Goal: Communication & Community: Share content

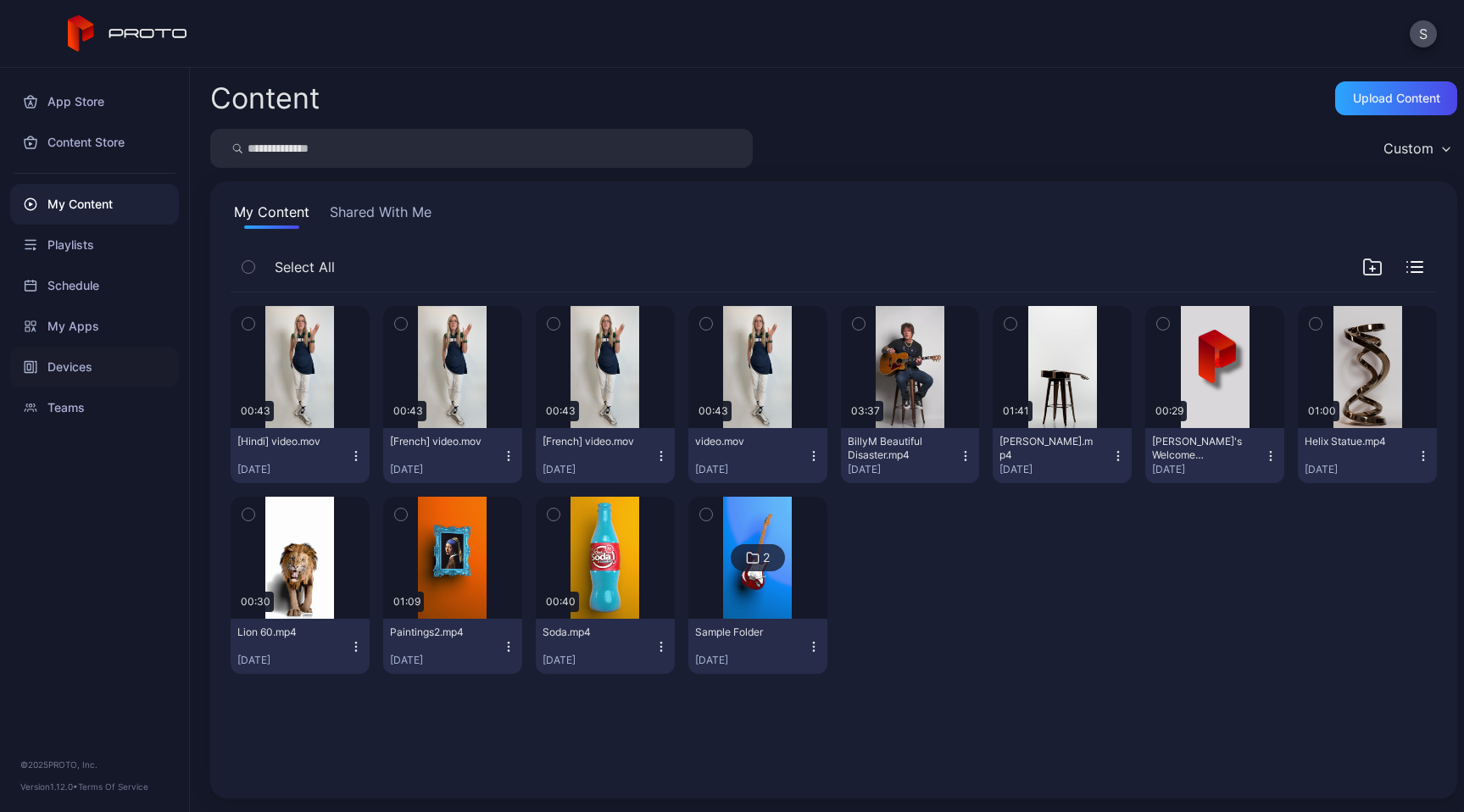
click at [65, 366] on div "Devices" at bounding box center [94, 366] width 169 height 41
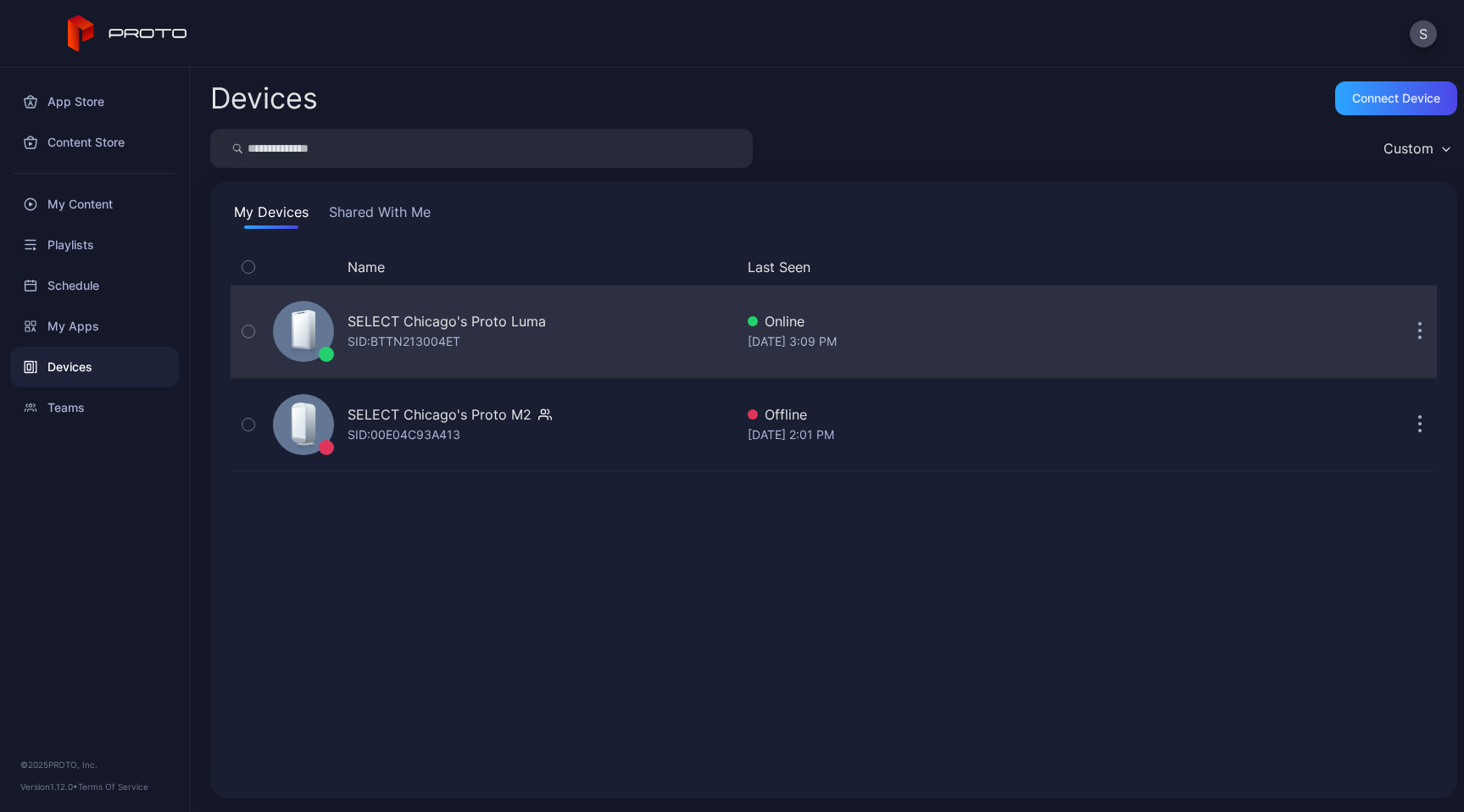
click at [1418, 334] on icon "button" at bounding box center [1420, 331] width 4 height 19
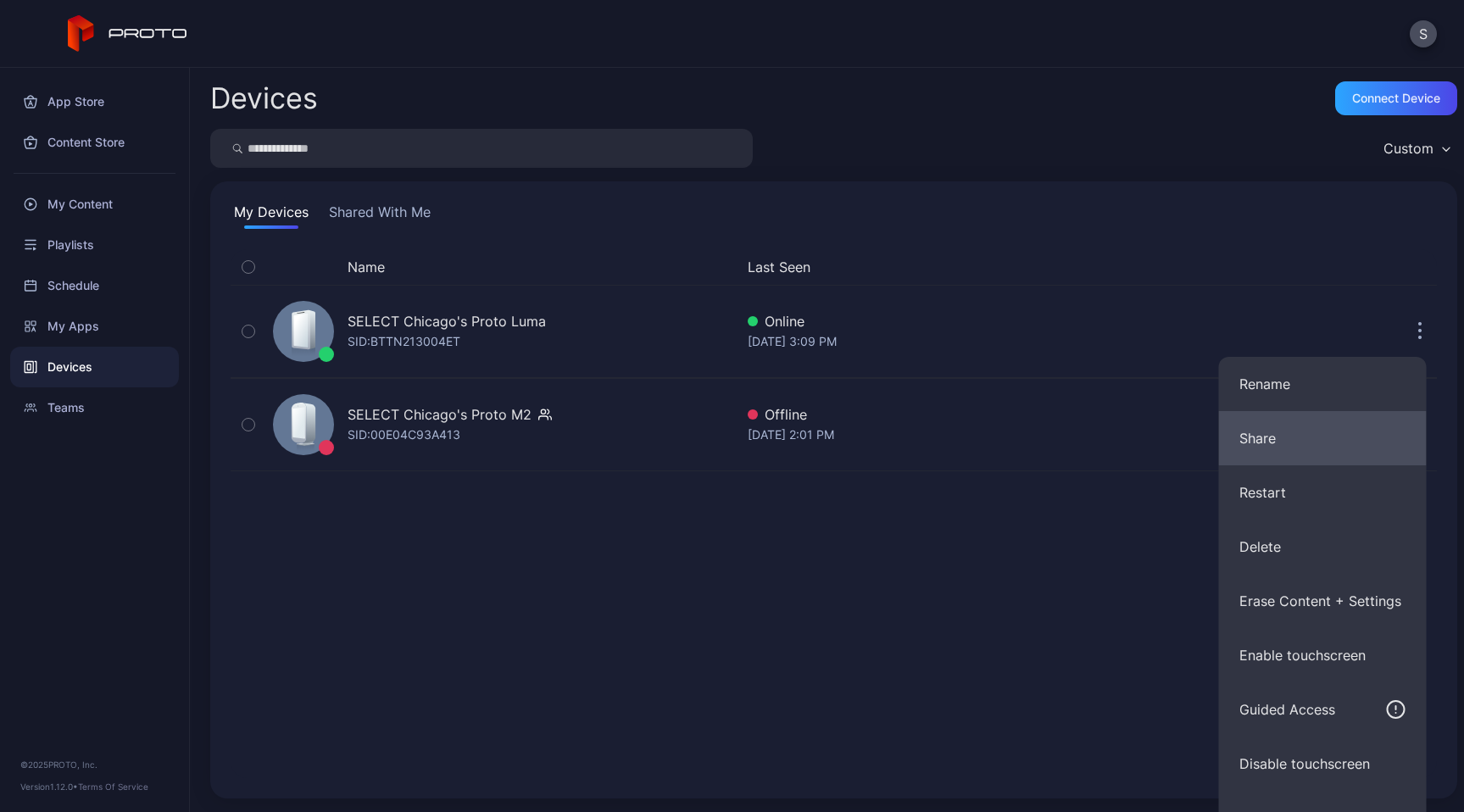
click at [1268, 437] on button "Share" at bounding box center [1323, 438] width 208 height 54
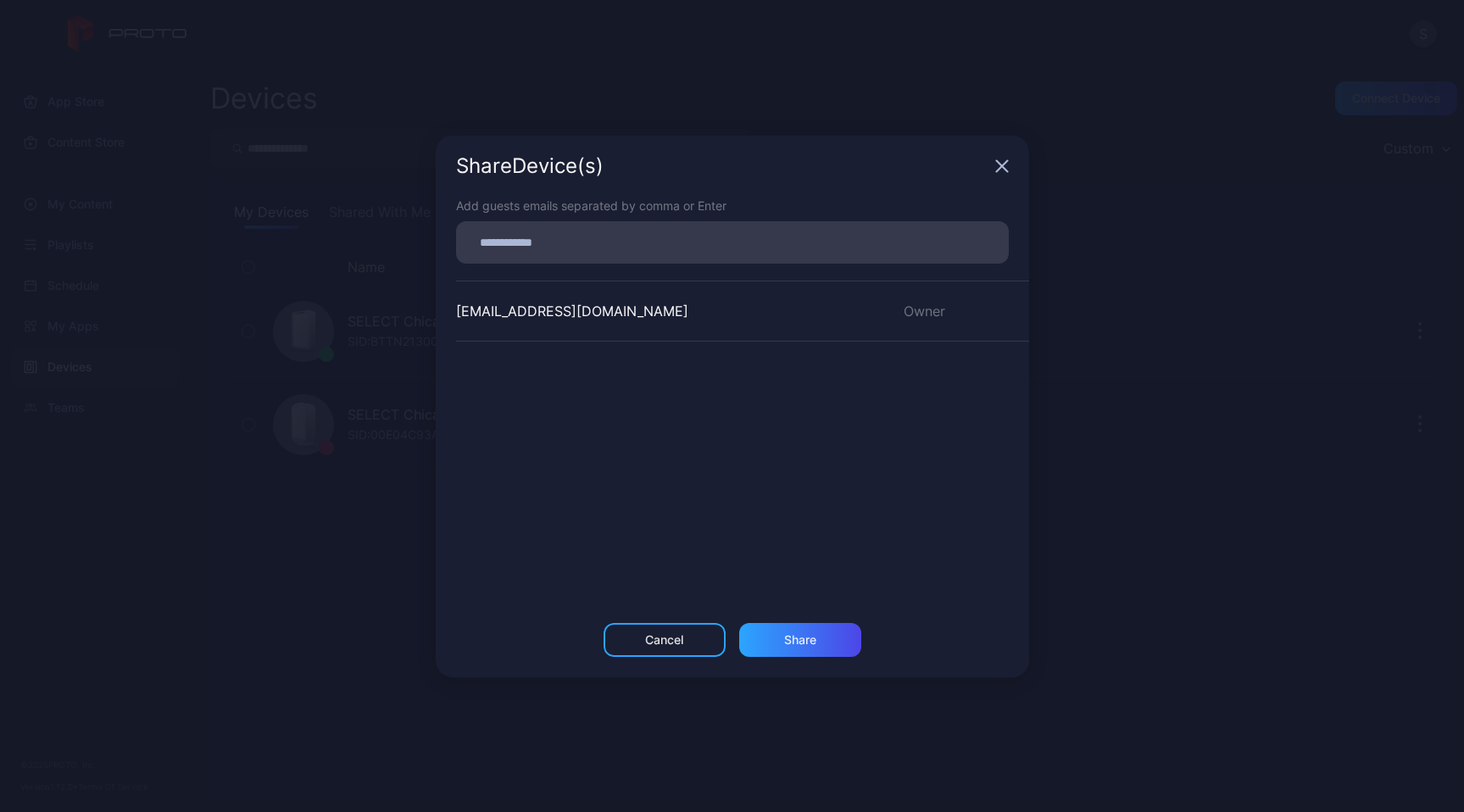
click at [1012, 171] on div "Share Device (s)" at bounding box center [732, 166] width 593 height 61
click at [1006, 171] on icon "button" at bounding box center [1002, 166] width 11 height 11
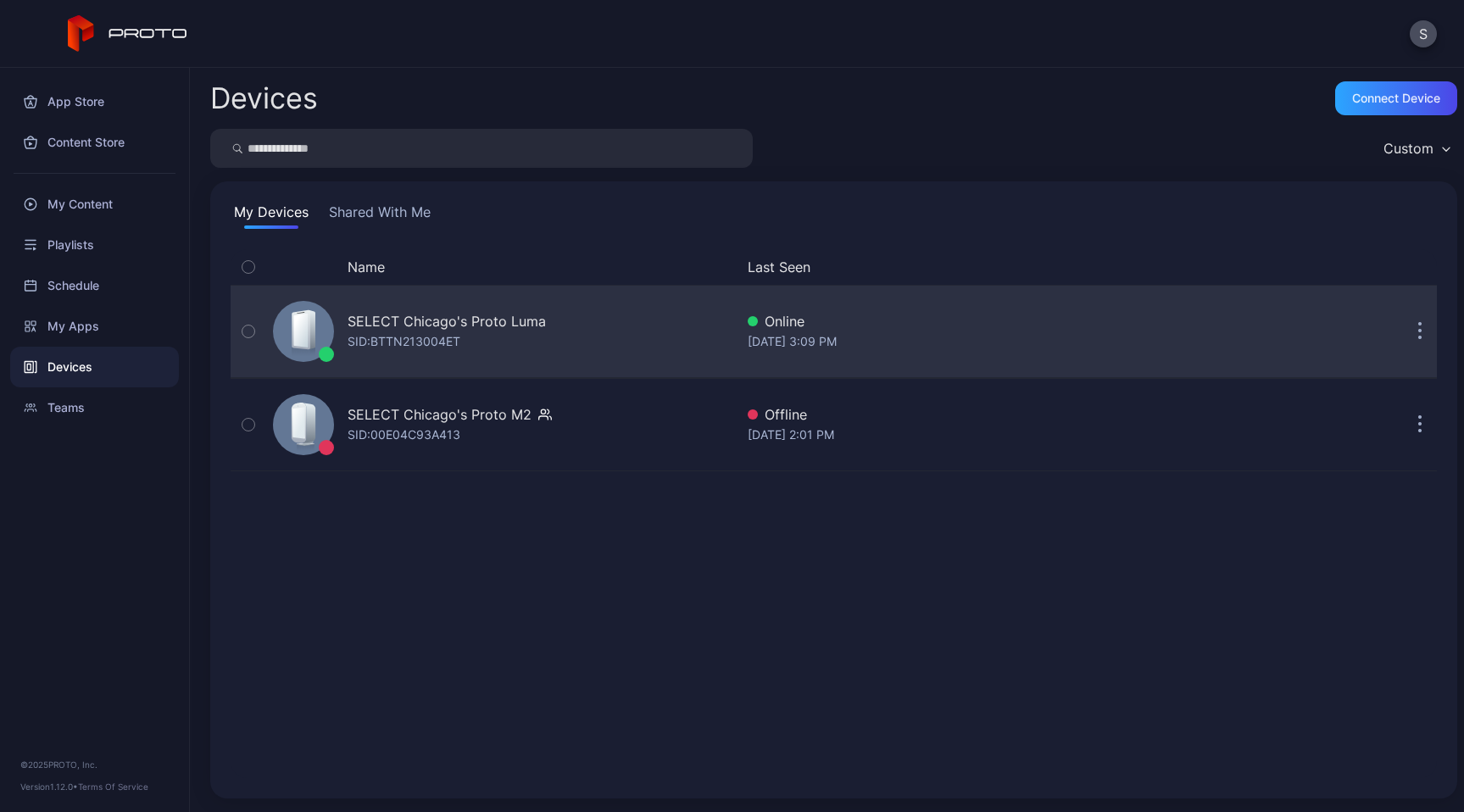
click at [1403, 336] on button "button" at bounding box center [1420, 331] width 34 height 34
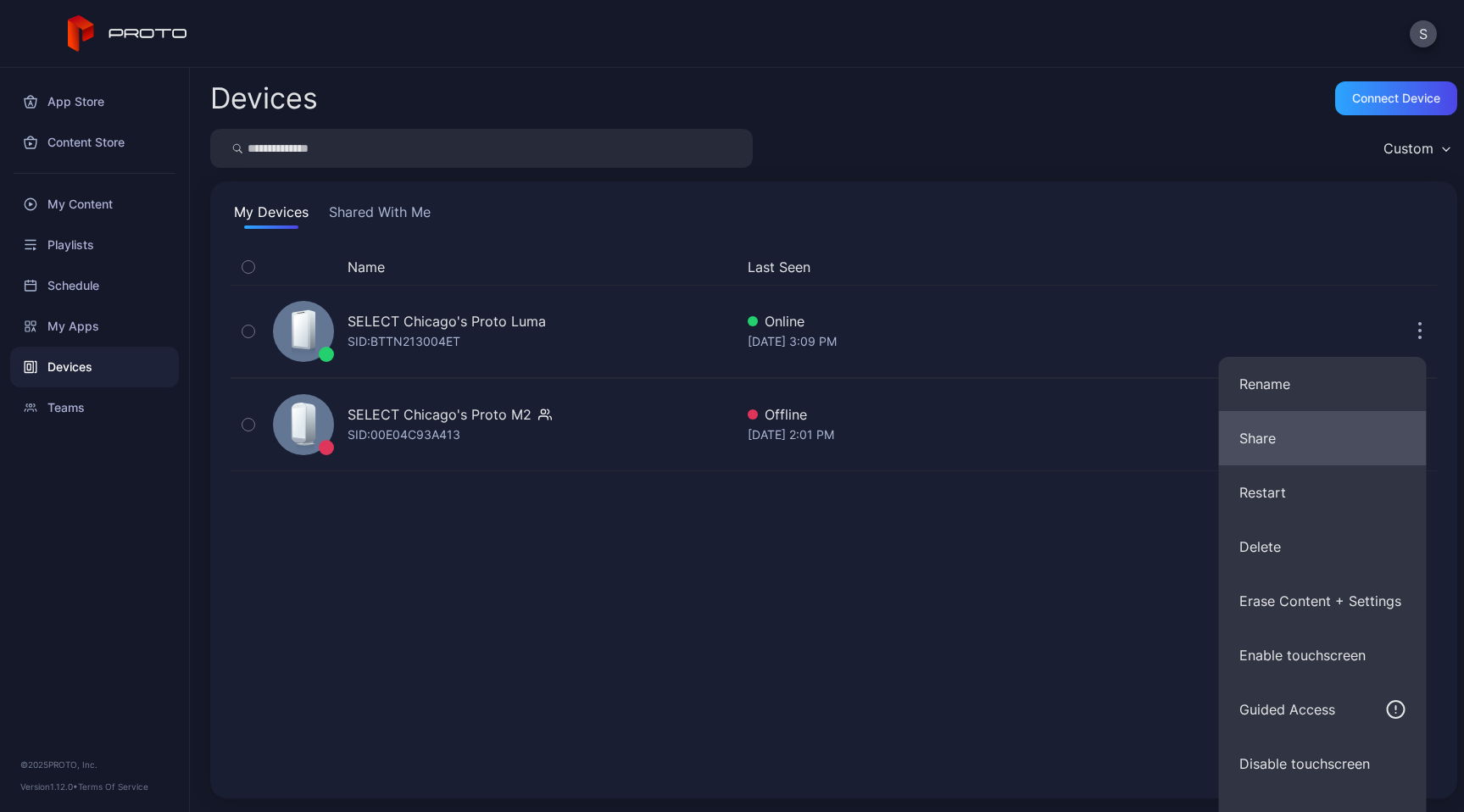
click at [1278, 444] on button "Share" at bounding box center [1323, 438] width 208 height 54
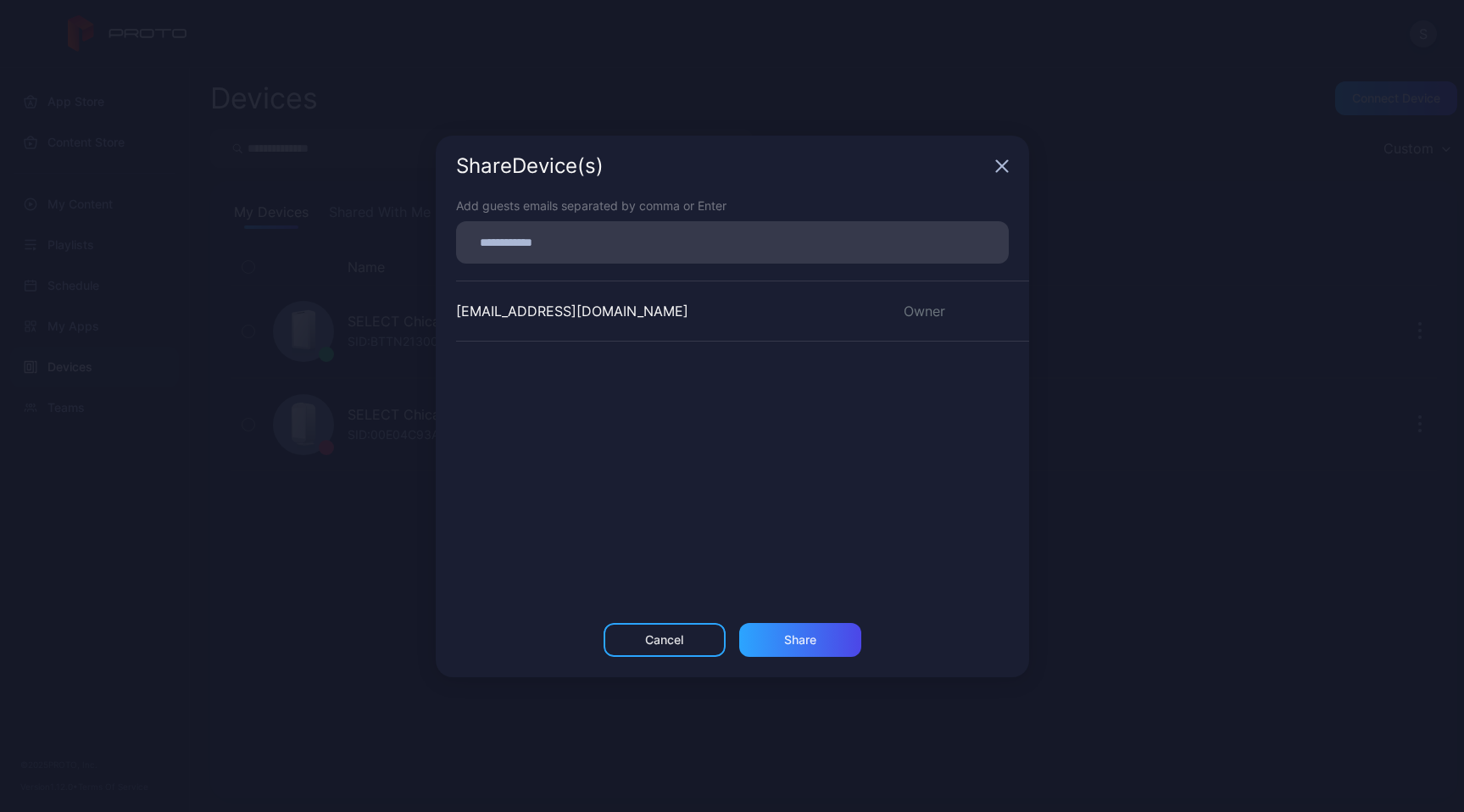
click at [622, 247] on input at bounding box center [732, 242] width 532 height 22
type input "**********"
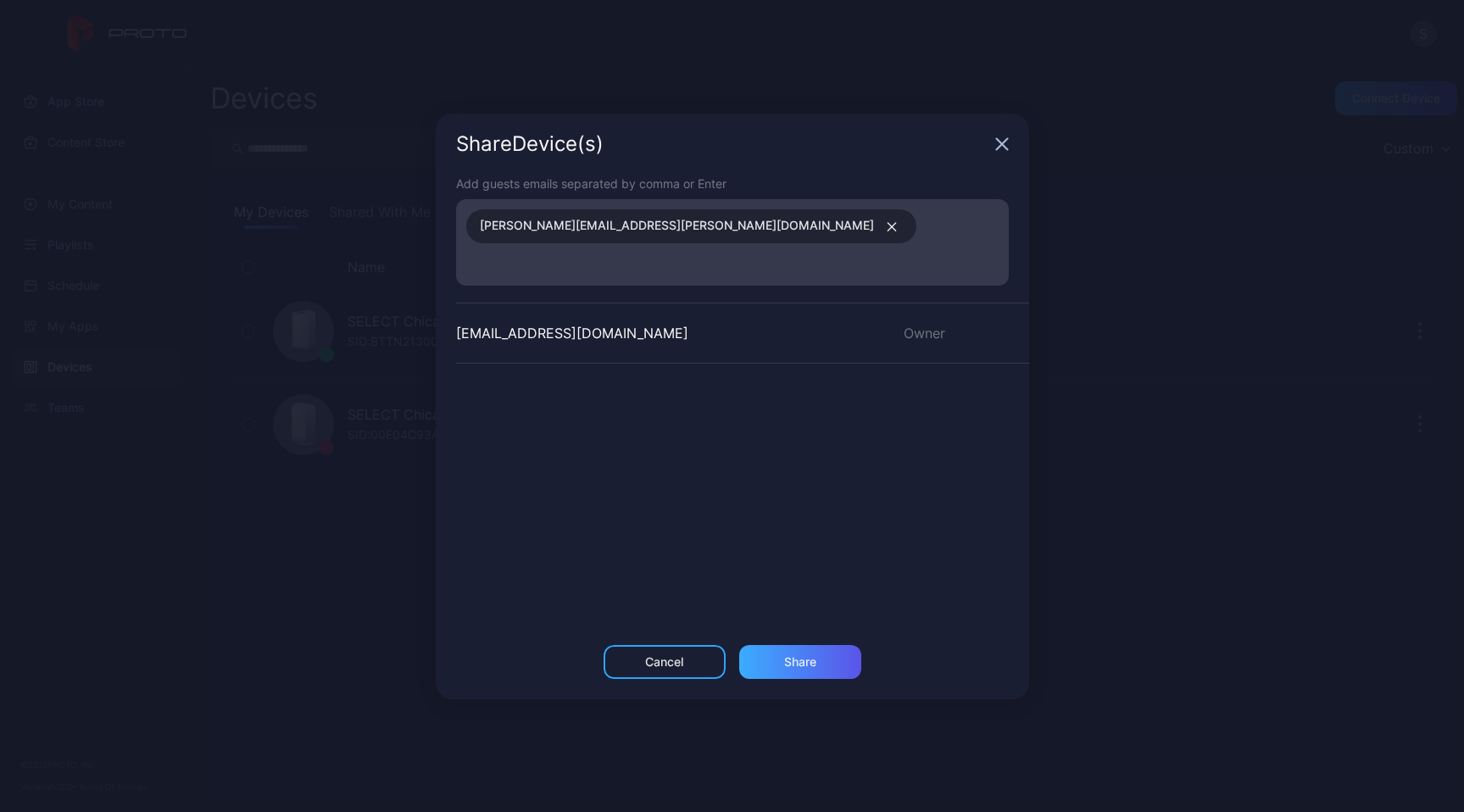
click at [814, 655] on div "Share" at bounding box center [800, 662] width 32 height 13
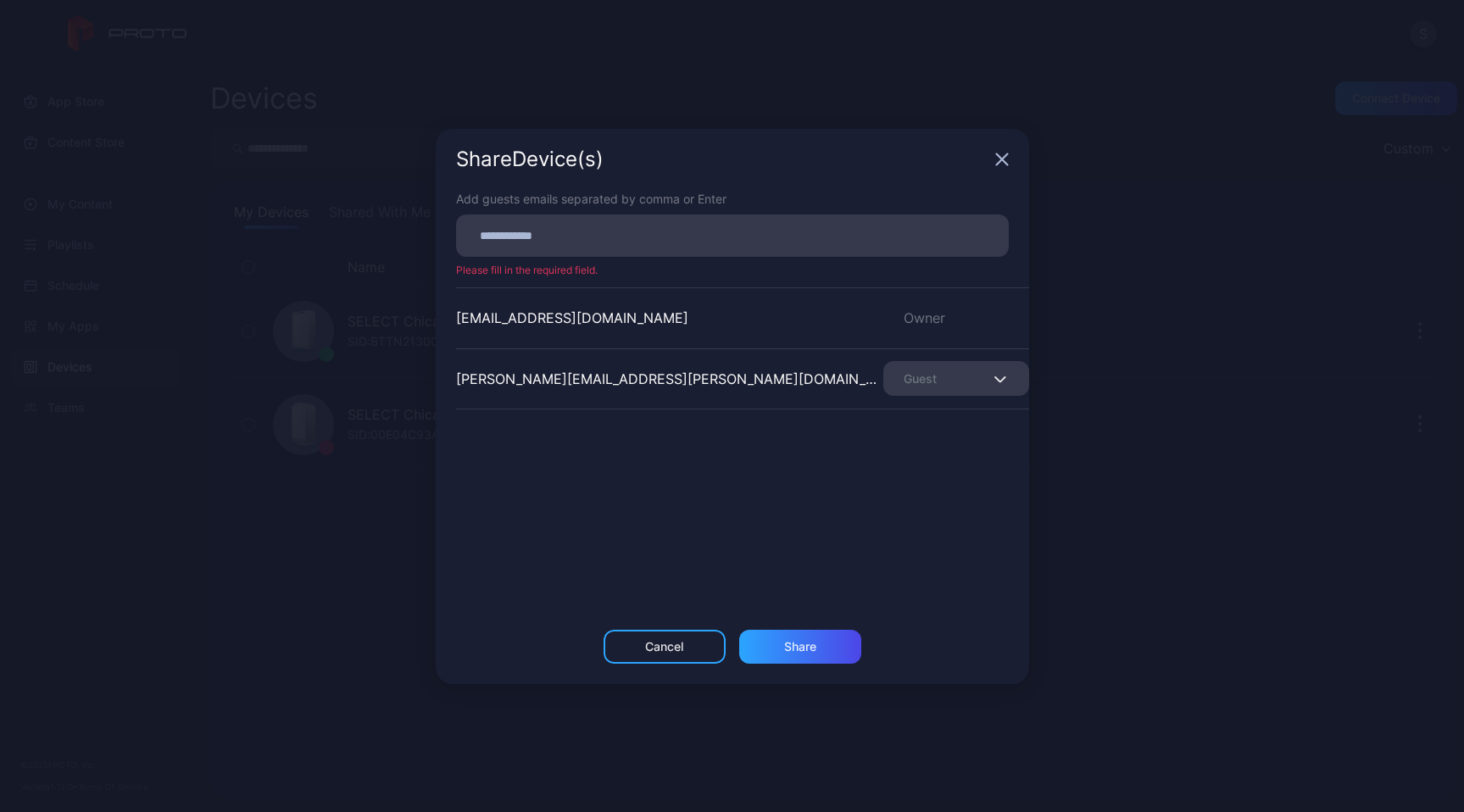
click at [899, 465] on div "select-chicago@accenture.com Owner tony.rood@accenture.com Guest" at bounding box center [743, 414] width 573 height 254
click at [855, 232] on input at bounding box center [732, 235] width 532 height 22
type input "**********"
click at [825, 643] on div "Share" at bounding box center [800, 646] width 122 height 34
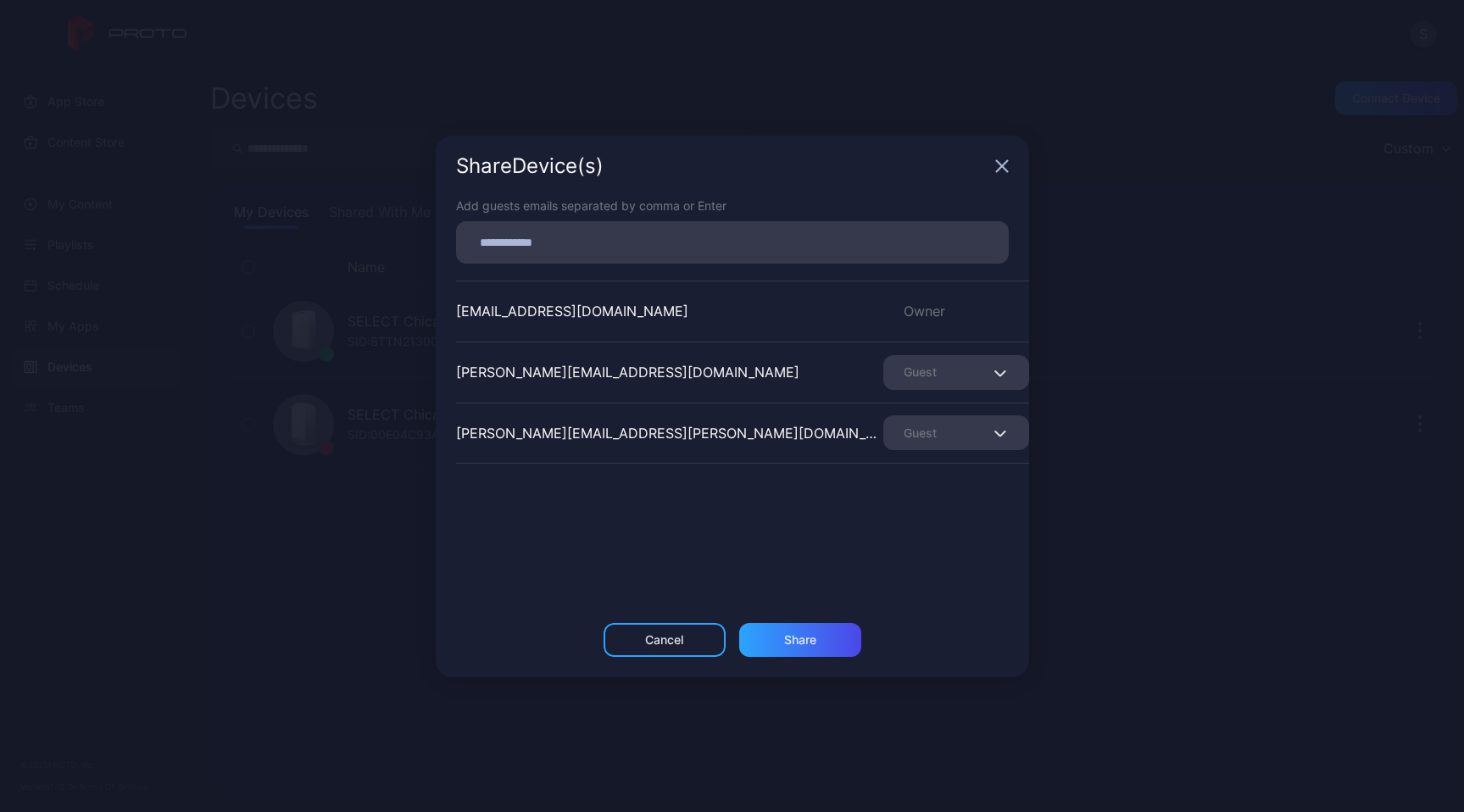
click at [1002, 159] on icon "button" at bounding box center [1002, 166] width 13 height 13
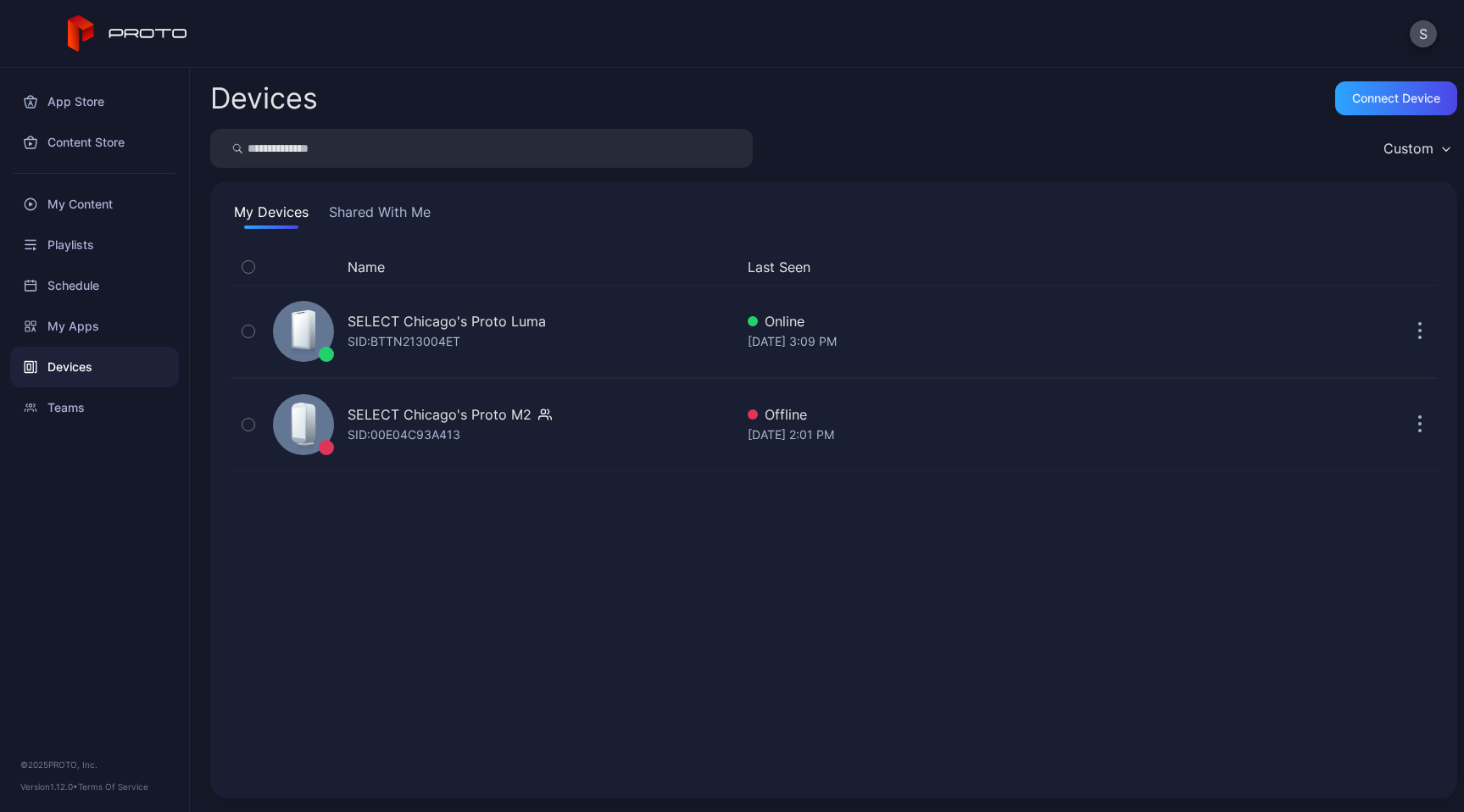
click at [878, 93] on div "Devices Connect device" at bounding box center [833, 98] width 1247 height 34
click at [68, 198] on div "My Content" at bounding box center [94, 204] width 169 height 41
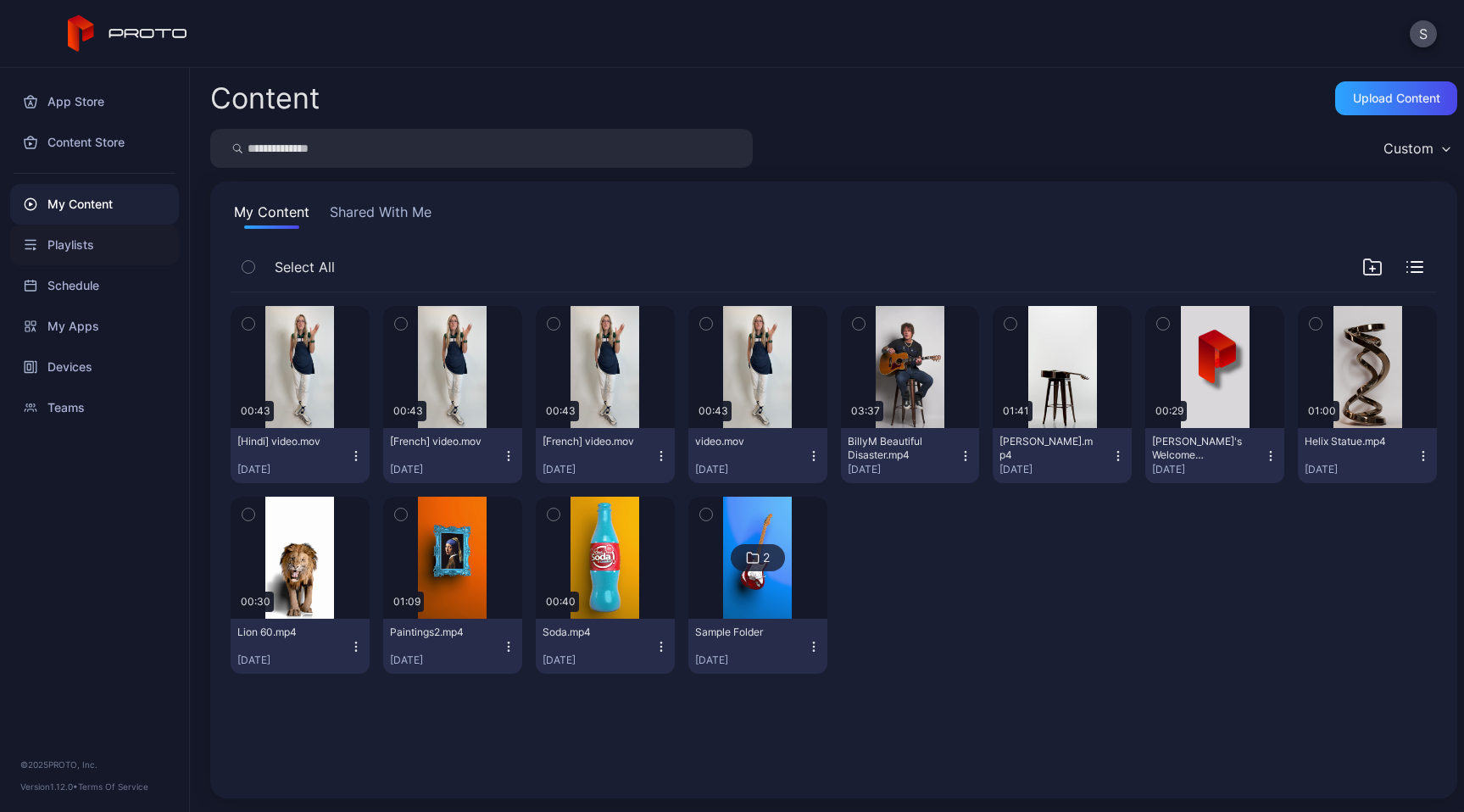
click at [88, 238] on div "Playlists" at bounding box center [94, 245] width 169 height 41
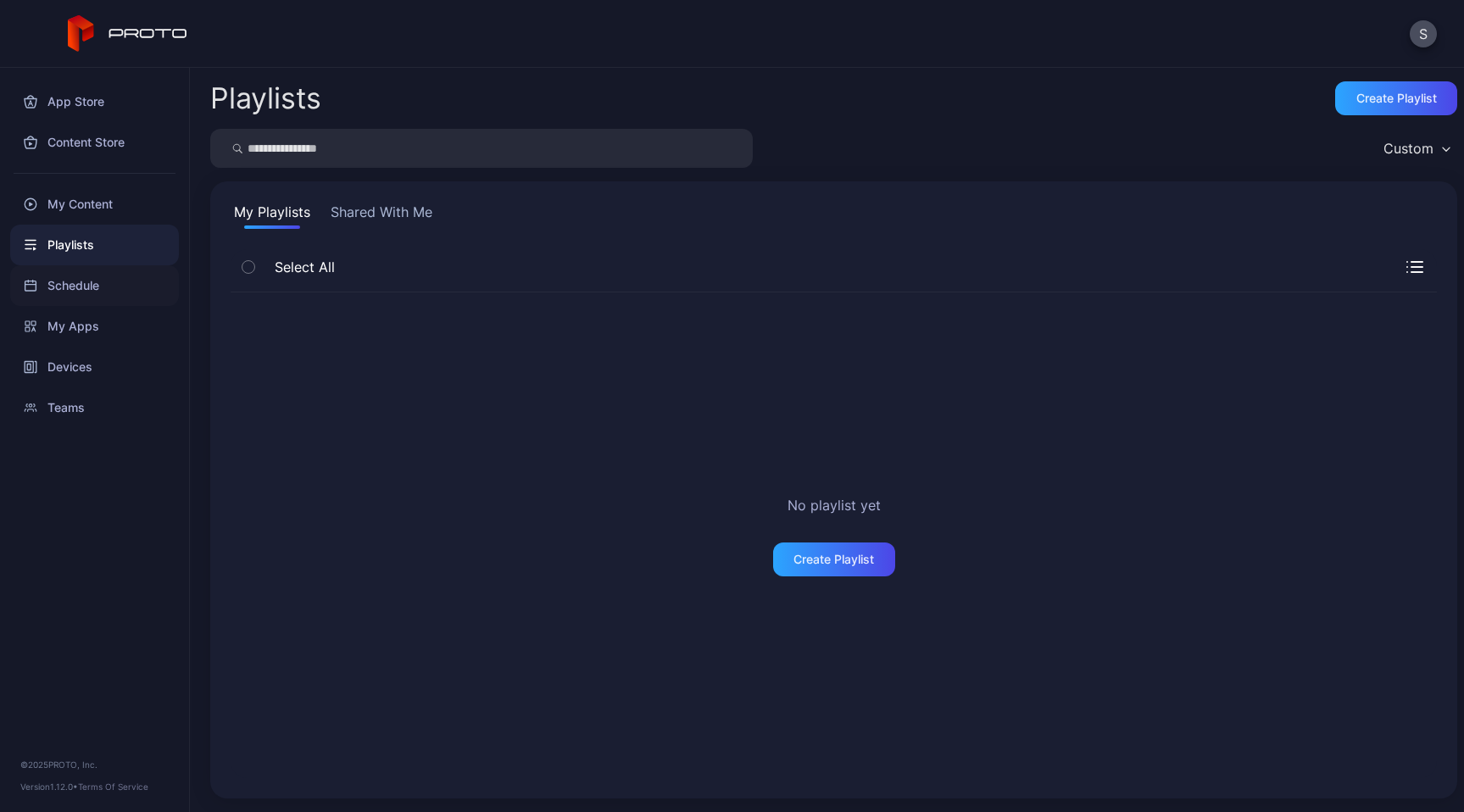
click at [92, 278] on div "Schedule" at bounding box center [94, 286] width 169 height 41
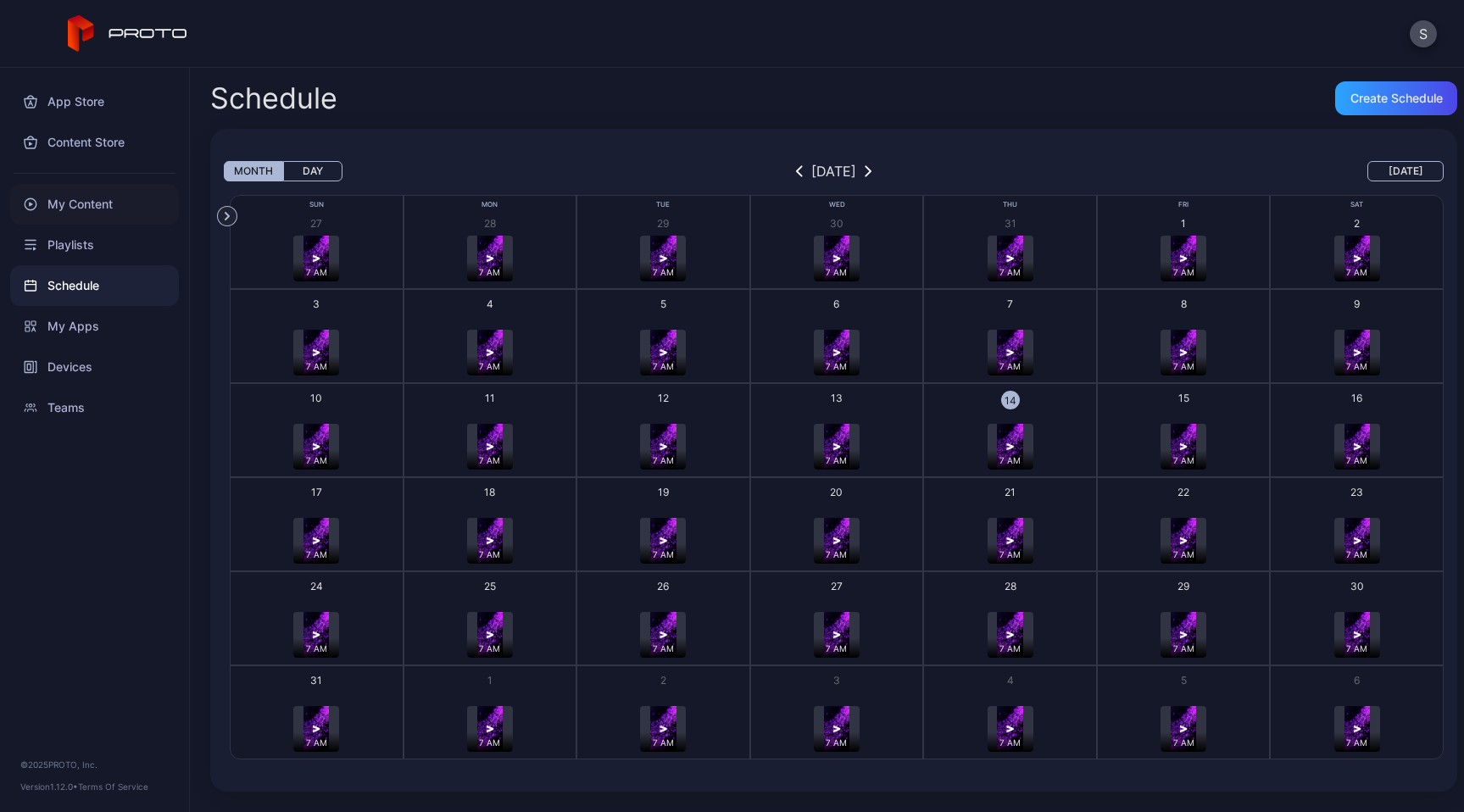
click at [93, 206] on div "My Content" at bounding box center [94, 204] width 169 height 41
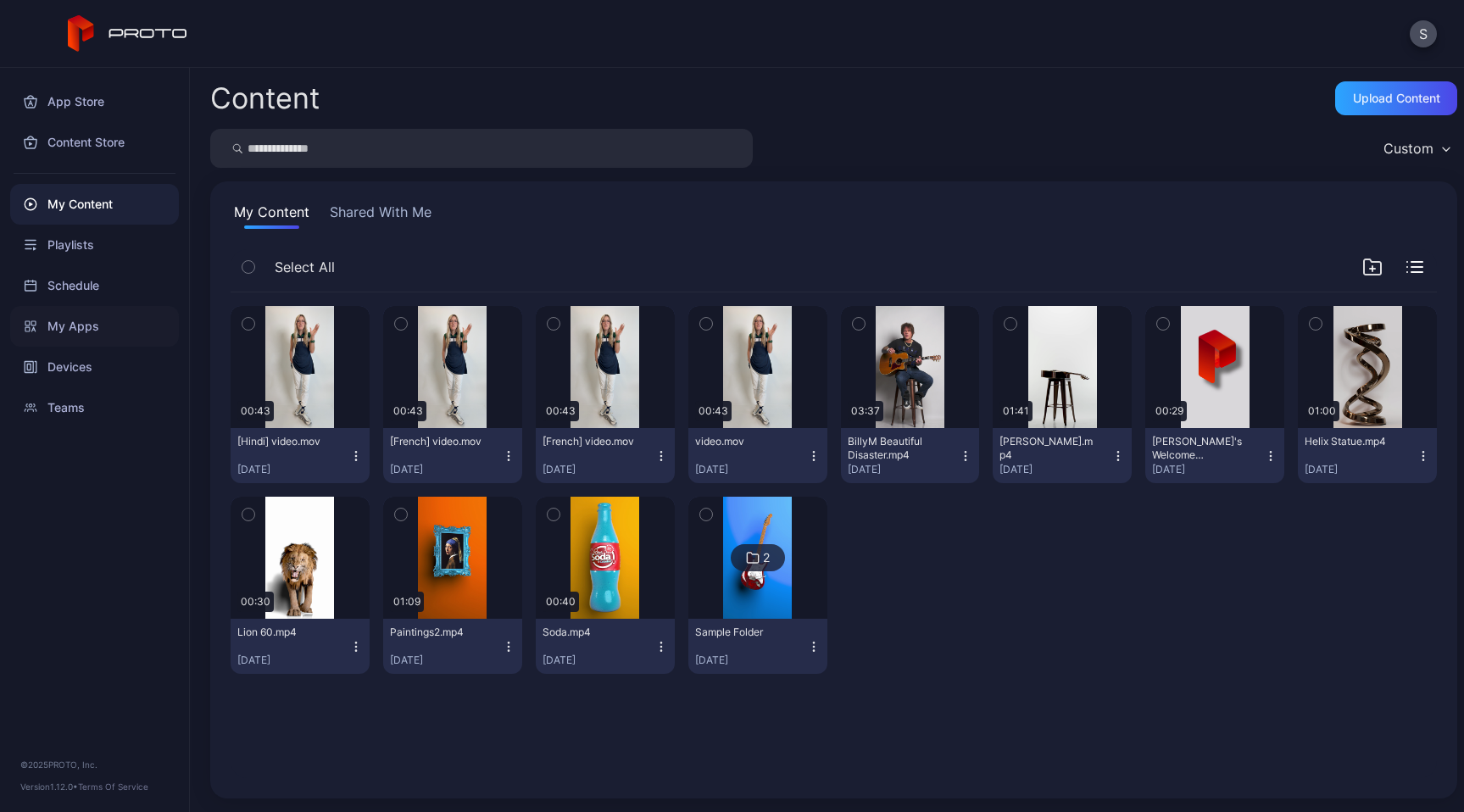
click at [84, 327] on div "My Apps" at bounding box center [94, 326] width 169 height 41
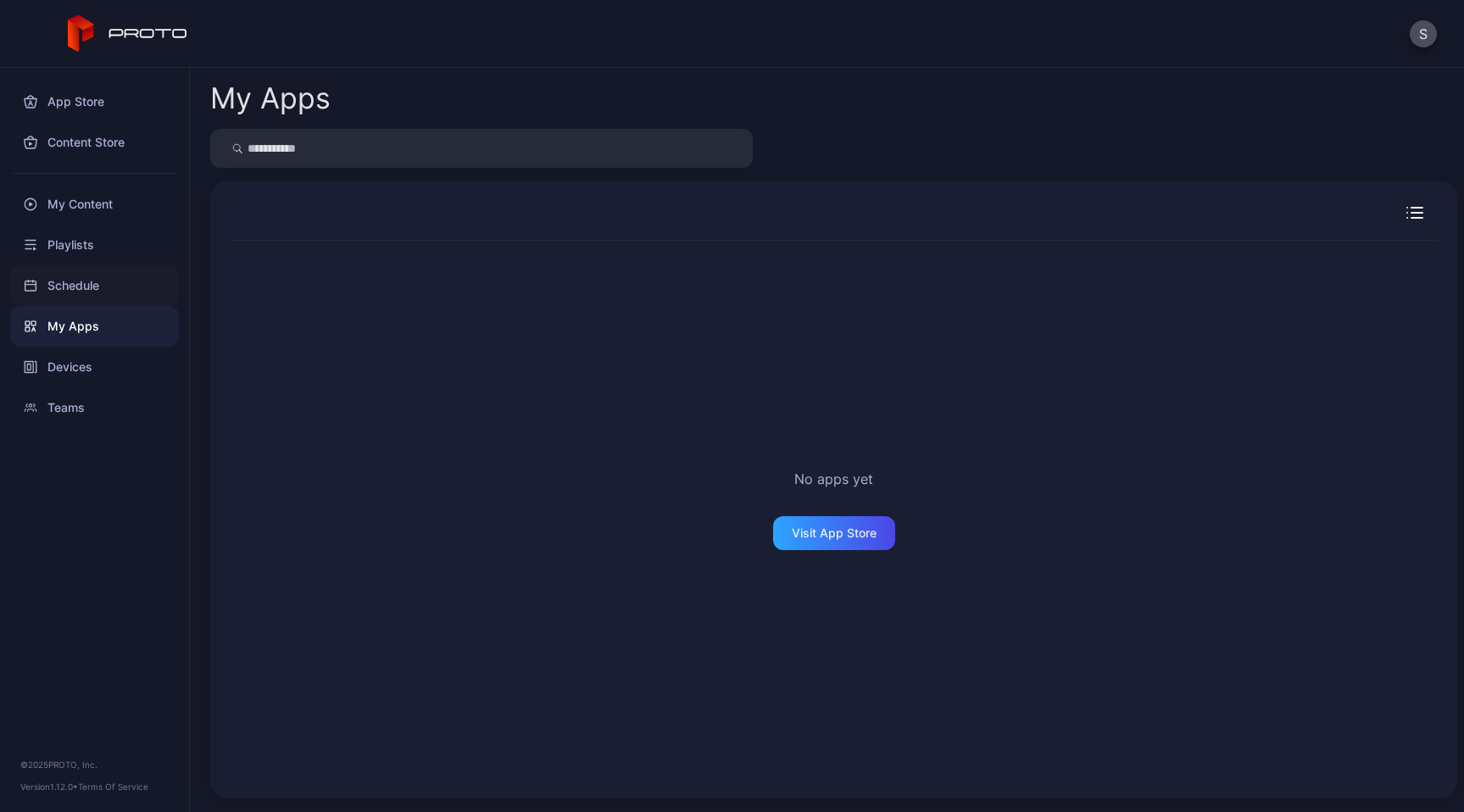
click at [87, 298] on div "Schedule" at bounding box center [94, 286] width 169 height 41
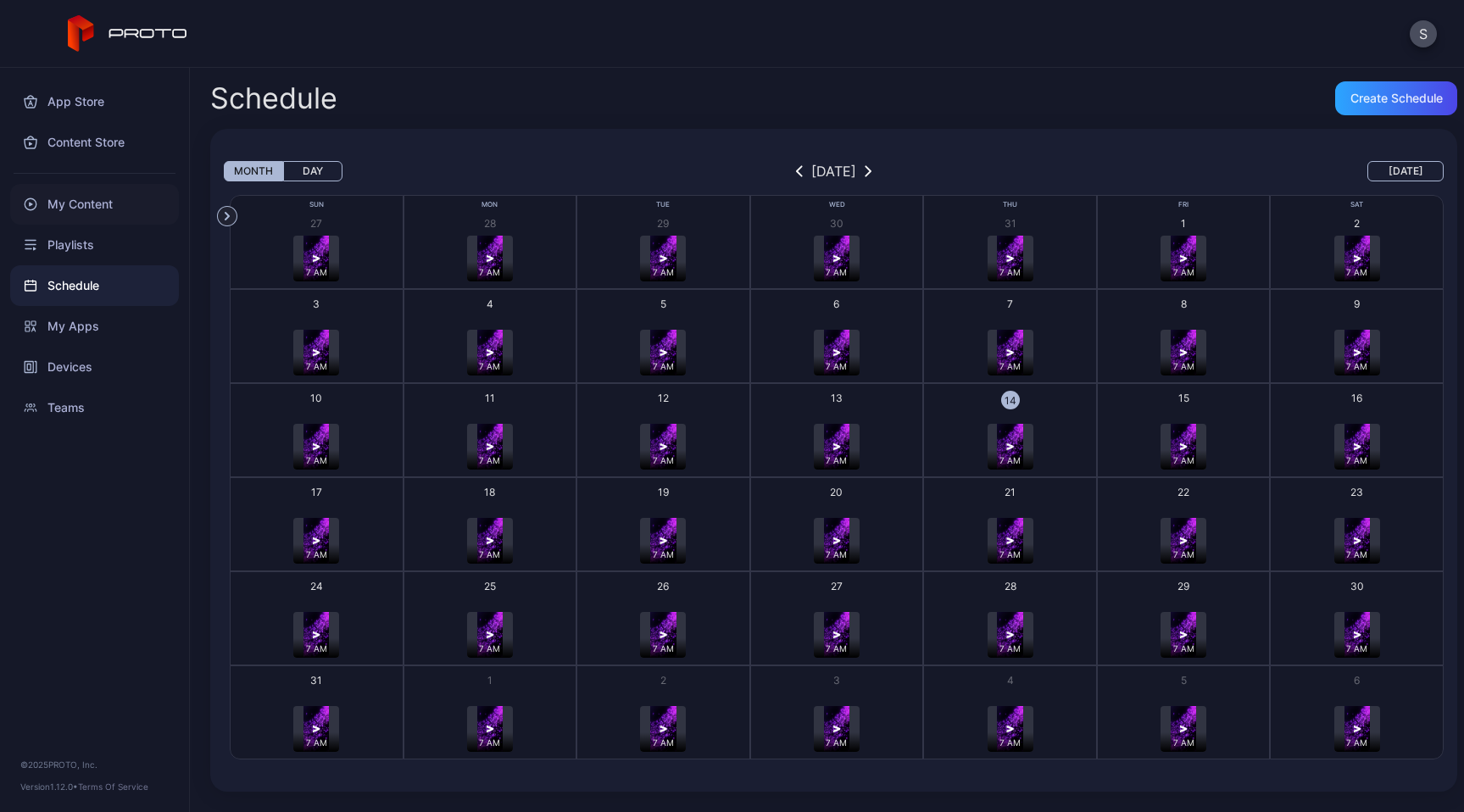
click at [90, 195] on div "My Content" at bounding box center [94, 204] width 169 height 41
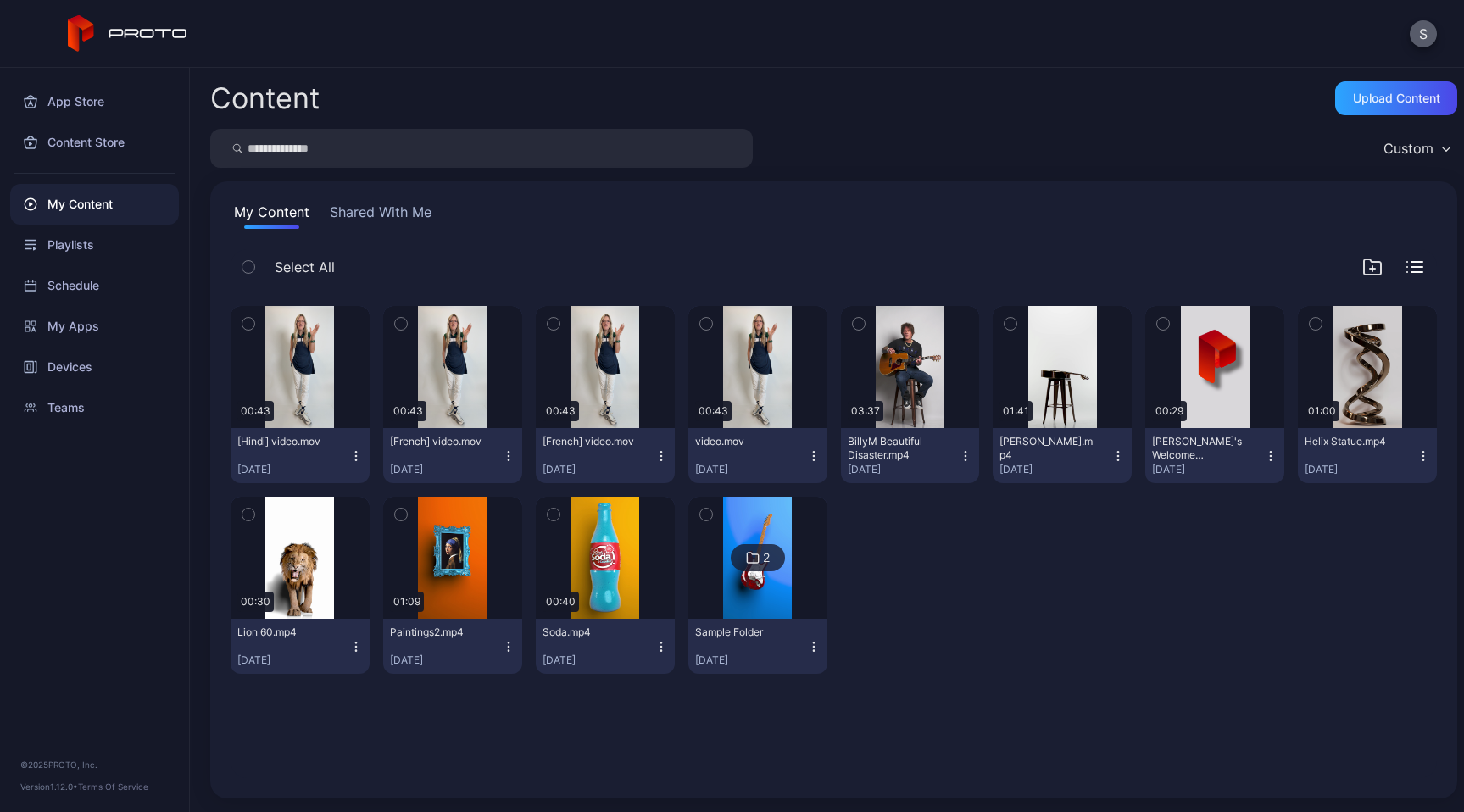
click at [1429, 34] on button "S" at bounding box center [1423, 33] width 27 height 27
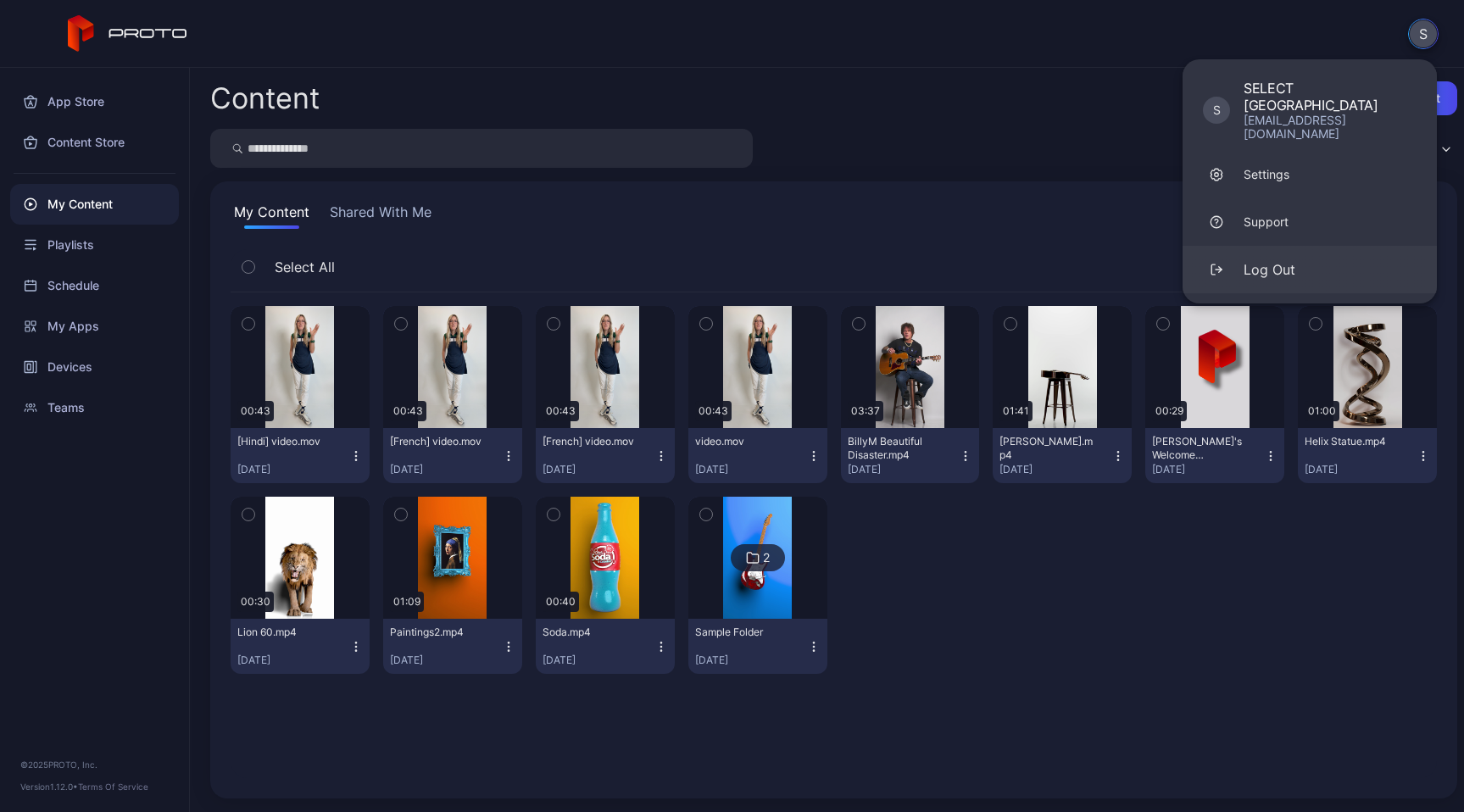
click at [1268, 259] on div "Log Out" at bounding box center [1270, 268] width 51 height 20
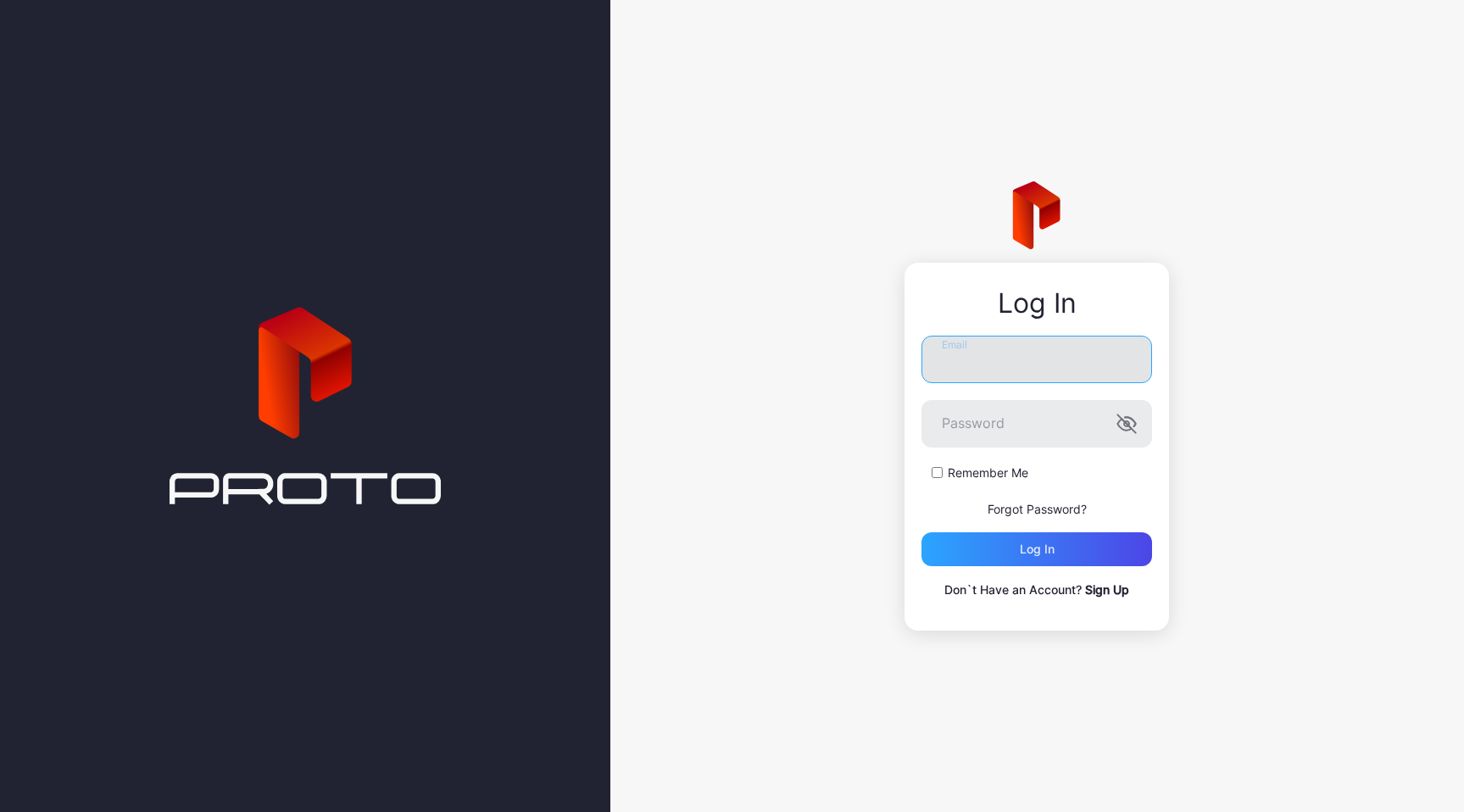
click at [1028, 366] on input "Email" at bounding box center [1036, 359] width 231 height 48
type input "**********"
click at [921, 532] on button "Log in" at bounding box center [1036, 549] width 231 height 34
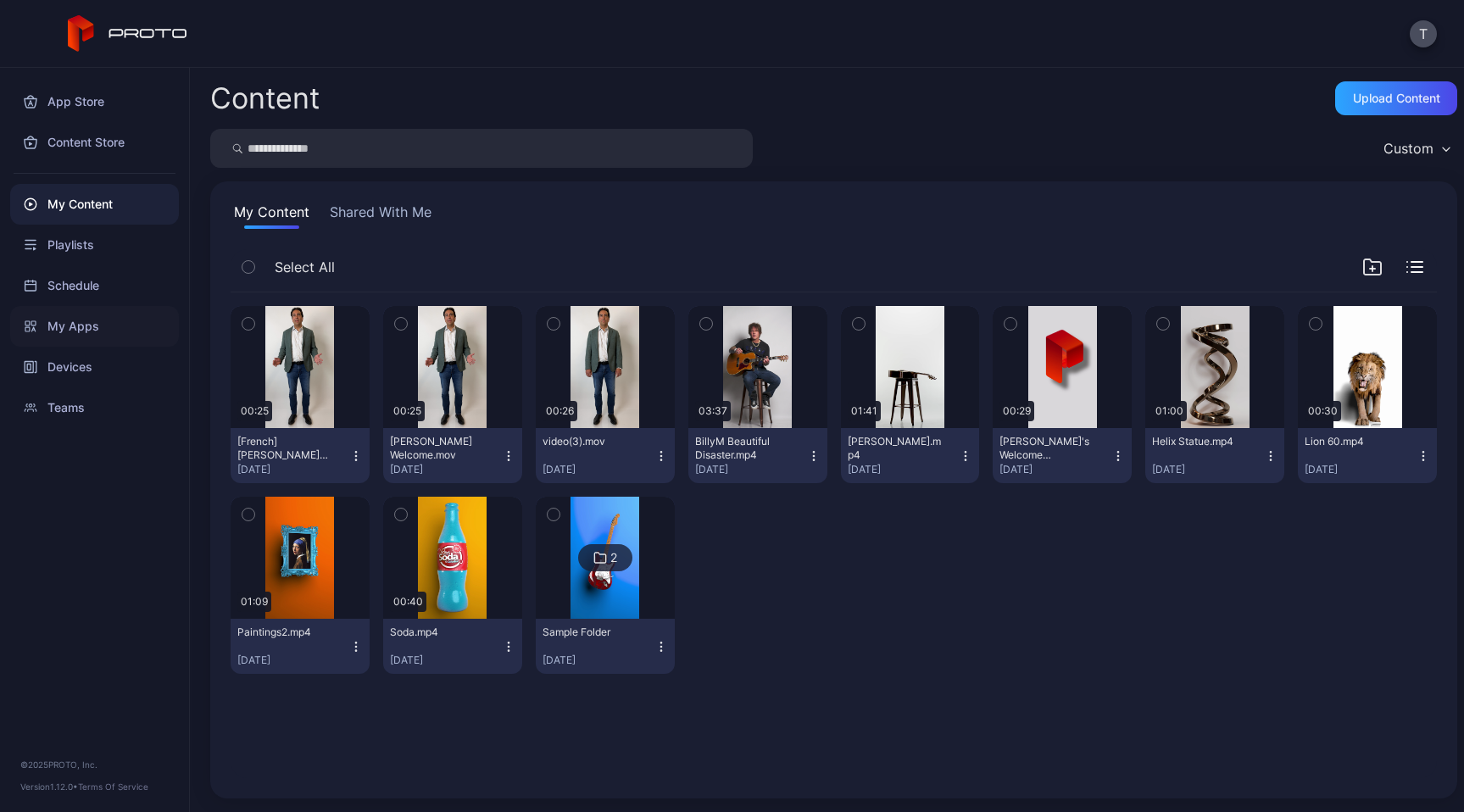
click at [83, 321] on div "My Apps" at bounding box center [94, 326] width 169 height 41
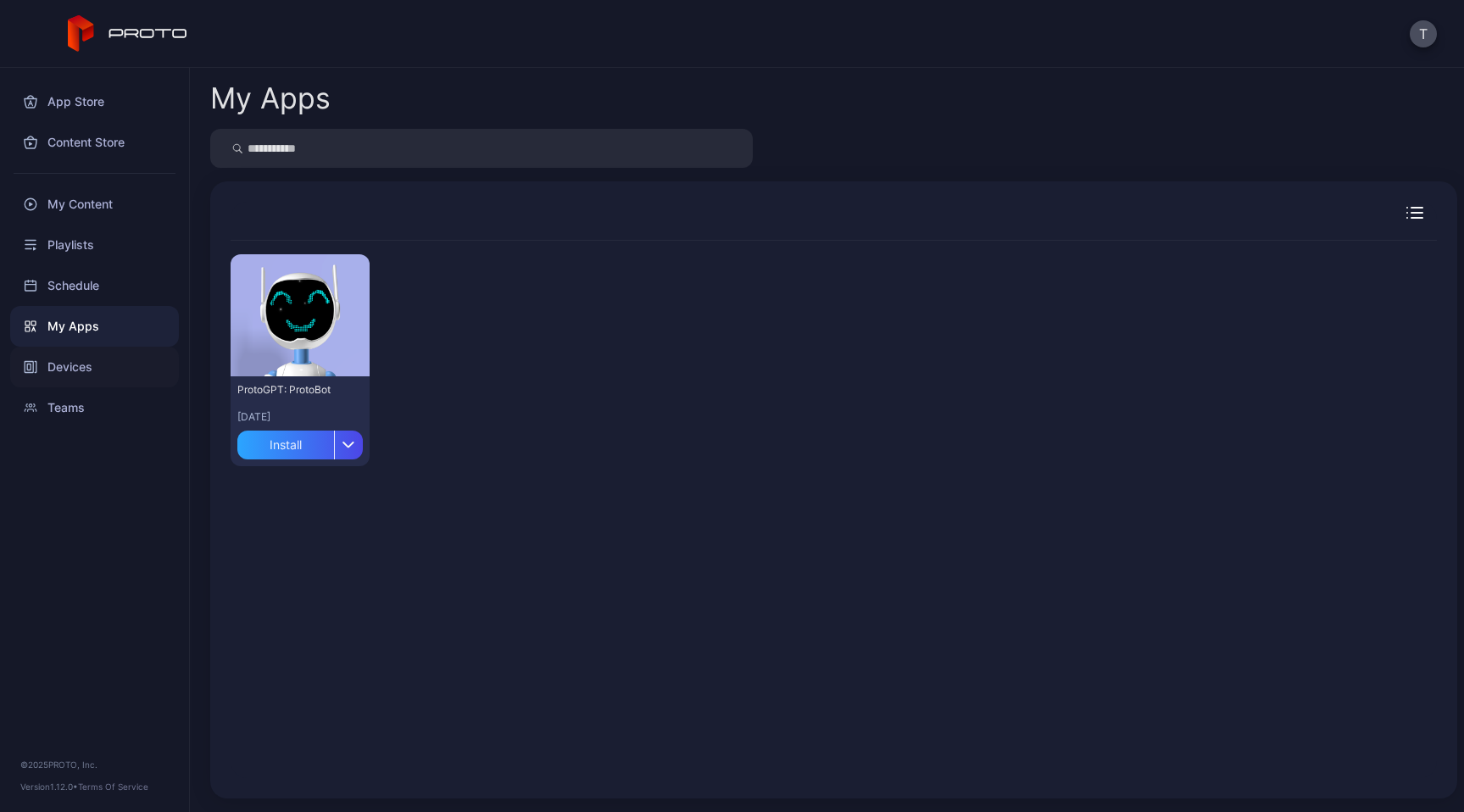
click at [88, 366] on div "Devices" at bounding box center [94, 366] width 169 height 41
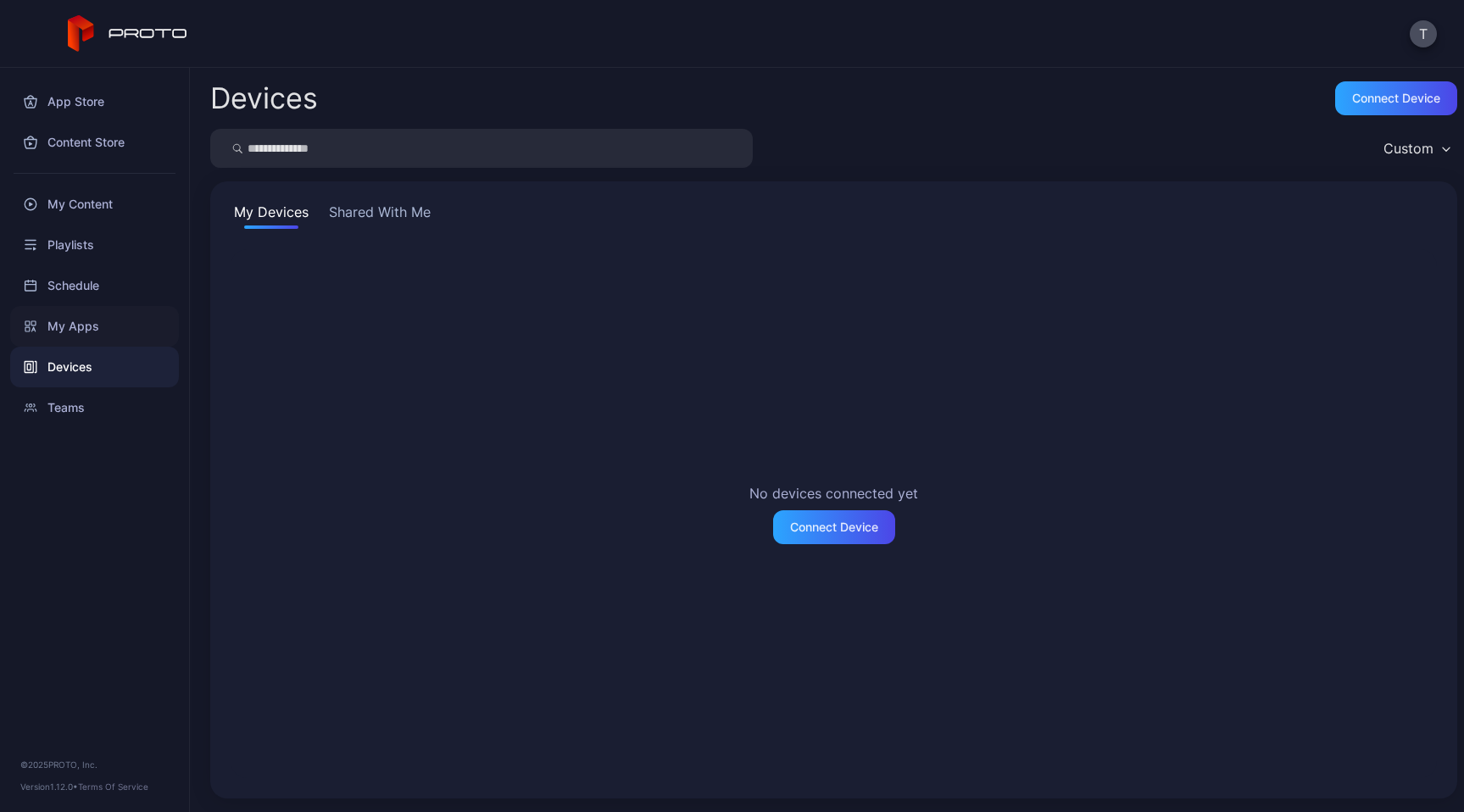
click at [93, 322] on div "My Apps" at bounding box center [94, 326] width 169 height 41
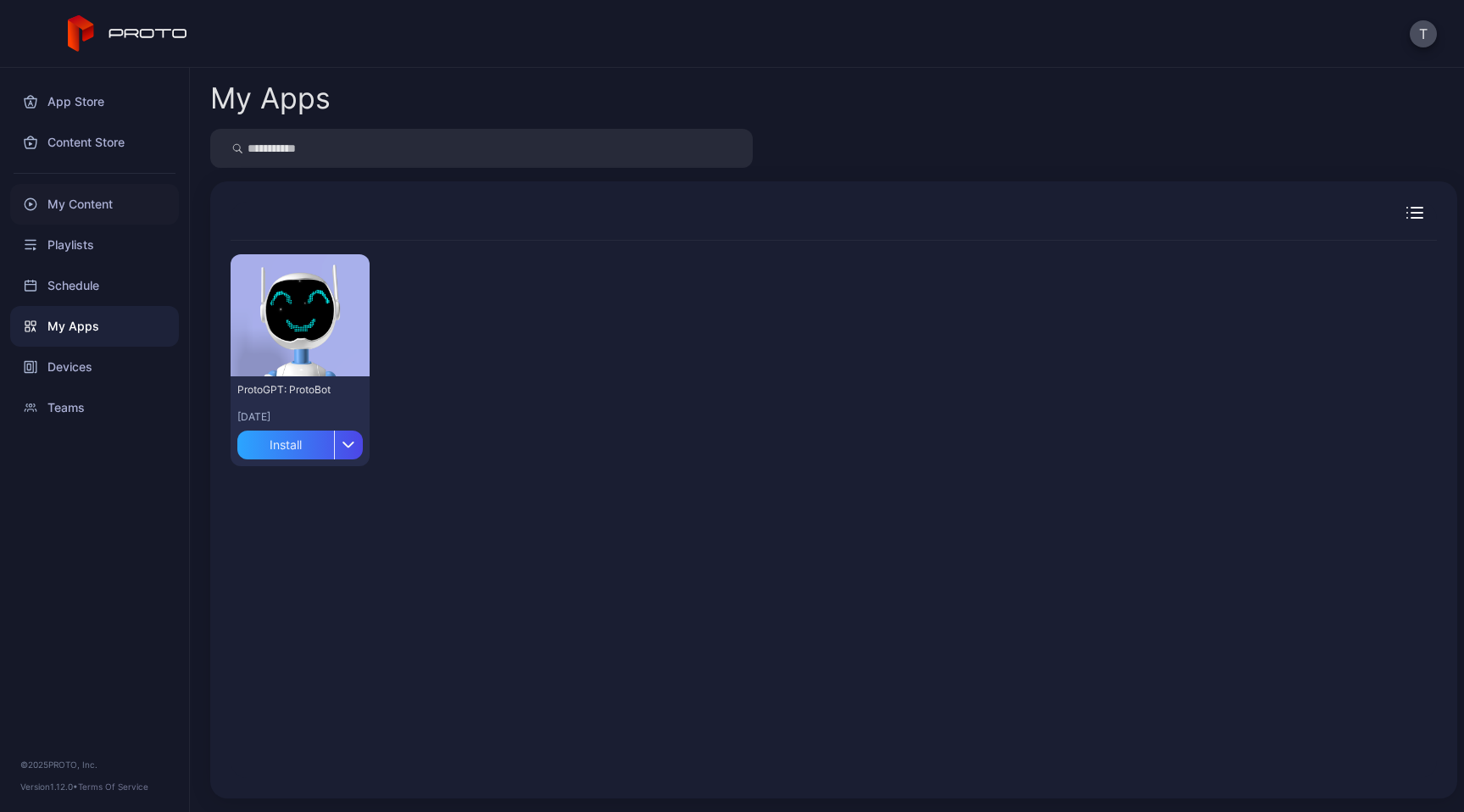
click at [87, 216] on div "My Content" at bounding box center [94, 204] width 169 height 41
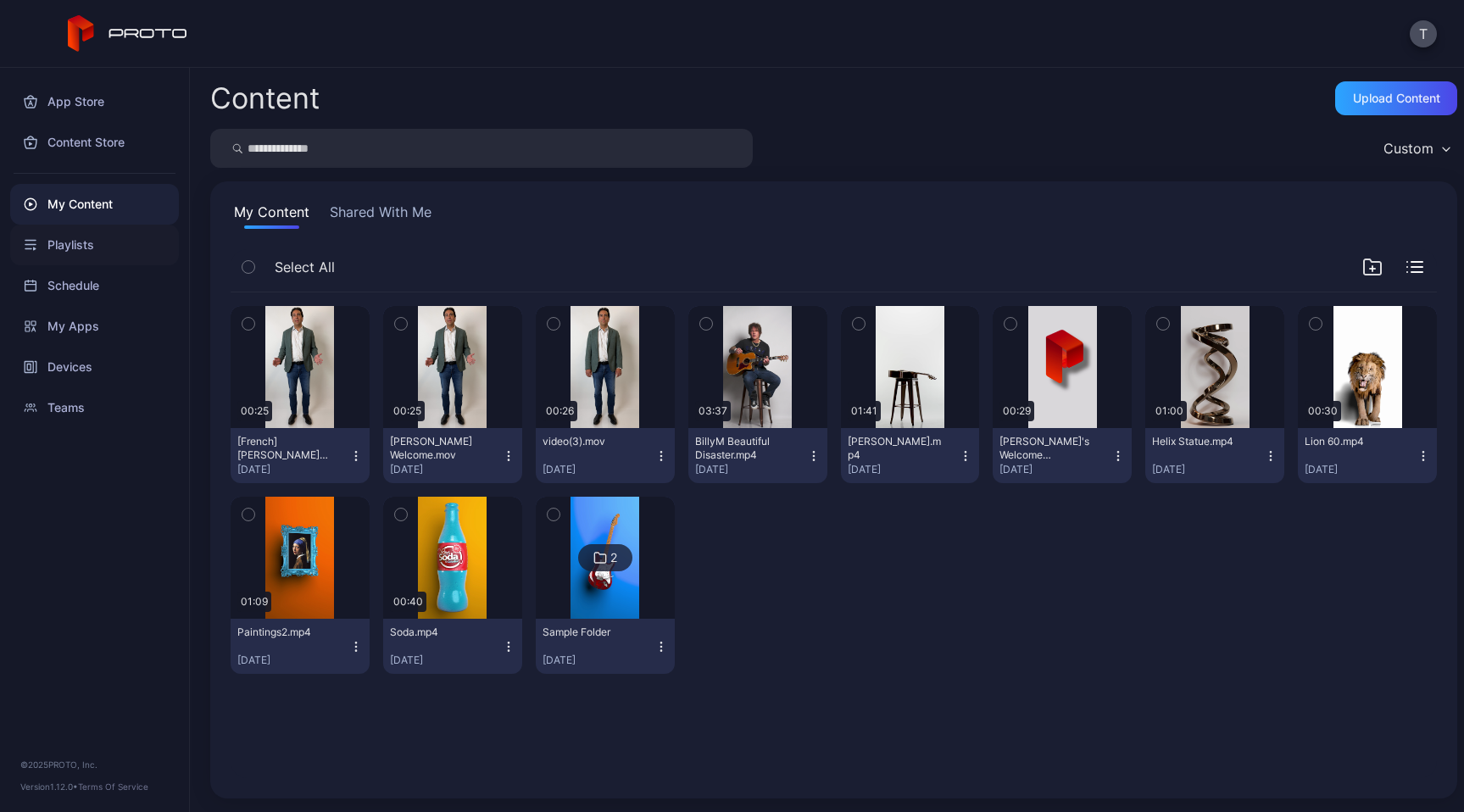
click at [81, 237] on div "Playlists" at bounding box center [94, 245] width 169 height 41
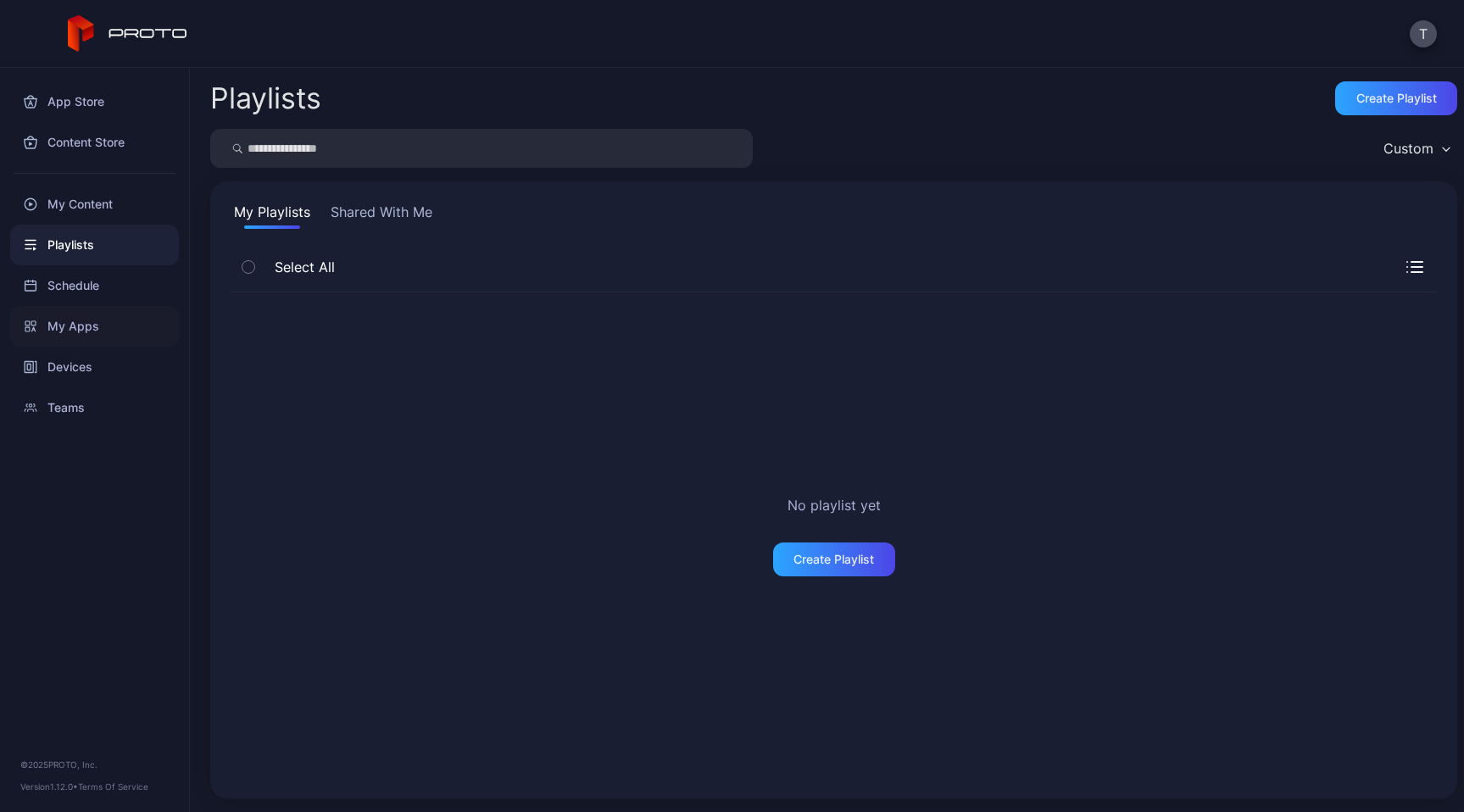
click at [73, 322] on div "My Apps" at bounding box center [94, 326] width 169 height 41
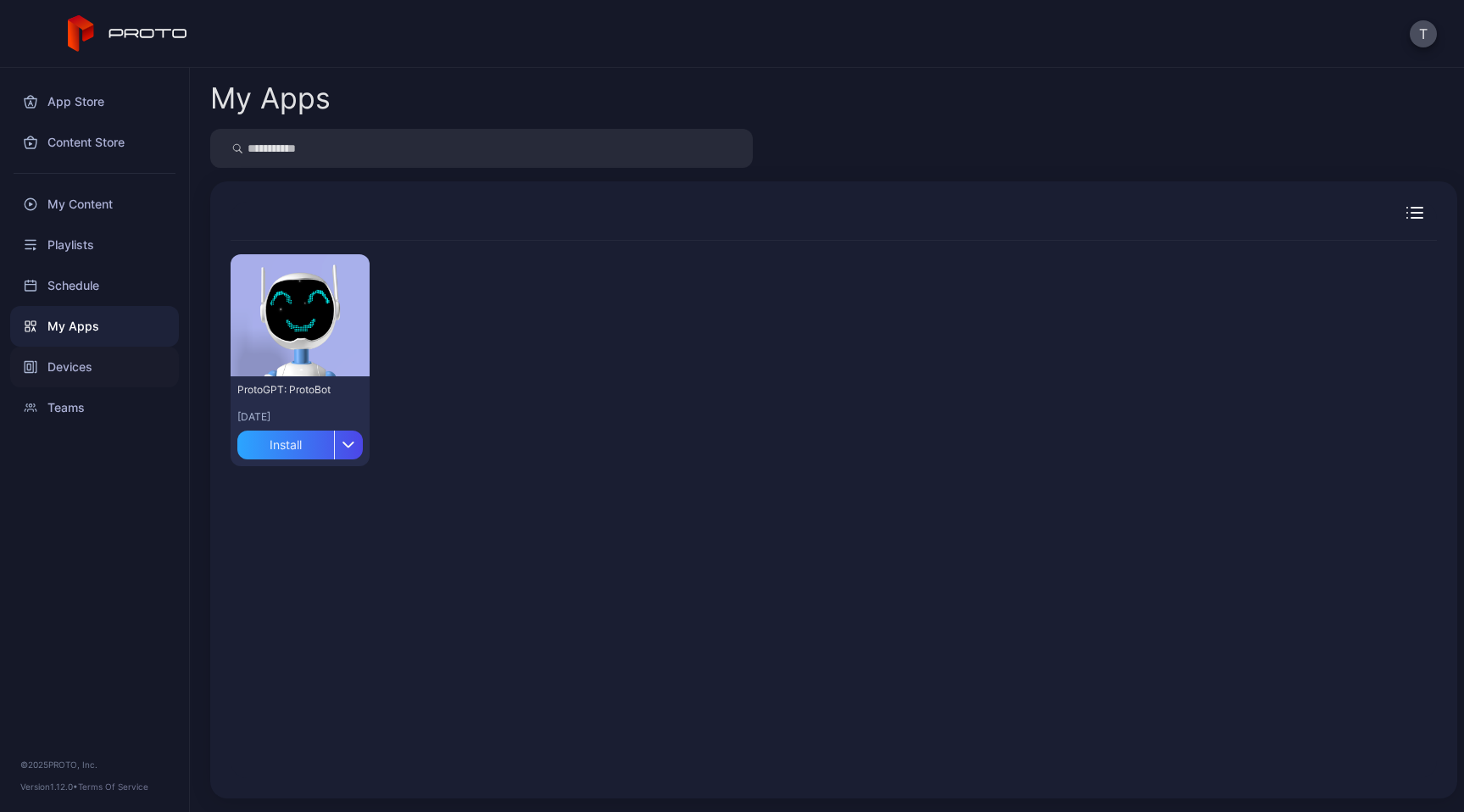
click at [66, 362] on div "Devices" at bounding box center [94, 366] width 169 height 41
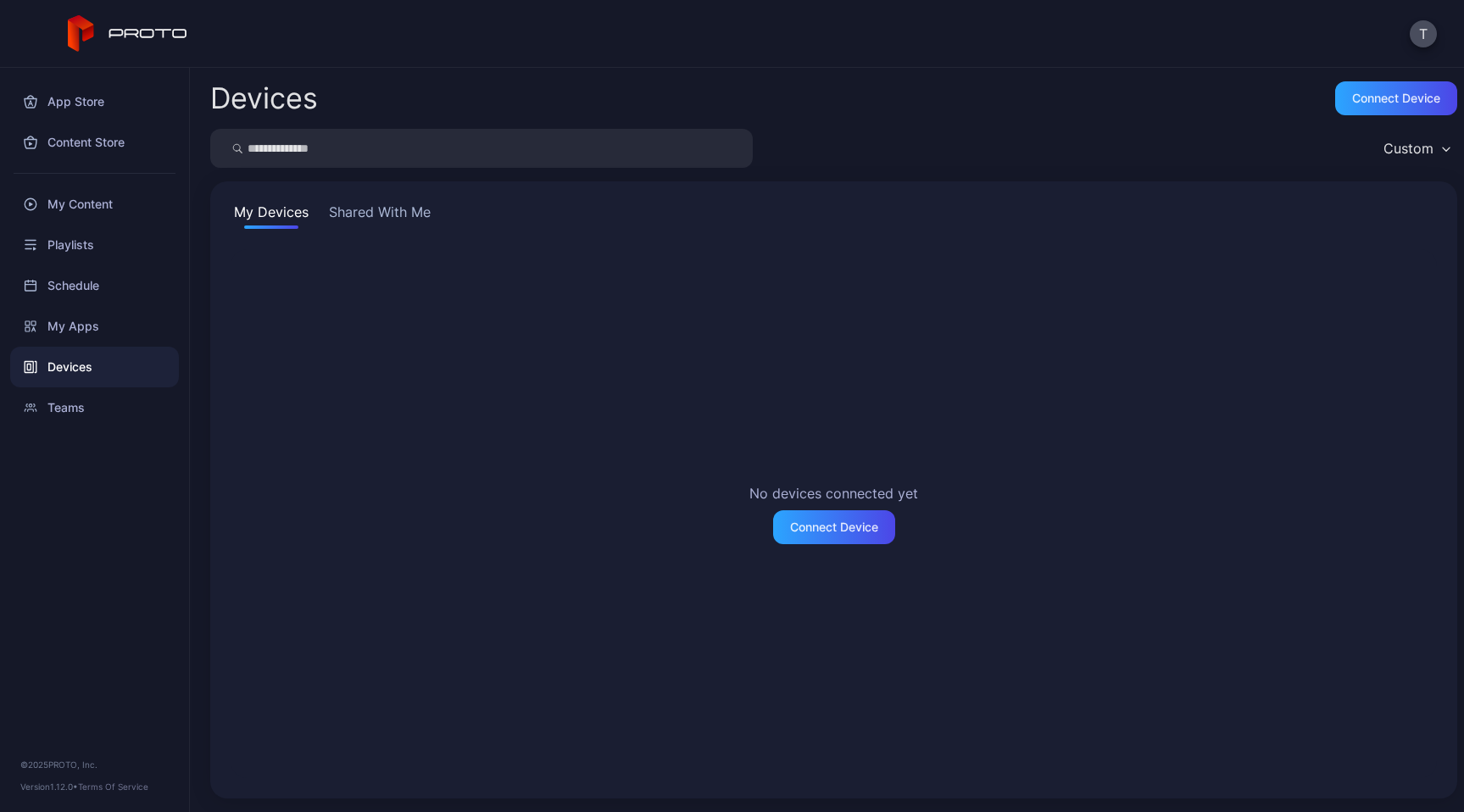
click at [393, 226] on button "Shared With Me" at bounding box center [380, 215] width 109 height 27
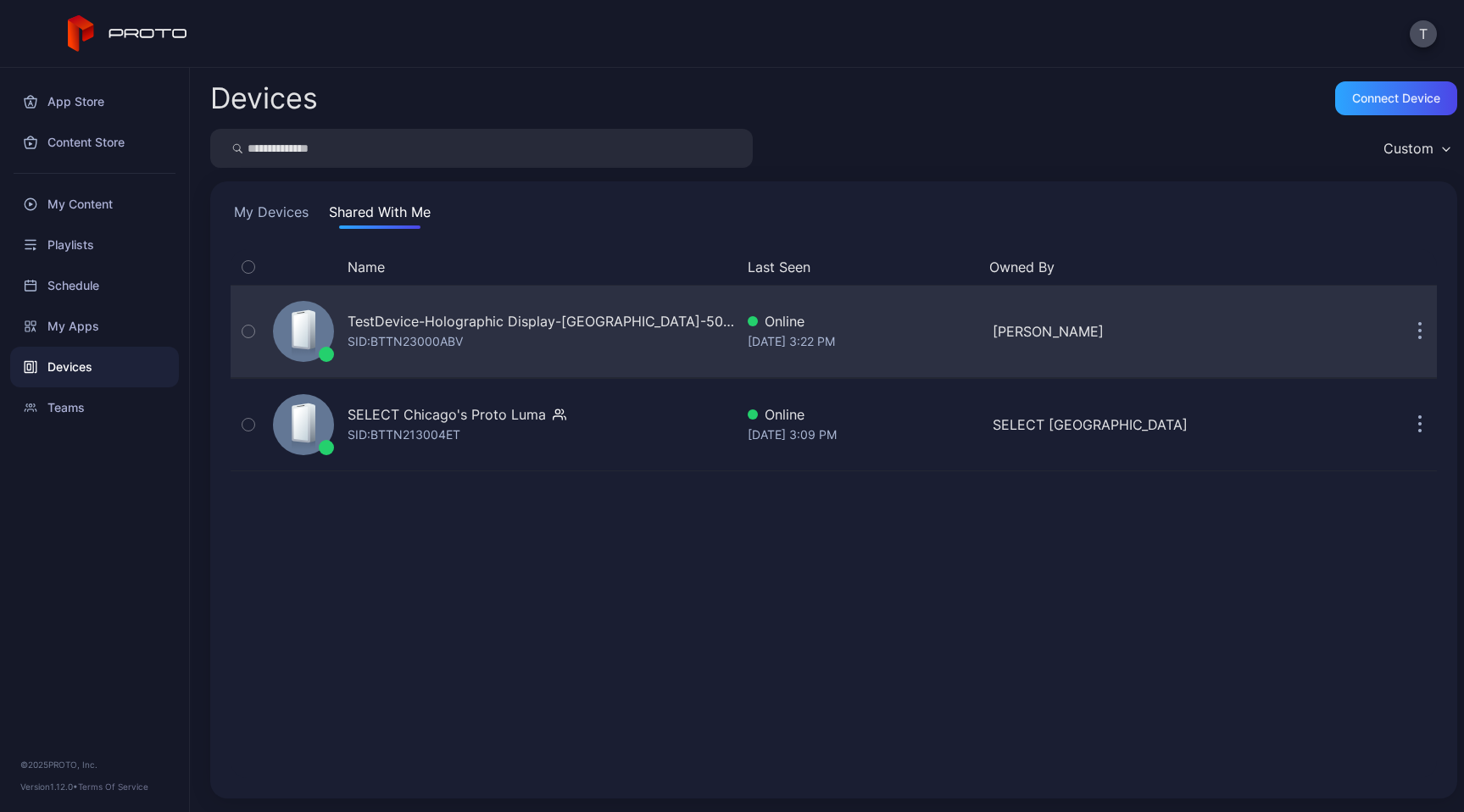
click at [524, 320] on div "TestDevice-Holographic Display-[GEOGRAPHIC_DATA]-500West-Showcase" at bounding box center [541, 321] width 387 height 20
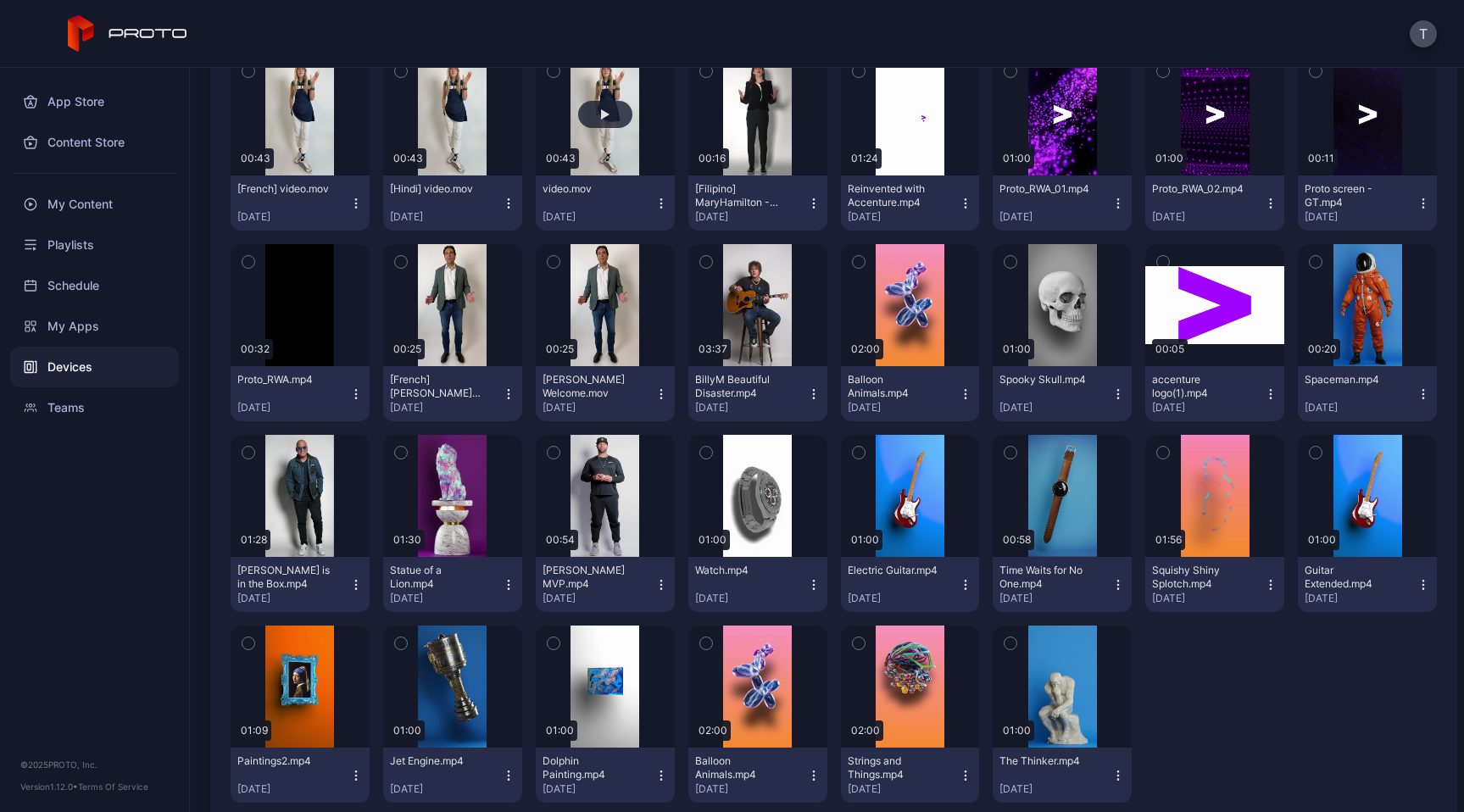
scroll to position [409, 0]
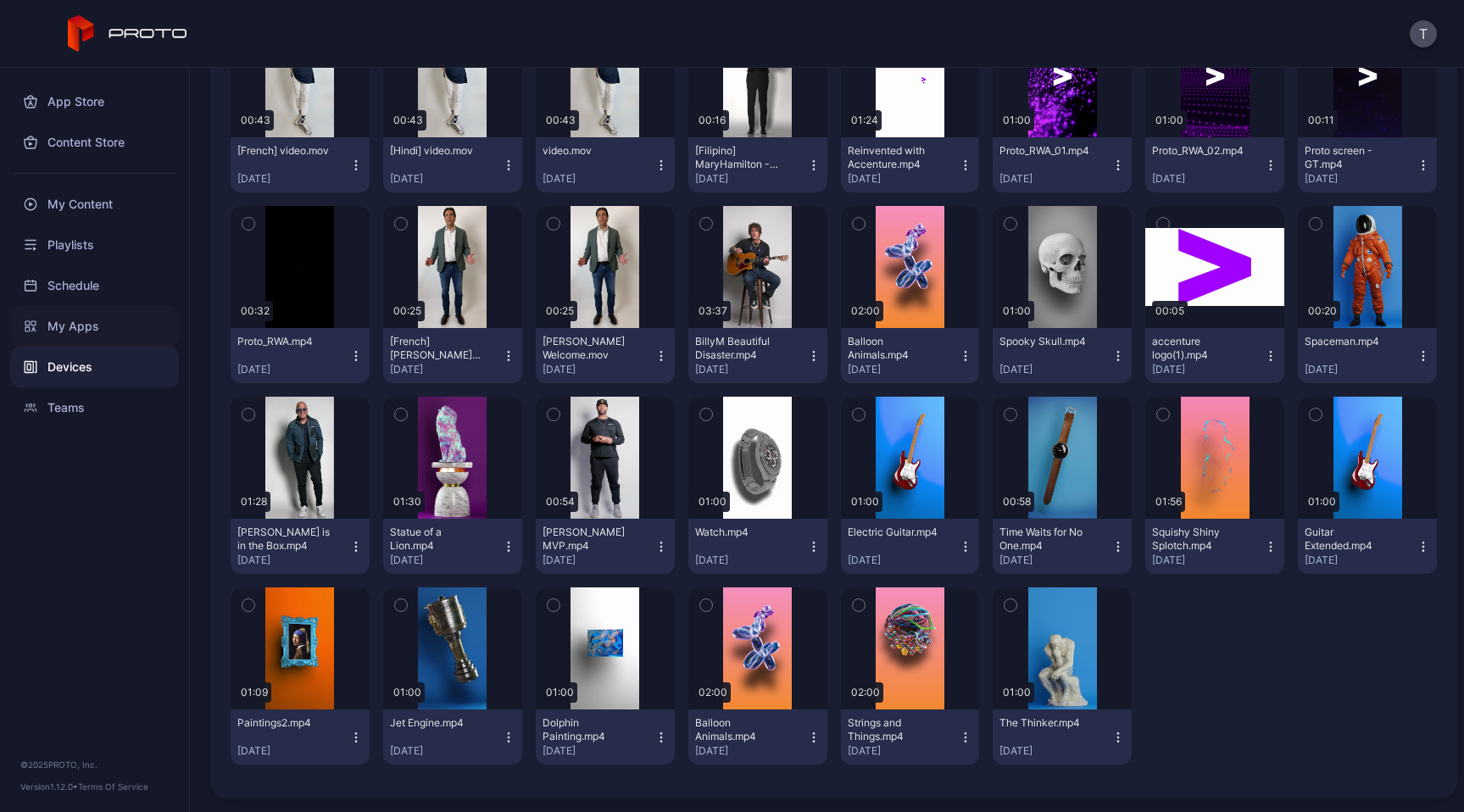
click at [71, 327] on div "My Apps" at bounding box center [94, 326] width 169 height 41
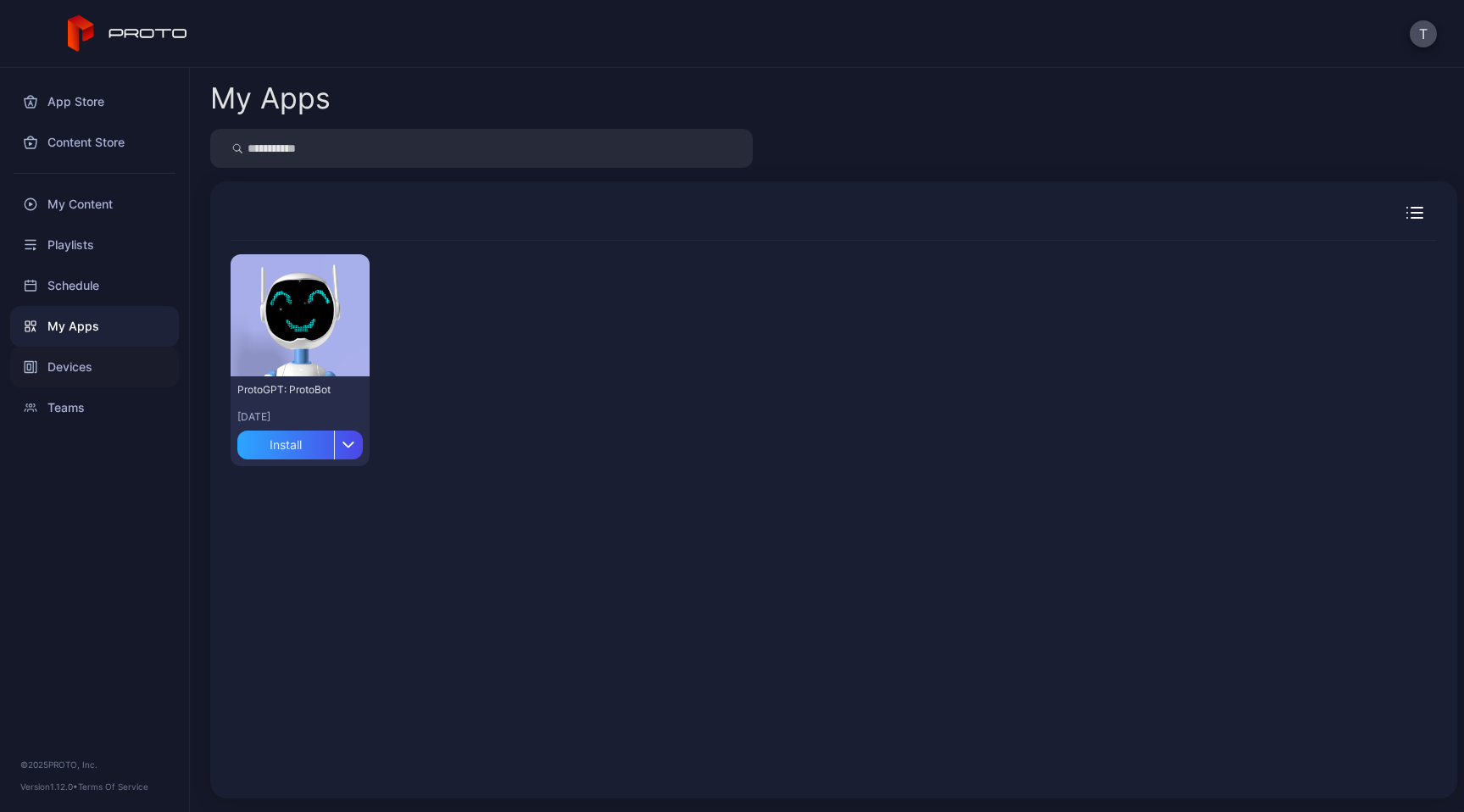
click at [70, 365] on div "Devices" at bounding box center [94, 366] width 169 height 41
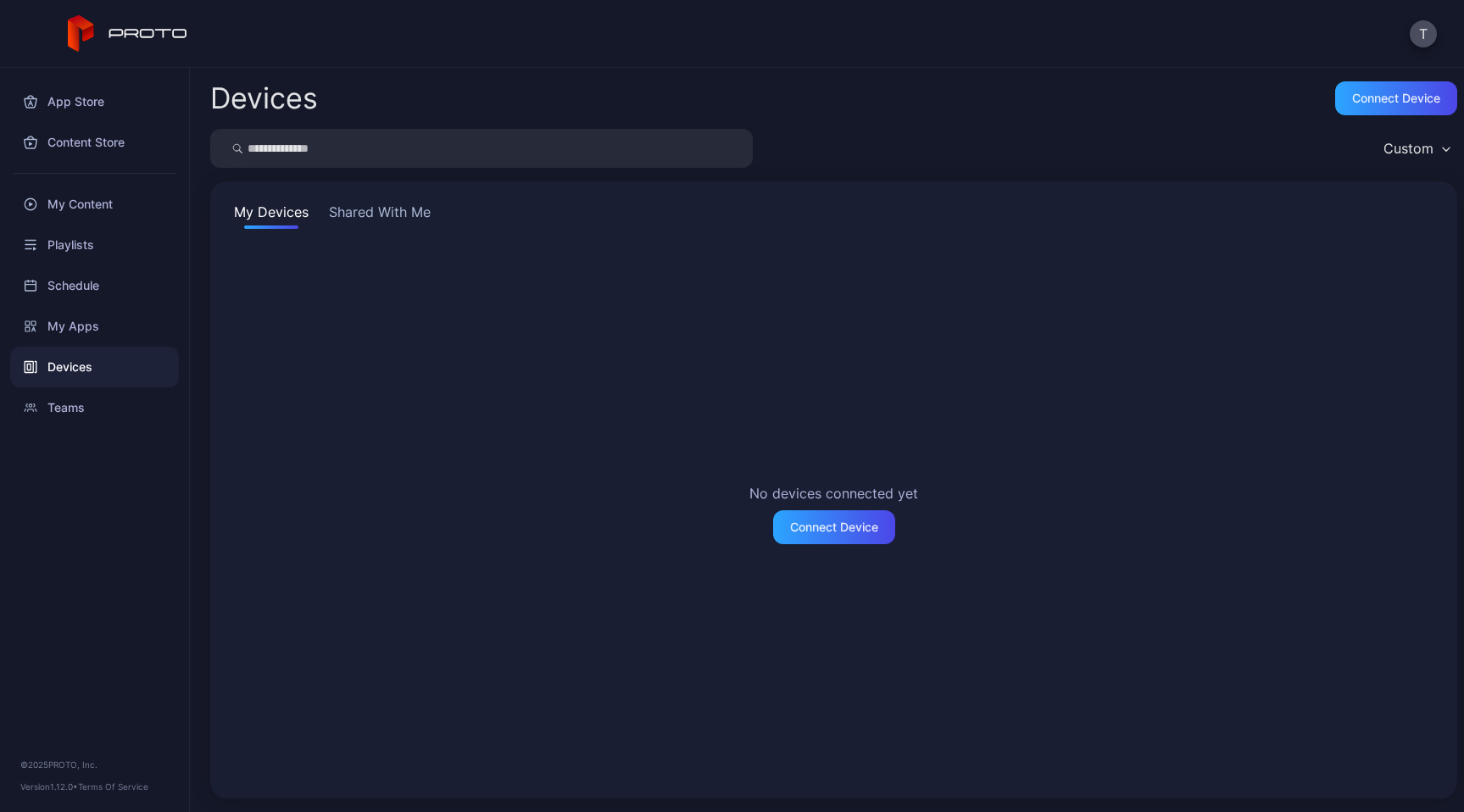
click at [417, 225] on button "Shared With Me" at bounding box center [380, 215] width 109 height 27
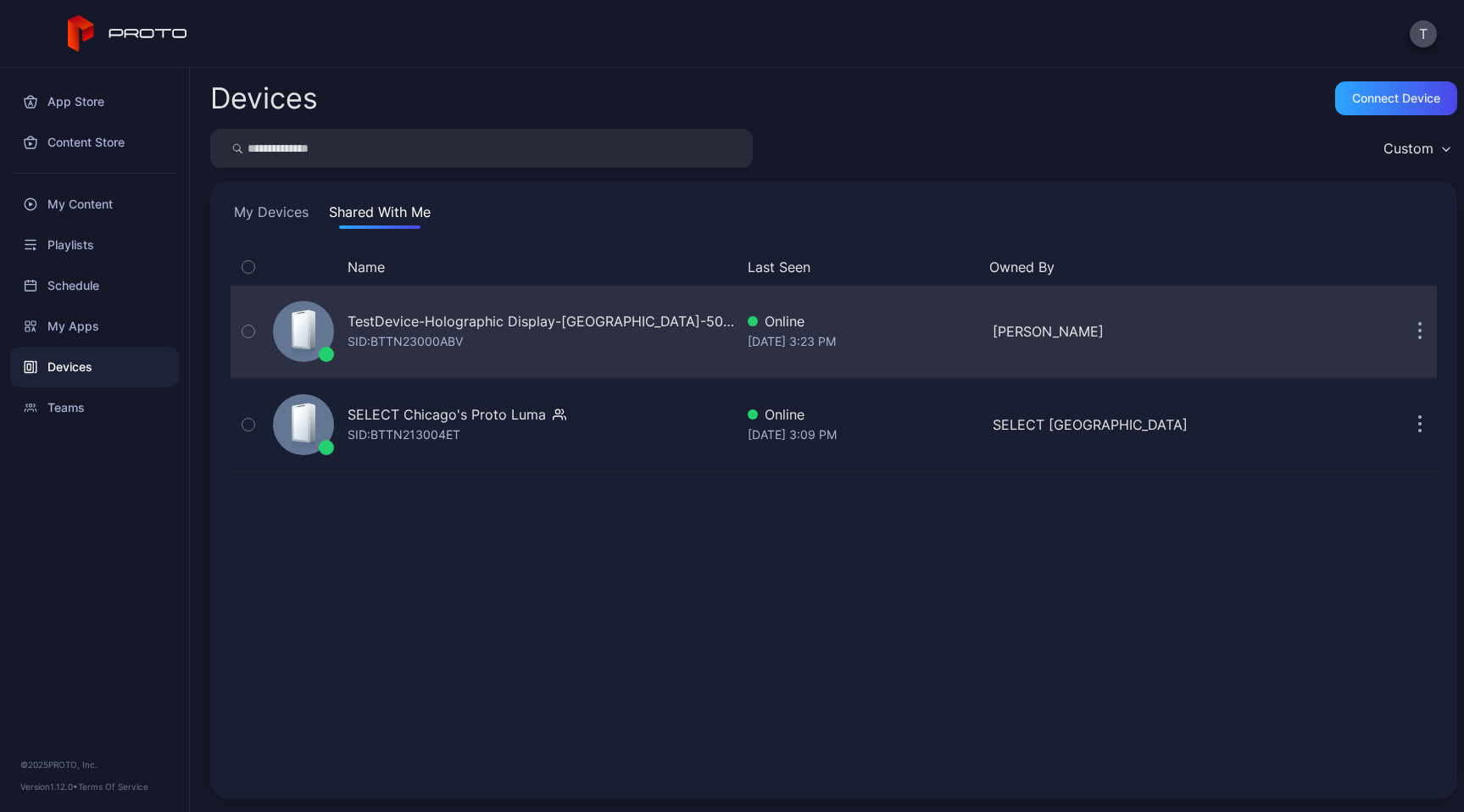
click at [569, 337] on div "TestDevice-Holographic Display-Chicago-500West-Showcase SID: BTTN23000ABV" at bounding box center [541, 331] width 387 height 41
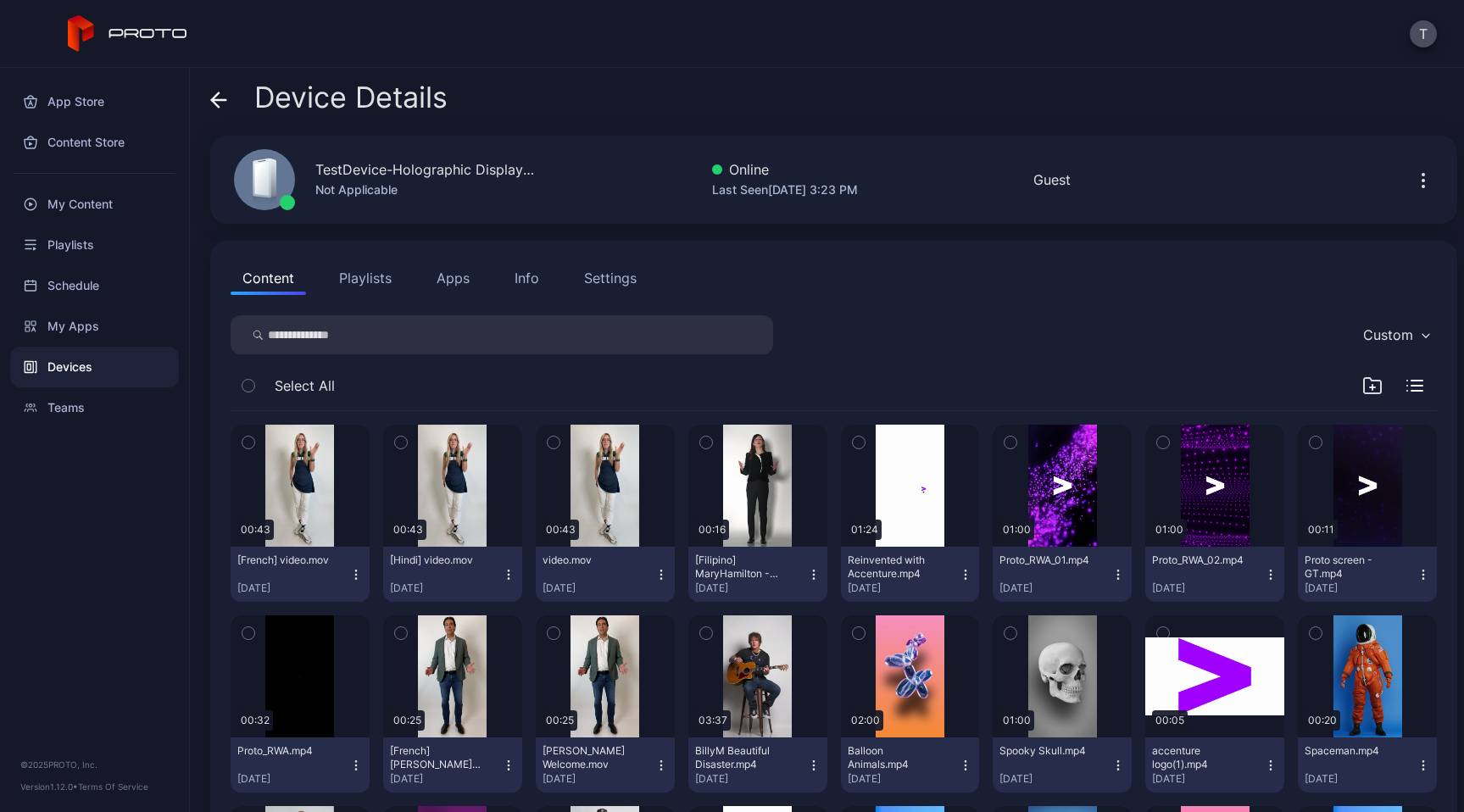
click at [458, 279] on button "Apps" at bounding box center [453, 278] width 57 height 34
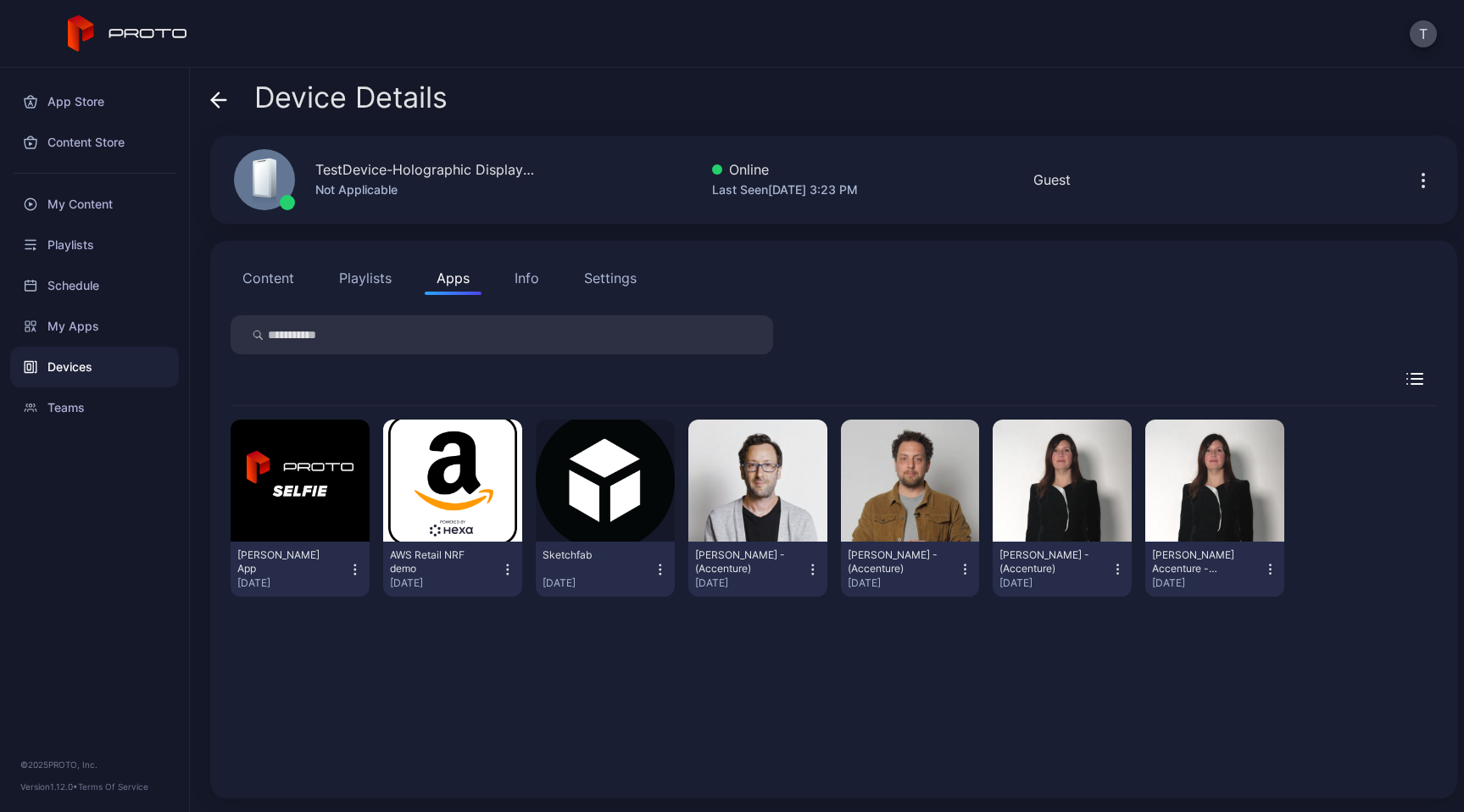
click at [1270, 573] on icon "button" at bounding box center [1270, 573] width 1 height 1
click at [1341, 575] on div "David Selfie App Jul 24, 2025 AWS Retail NRF demo Jul 24, 2025 Sketchfab Jul 24…" at bounding box center [833, 507] width 1206 height 204
click at [1111, 571] on icon "button" at bounding box center [1118, 569] width 15 height 17
click at [1090, 460] on button "button" at bounding box center [1062, 481] width 139 height 122
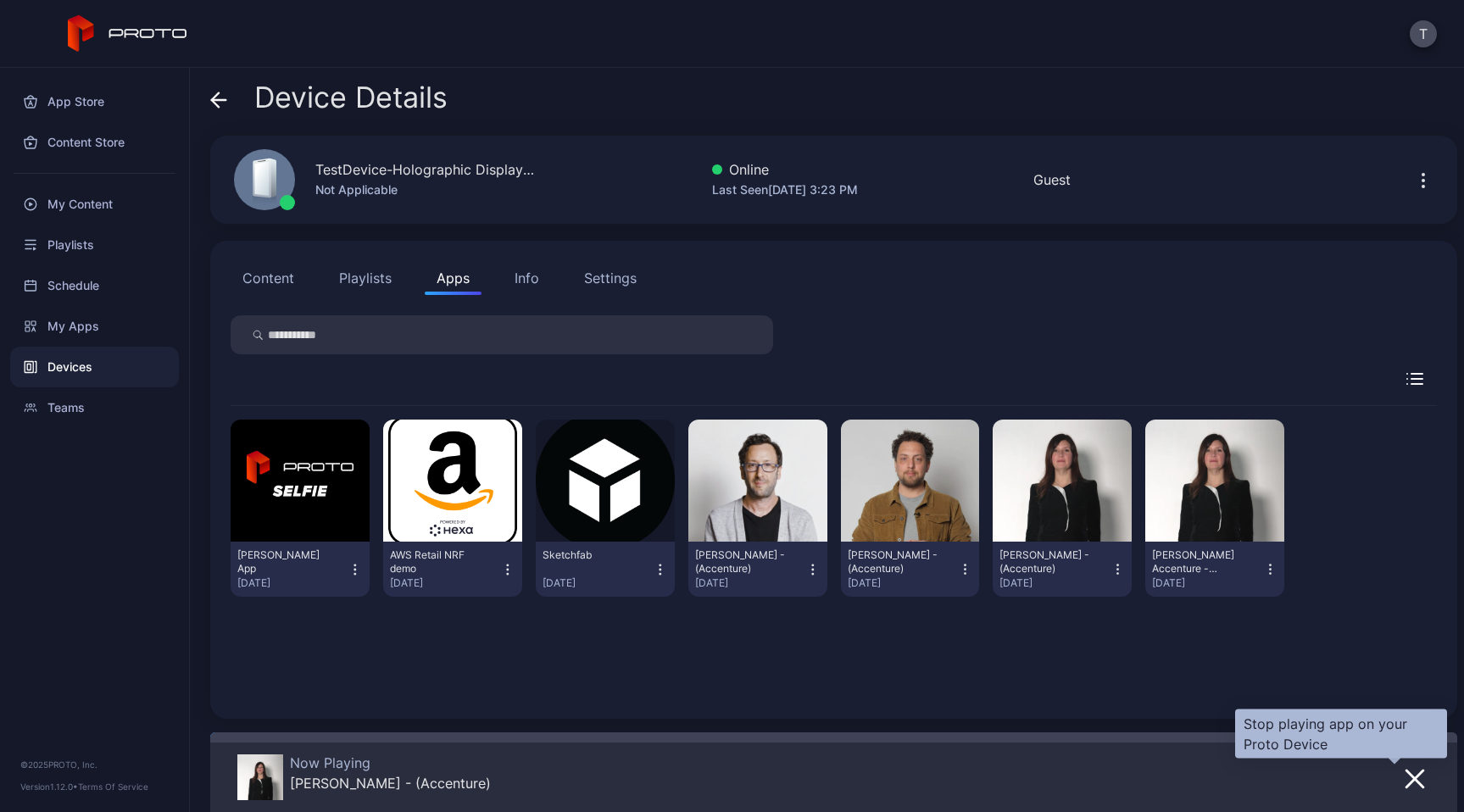
click at [1405, 778] on icon "button" at bounding box center [1414, 778] width 20 height 20
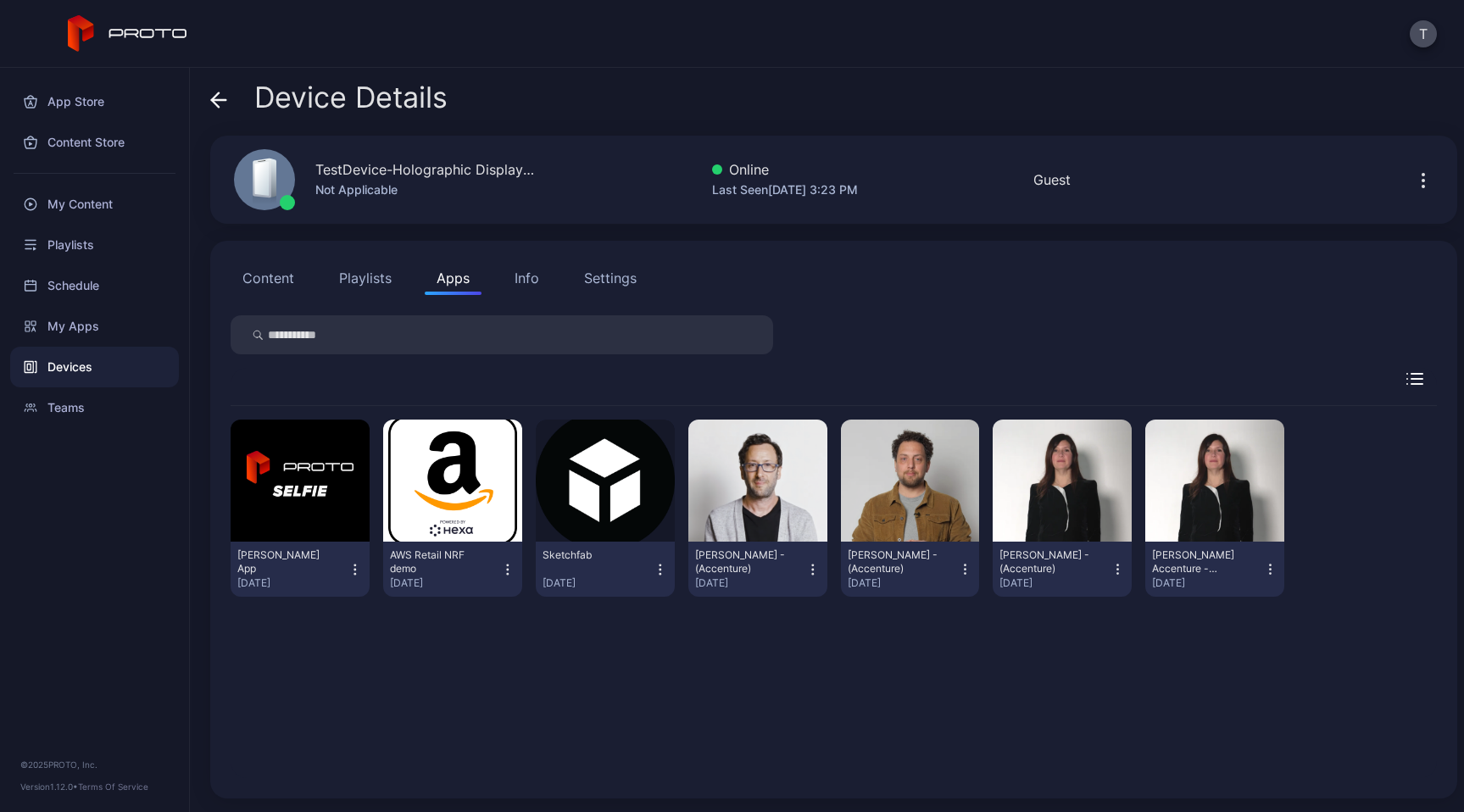
click at [1392, 386] on div at bounding box center [833, 386] width 1206 height 38
click at [97, 251] on div "Playlists" at bounding box center [94, 245] width 169 height 41
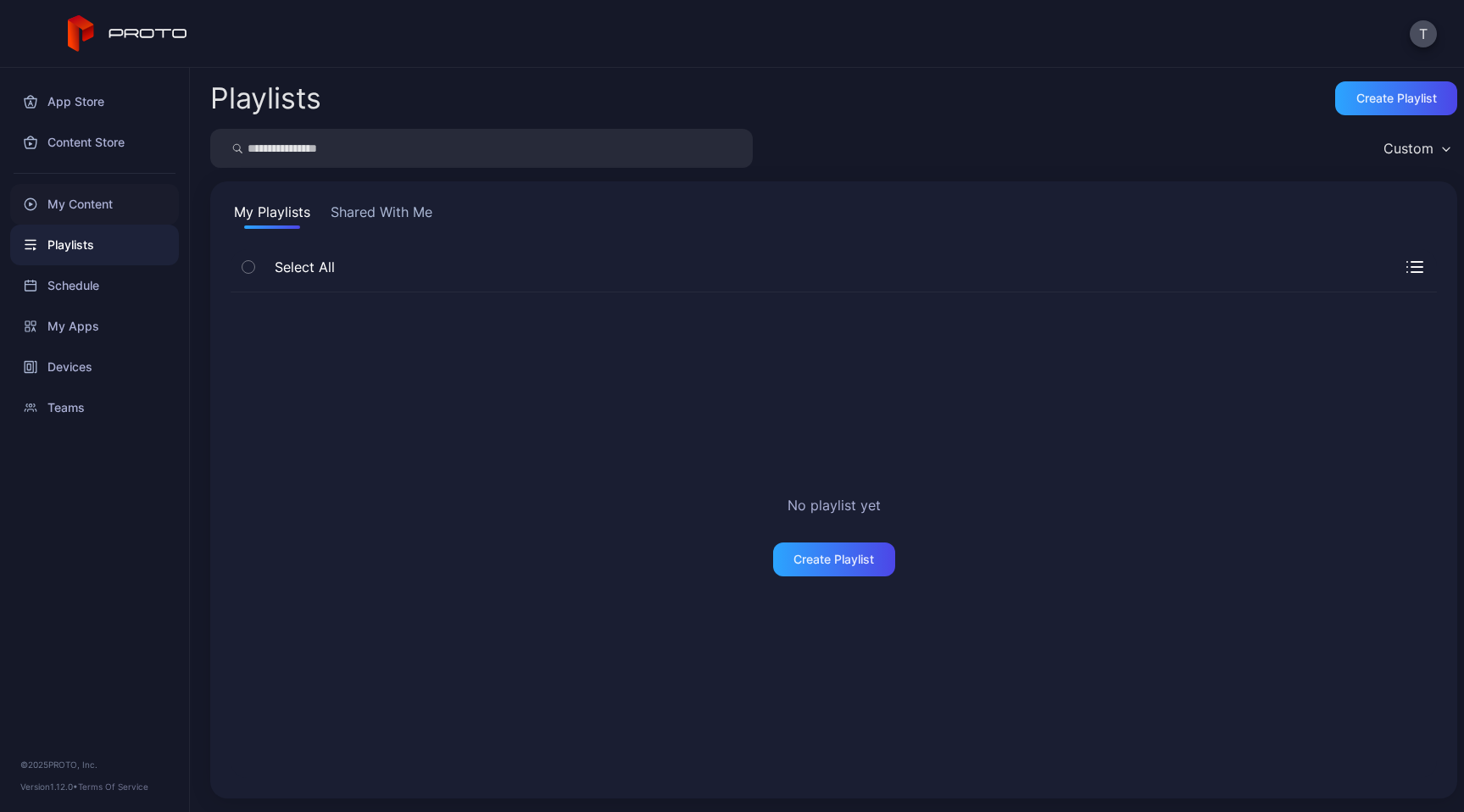
click at [97, 214] on div "My Content" at bounding box center [94, 204] width 169 height 41
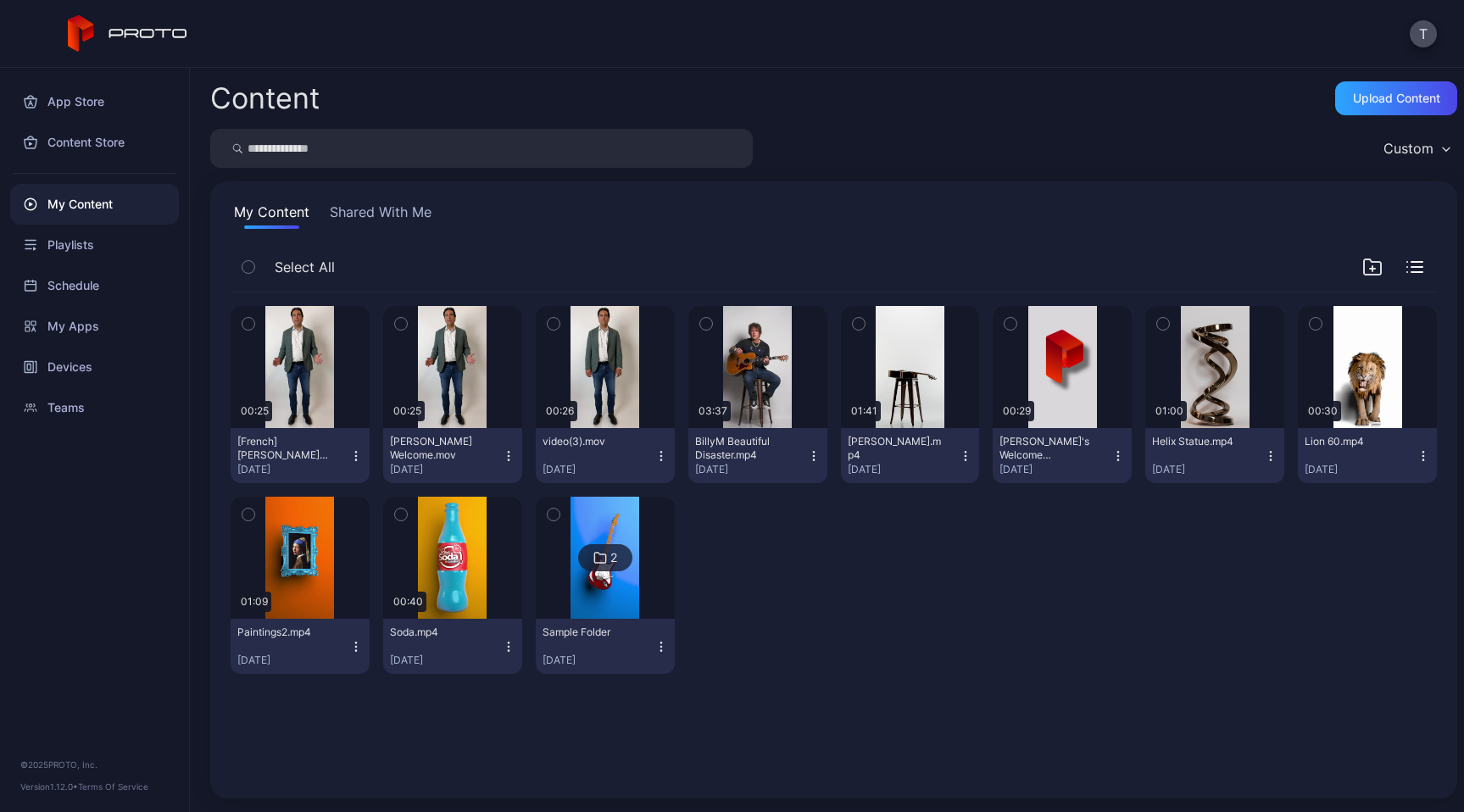
click at [803, 66] on div "T" at bounding box center [732, 33] width 1464 height 68
click at [90, 247] on div "Playlists" at bounding box center [94, 245] width 169 height 41
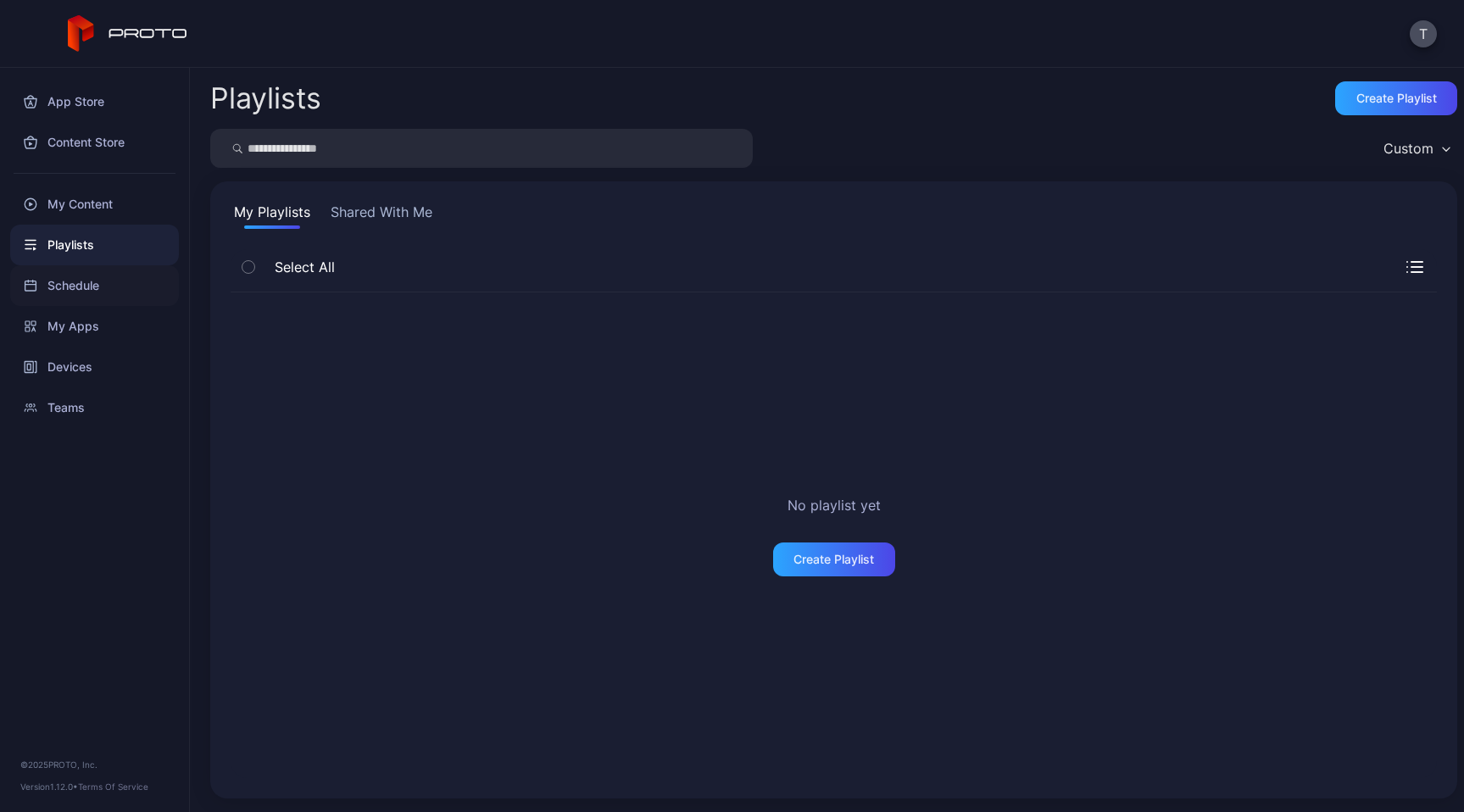
click at [84, 279] on div "Schedule" at bounding box center [94, 286] width 169 height 41
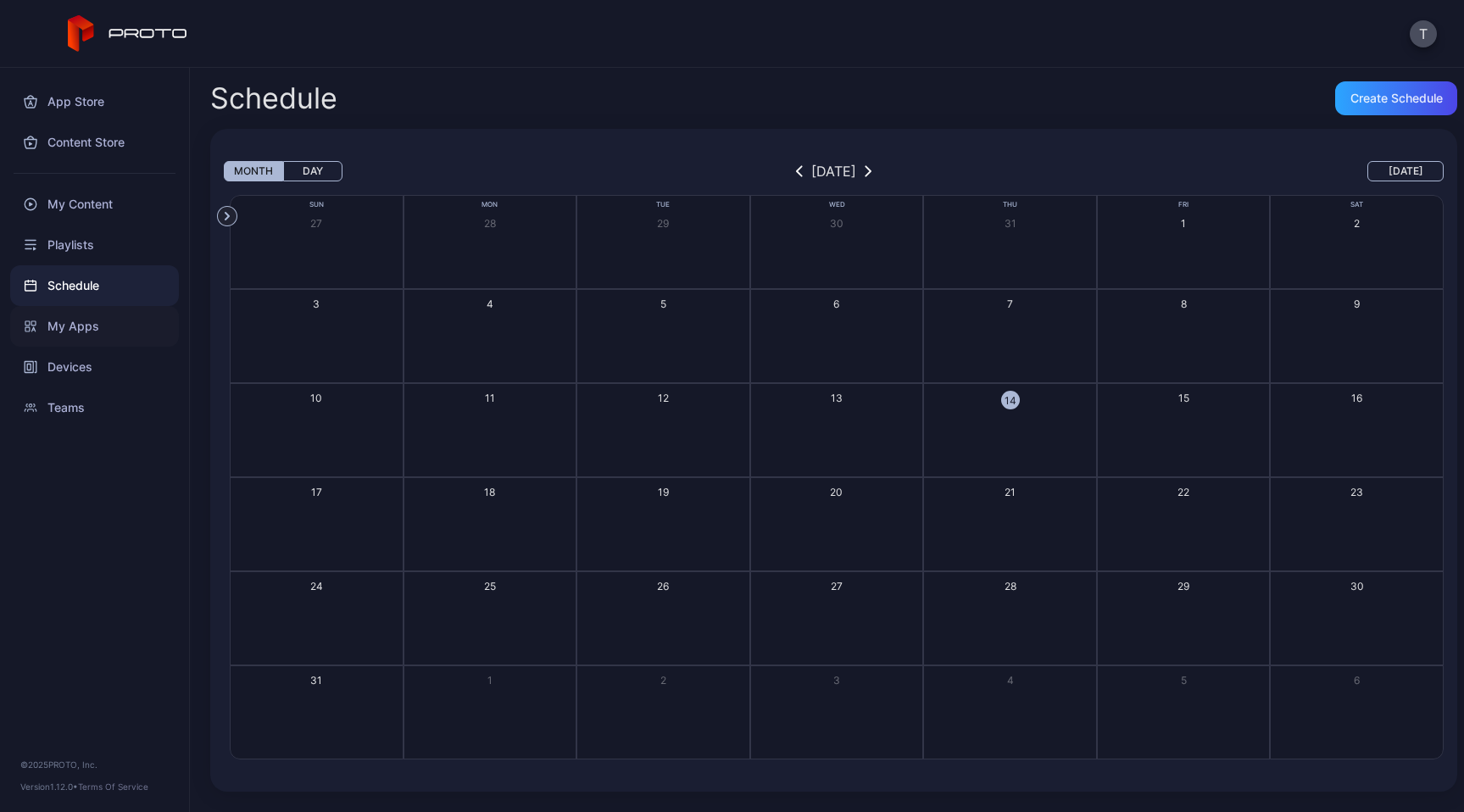
click at [82, 332] on div "My Apps" at bounding box center [94, 326] width 169 height 41
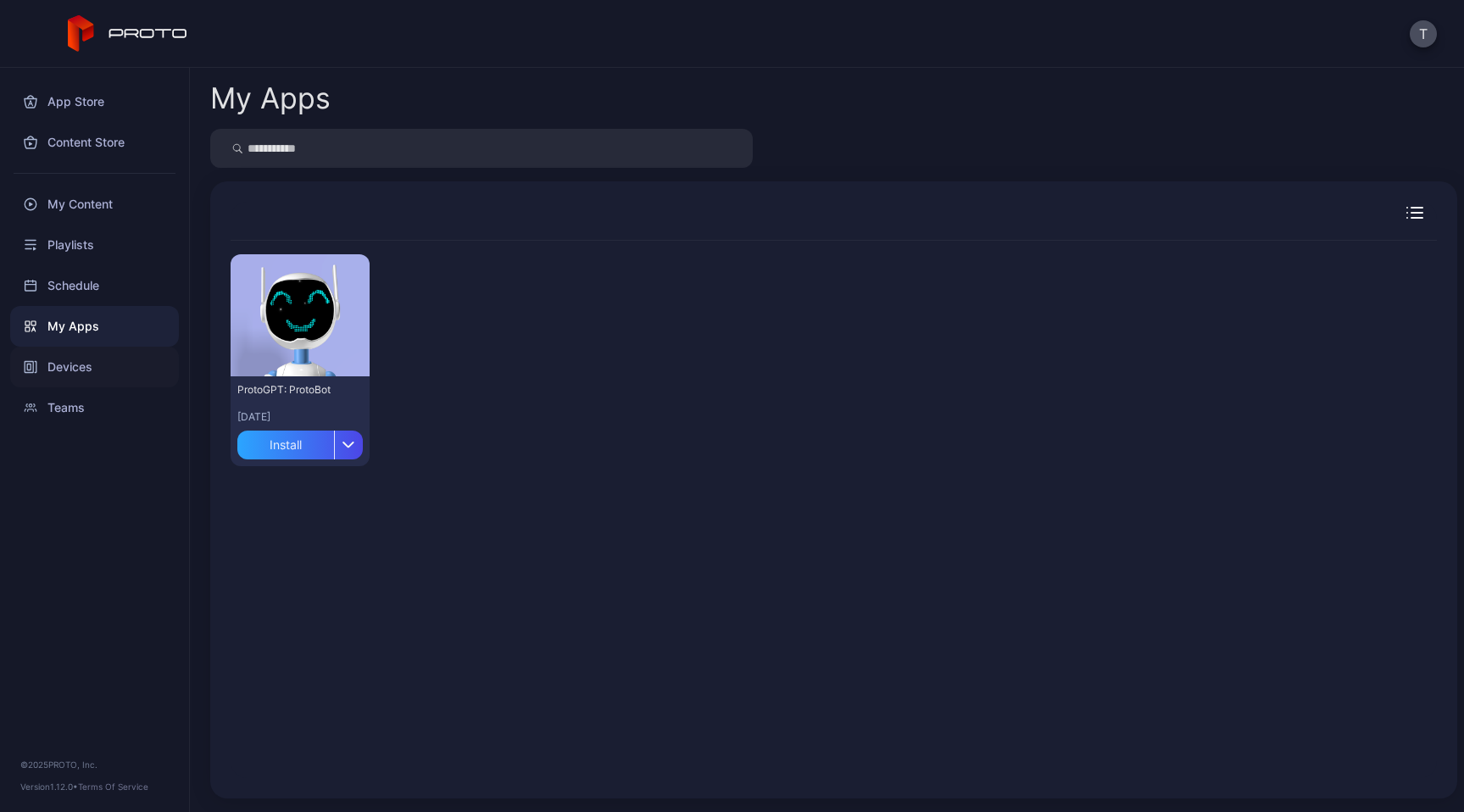
click at [79, 371] on div "Devices" at bounding box center [94, 366] width 169 height 41
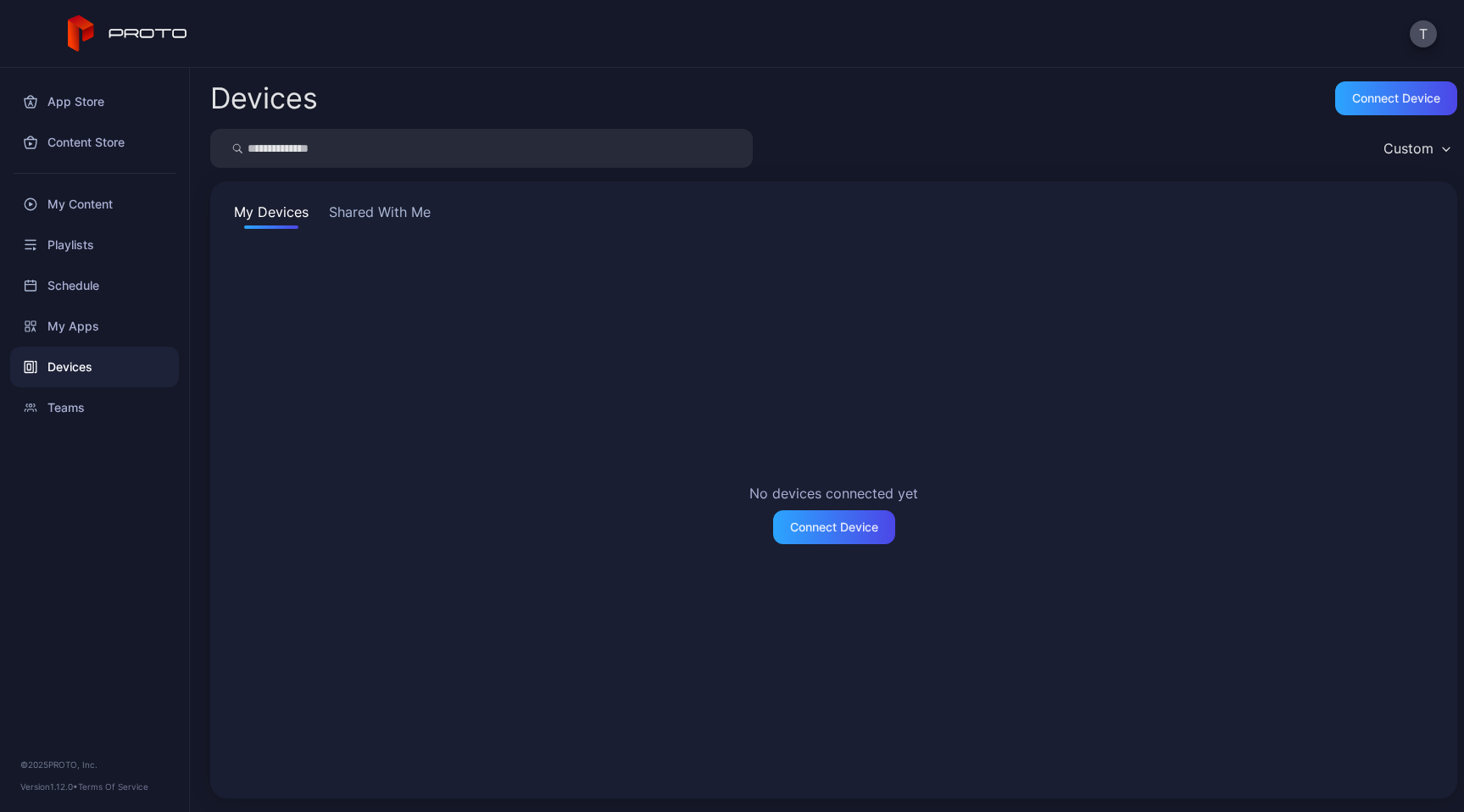
click at [403, 222] on button "Shared With Me" at bounding box center [380, 215] width 109 height 27
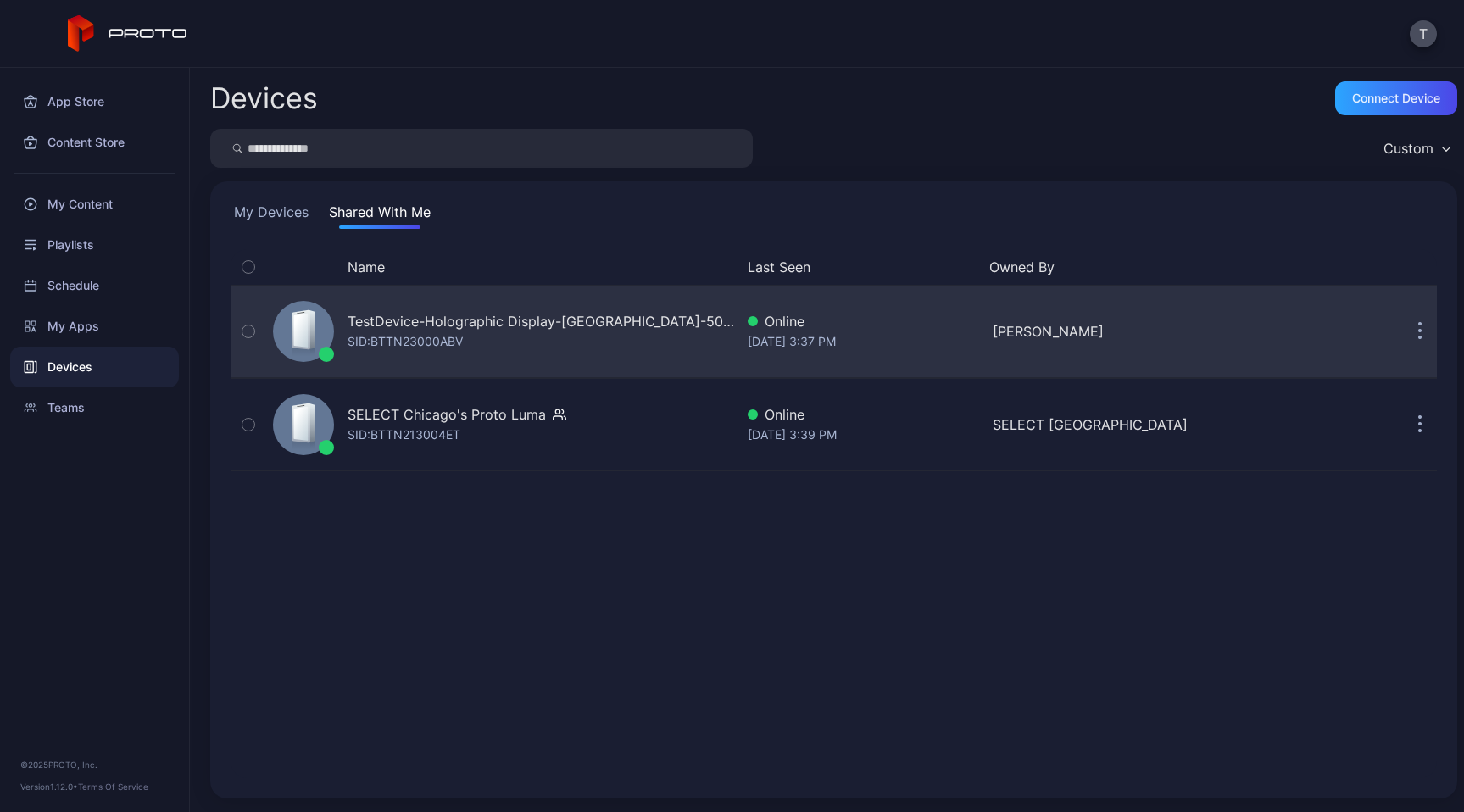
click at [452, 337] on div "SID: BTTN23000ABV" at bounding box center [405, 341] width 115 height 20
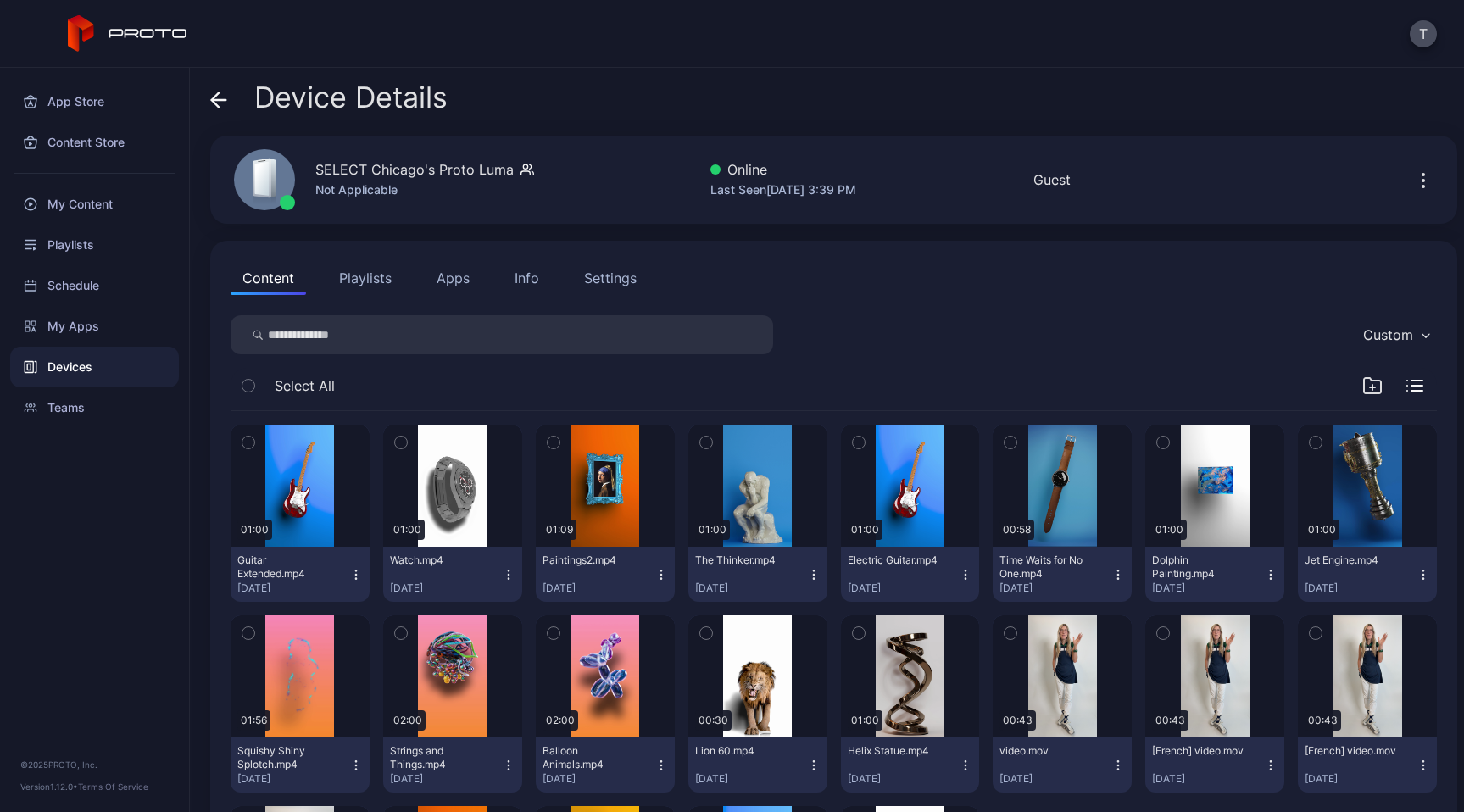
click at [67, 366] on div "Devices" at bounding box center [94, 366] width 169 height 41
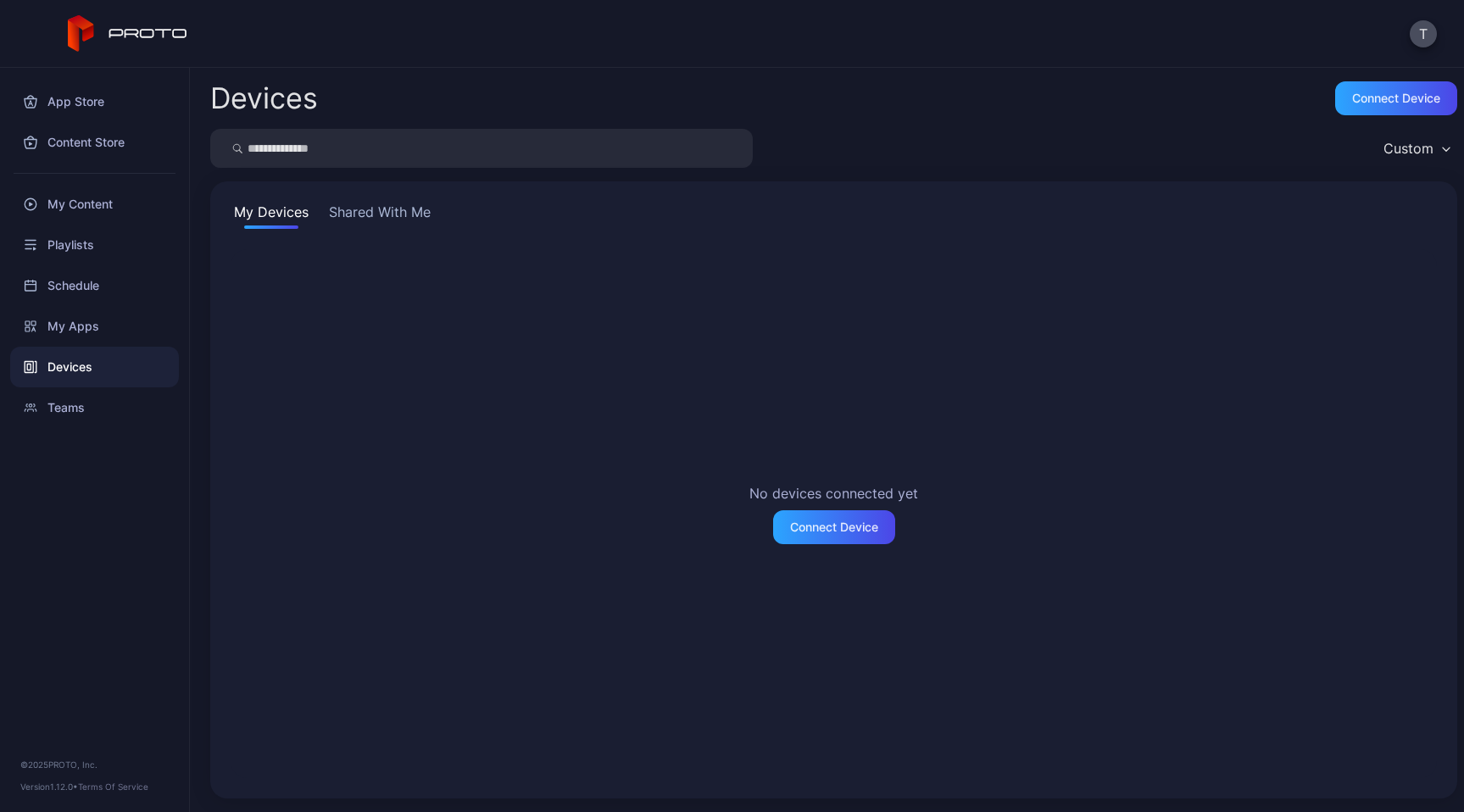
click at [351, 198] on div "My Devices Shared With Me No devices connected yet Connect Device" at bounding box center [833, 489] width 1247 height 617
click at [351, 212] on button "Shared With Me" at bounding box center [380, 215] width 109 height 27
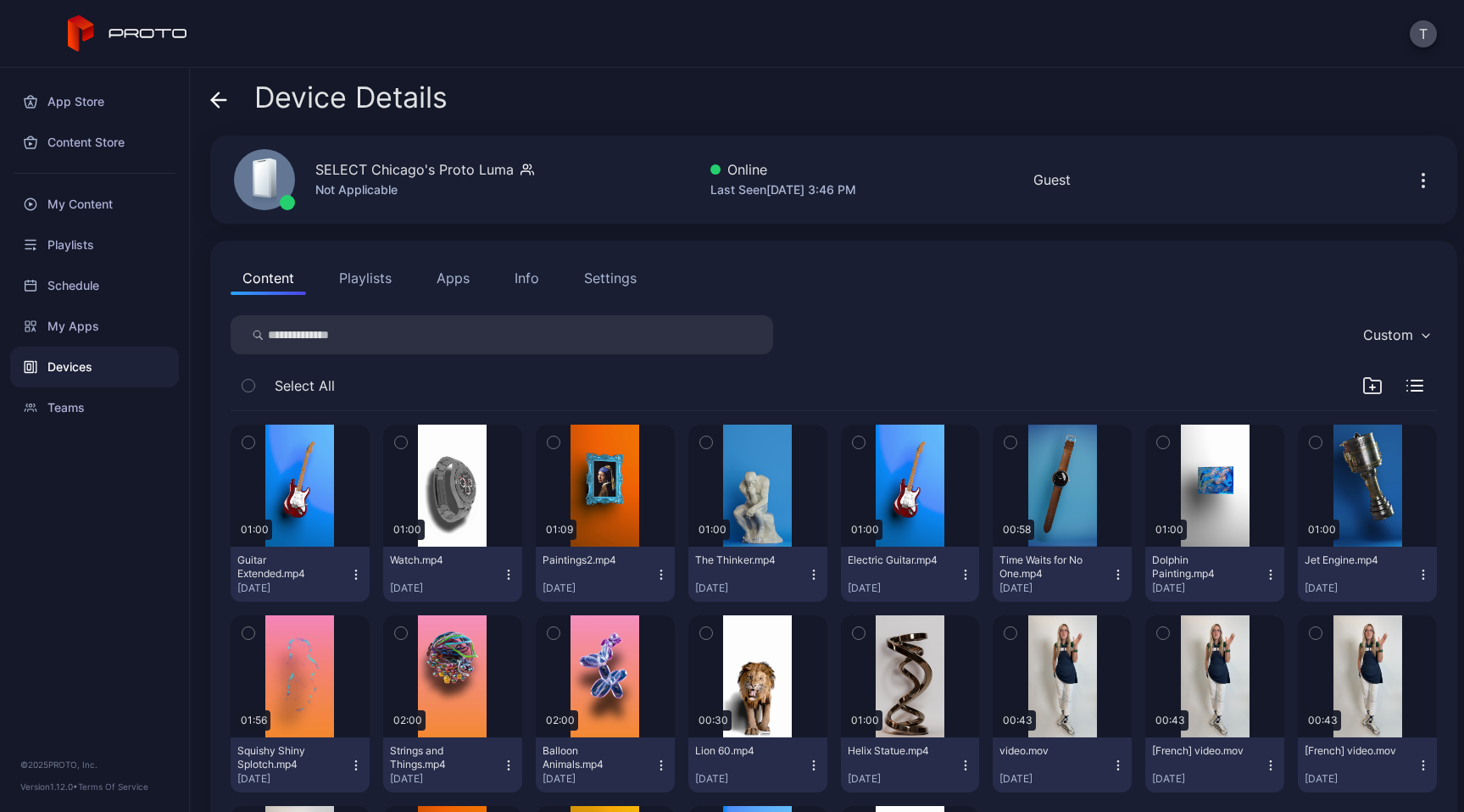
click at [327, 193] on div "Not Applicable" at bounding box center [425, 189] width 219 height 20
click at [357, 267] on button "Playlists" at bounding box center [366, 278] width 76 height 34
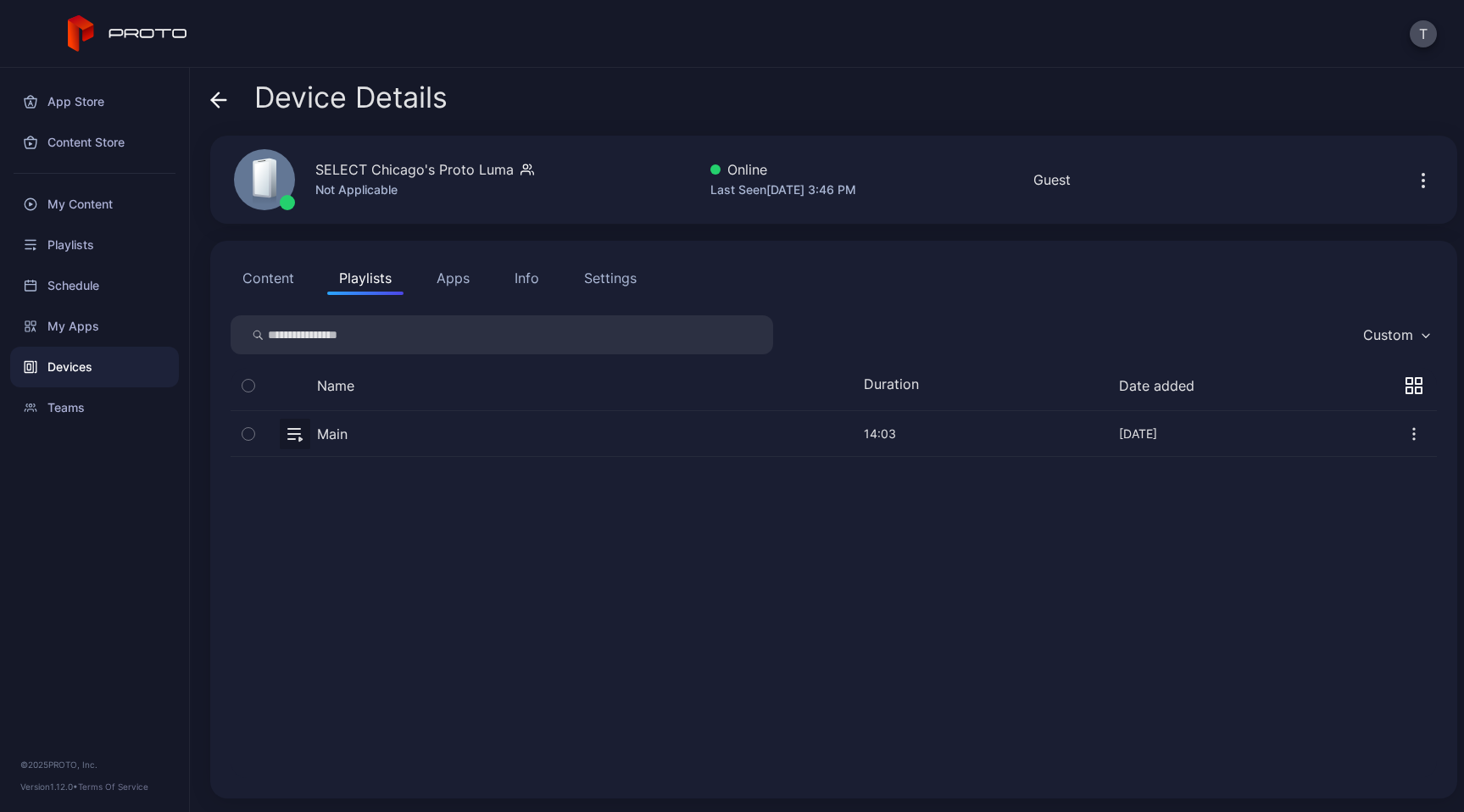
click at [437, 284] on button "Apps" at bounding box center [453, 278] width 57 height 34
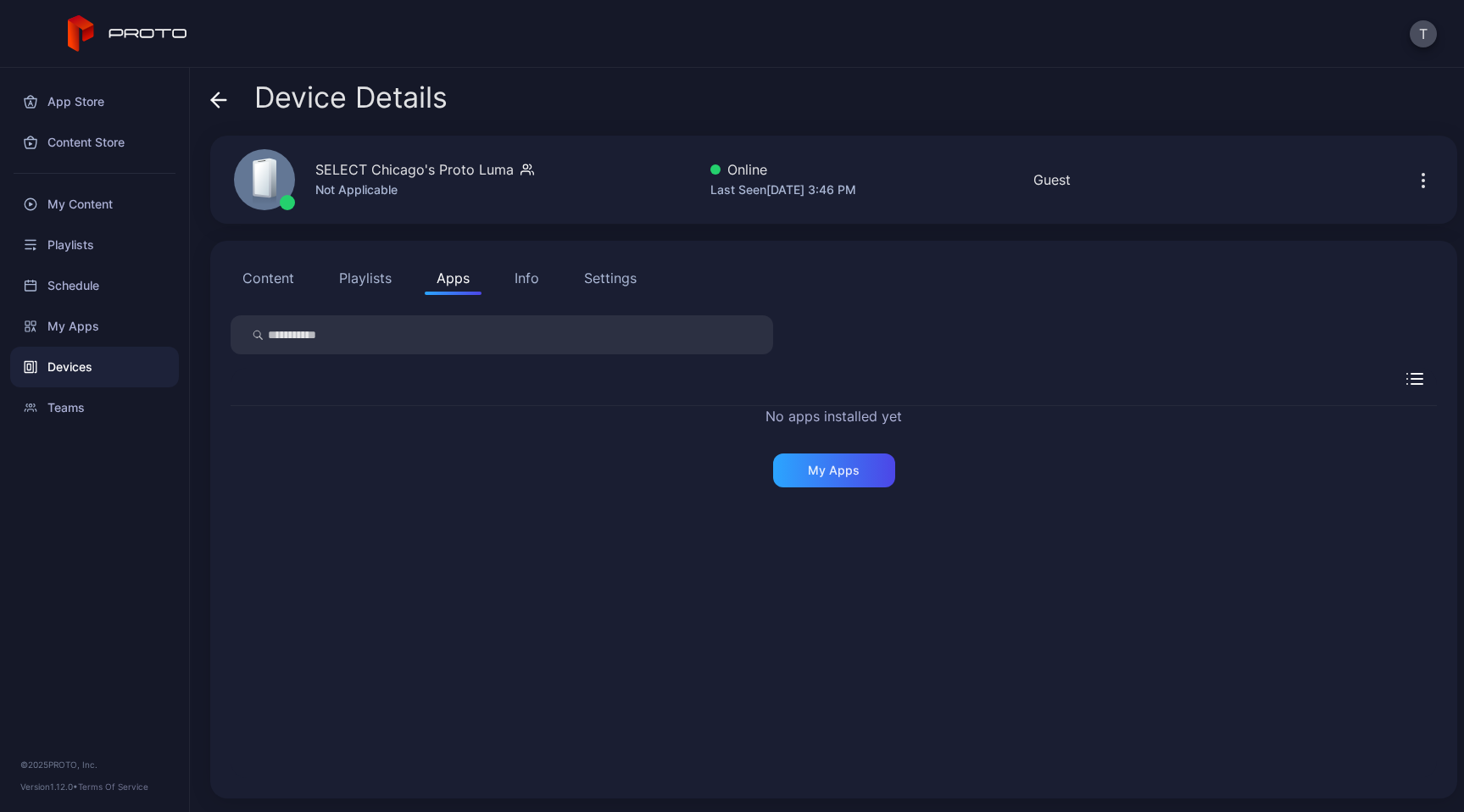
click at [524, 278] on div "Info" at bounding box center [527, 277] width 25 height 20
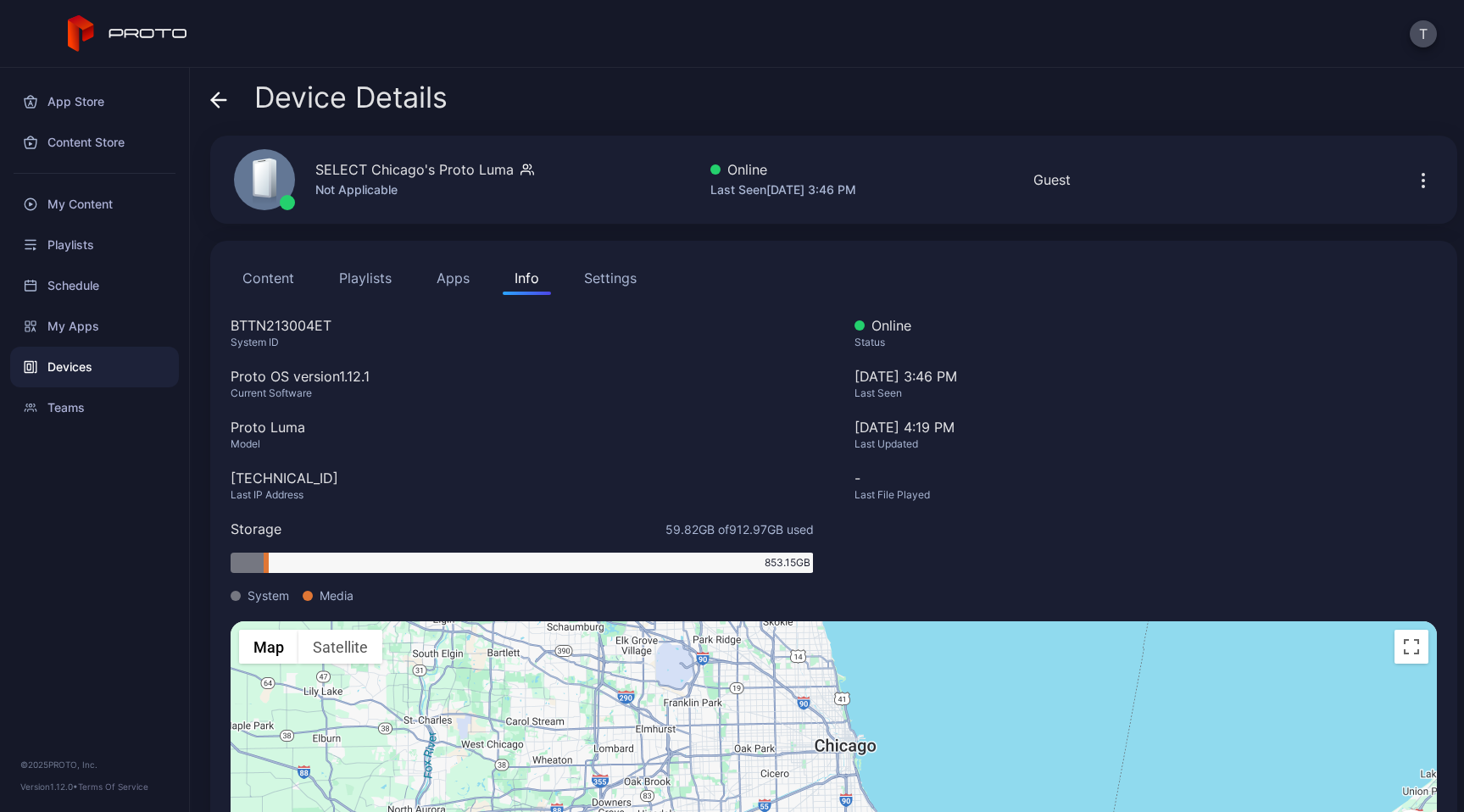
click at [633, 285] on div "Settings" at bounding box center [610, 277] width 52 height 20
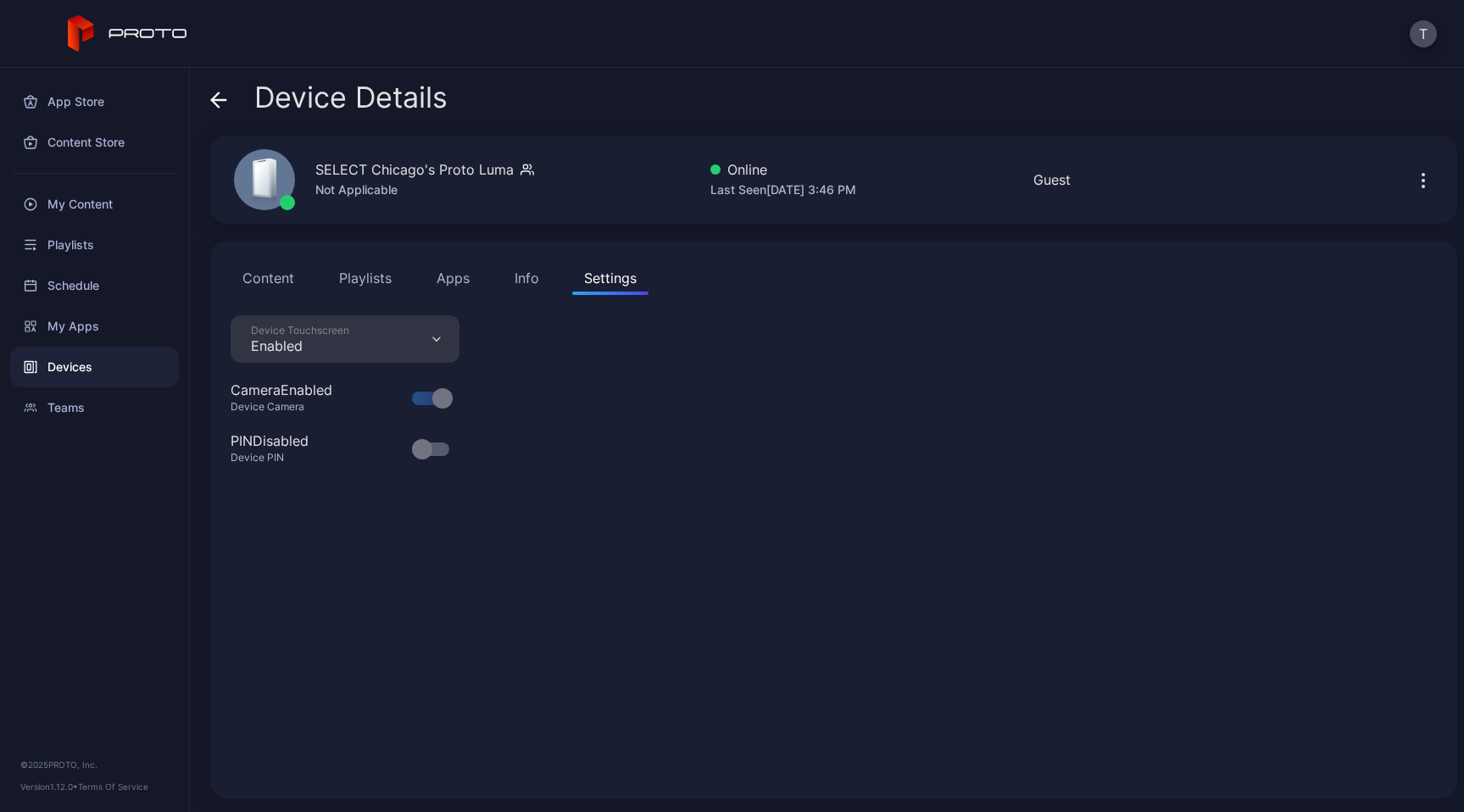
click at [265, 278] on button "Content" at bounding box center [268, 278] width 75 height 34
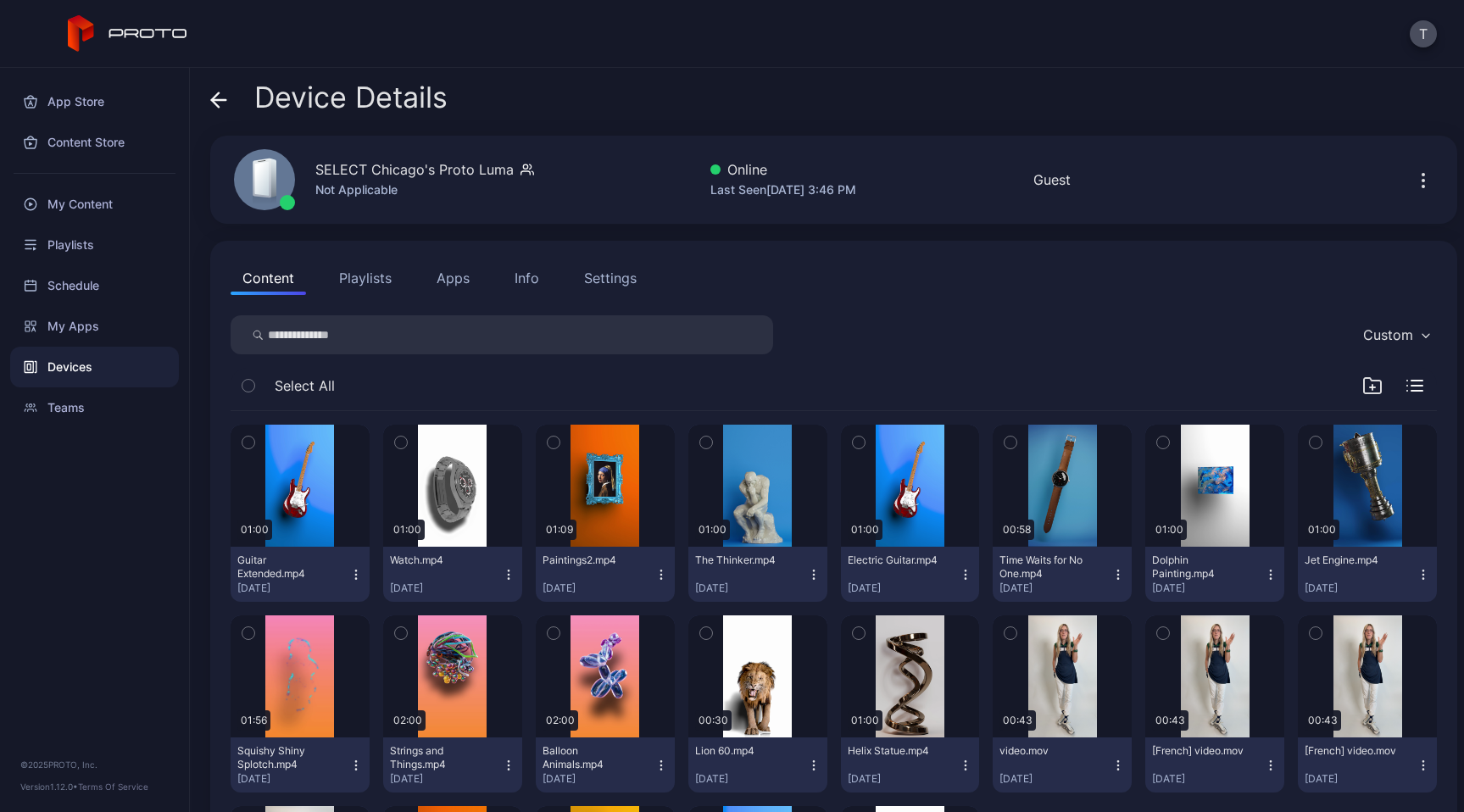
click at [80, 364] on div "Devices" at bounding box center [94, 366] width 169 height 41
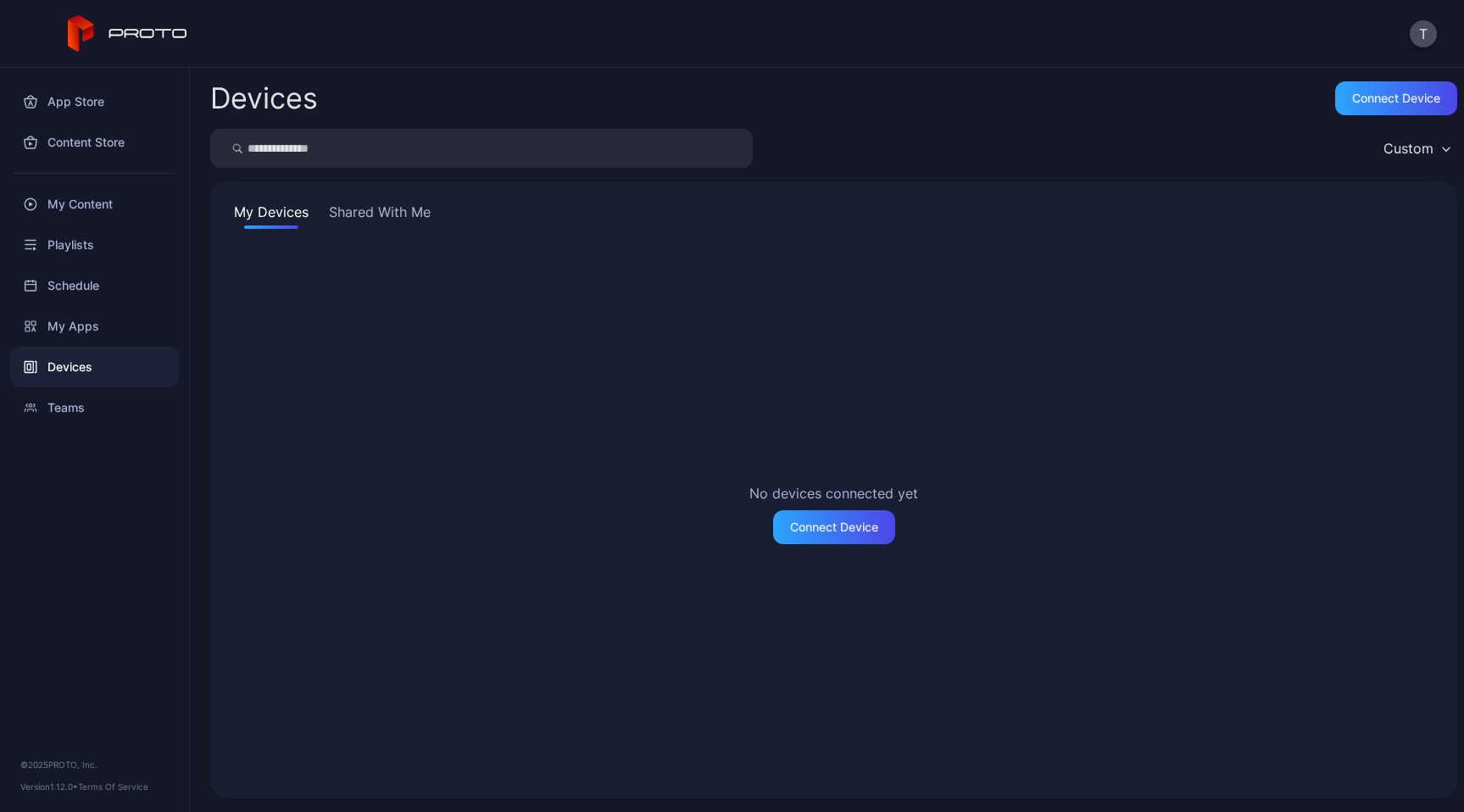
click at [380, 208] on button "Shared With Me" at bounding box center [380, 215] width 109 height 27
click at [365, 250] on div "No devices connected yet Connect Device" at bounding box center [833, 513] width 1206 height 528
click at [366, 219] on button "Shared With Me" at bounding box center [380, 215] width 109 height 27
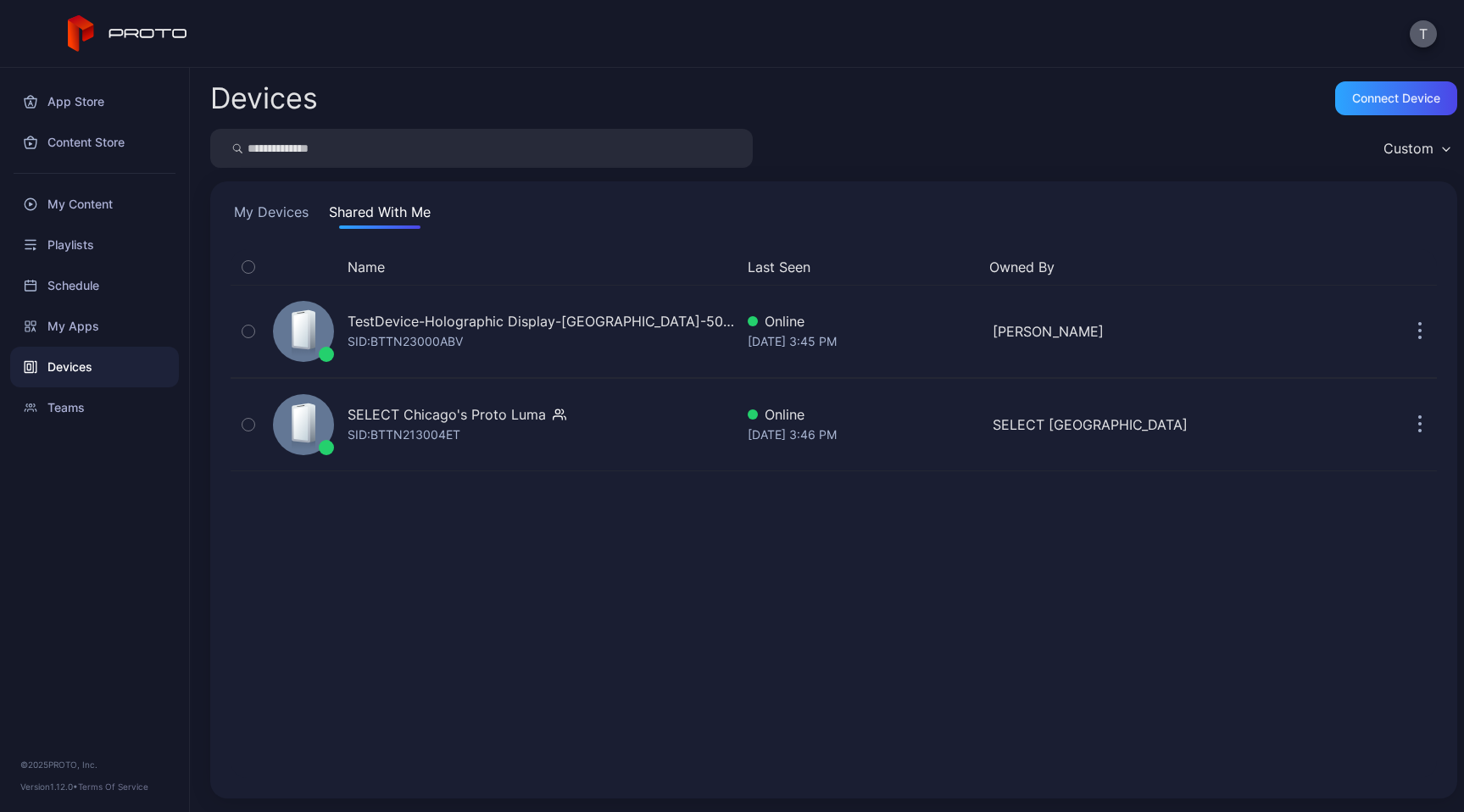
click at [1421, 35] on button "T" at bounding box center [1423, 33] width 27 height 27
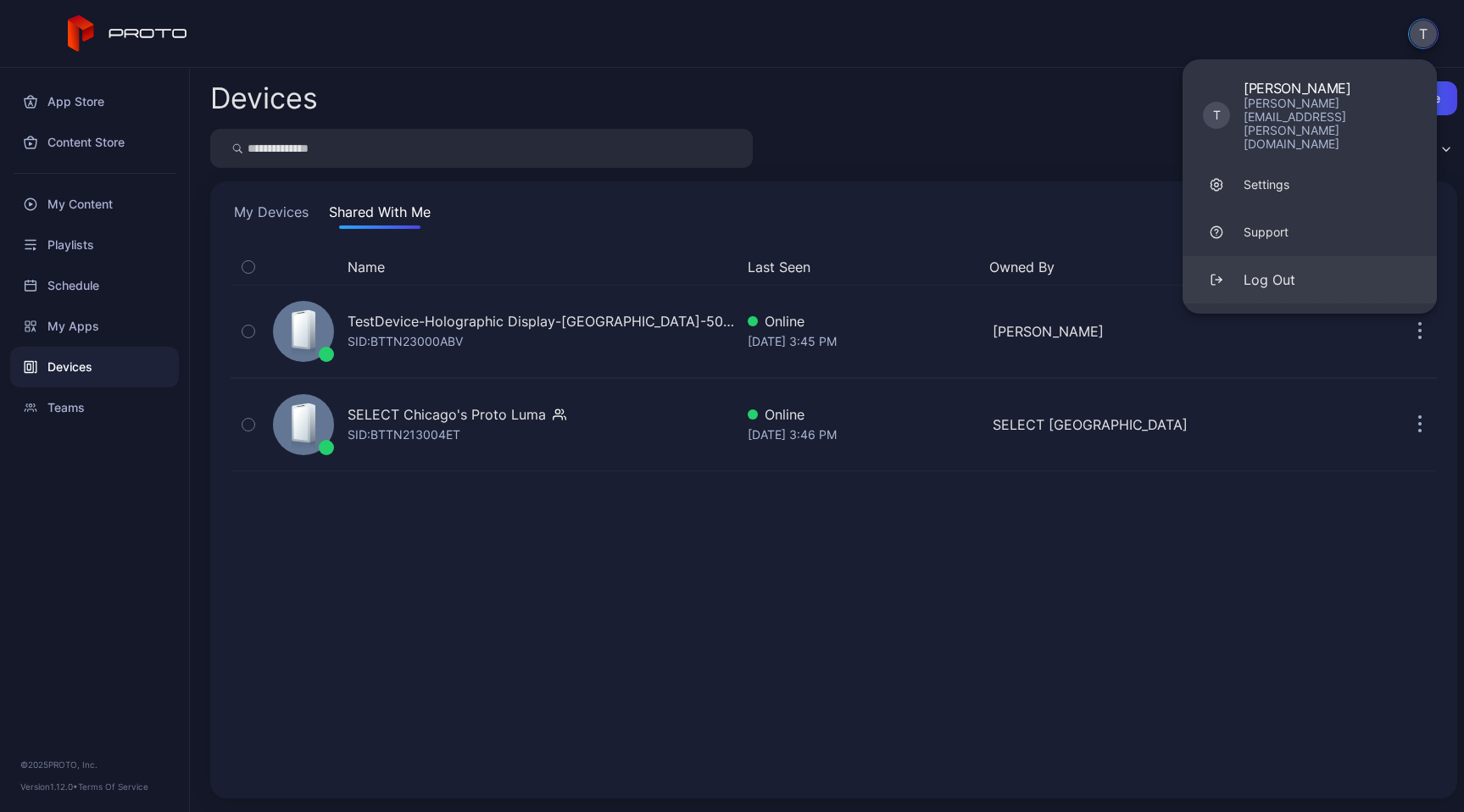
click at [1275, 269] on div "Log Out" at bounding box center [1270, 279] width 51 height 20
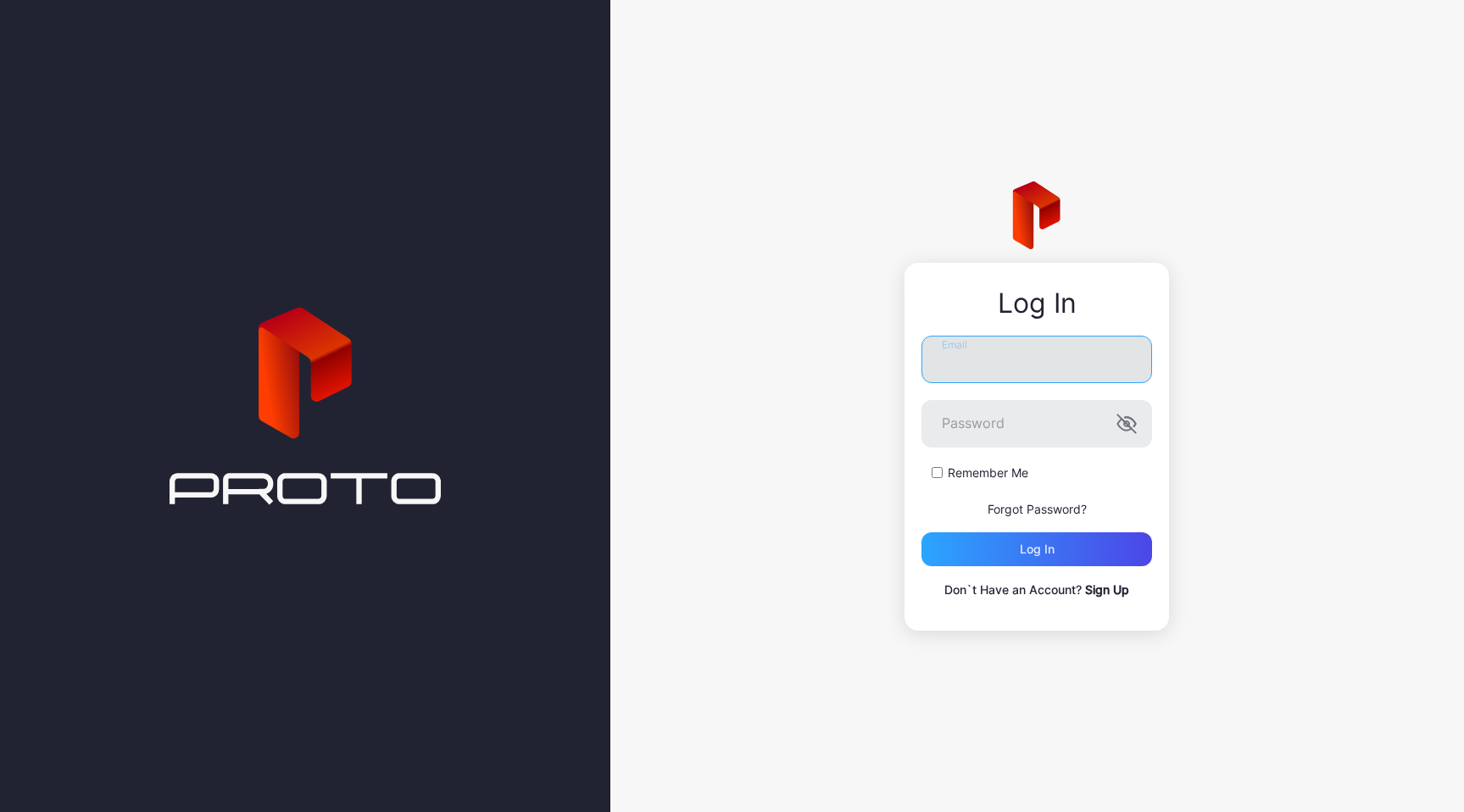
click at [1029, 344] on input "Email" at bounding box center [1036, 359] width 231 height 48
type input "**********"
click at [921, 532] on button "Log in" at bounding box center [1036, 549] width 231 height 34
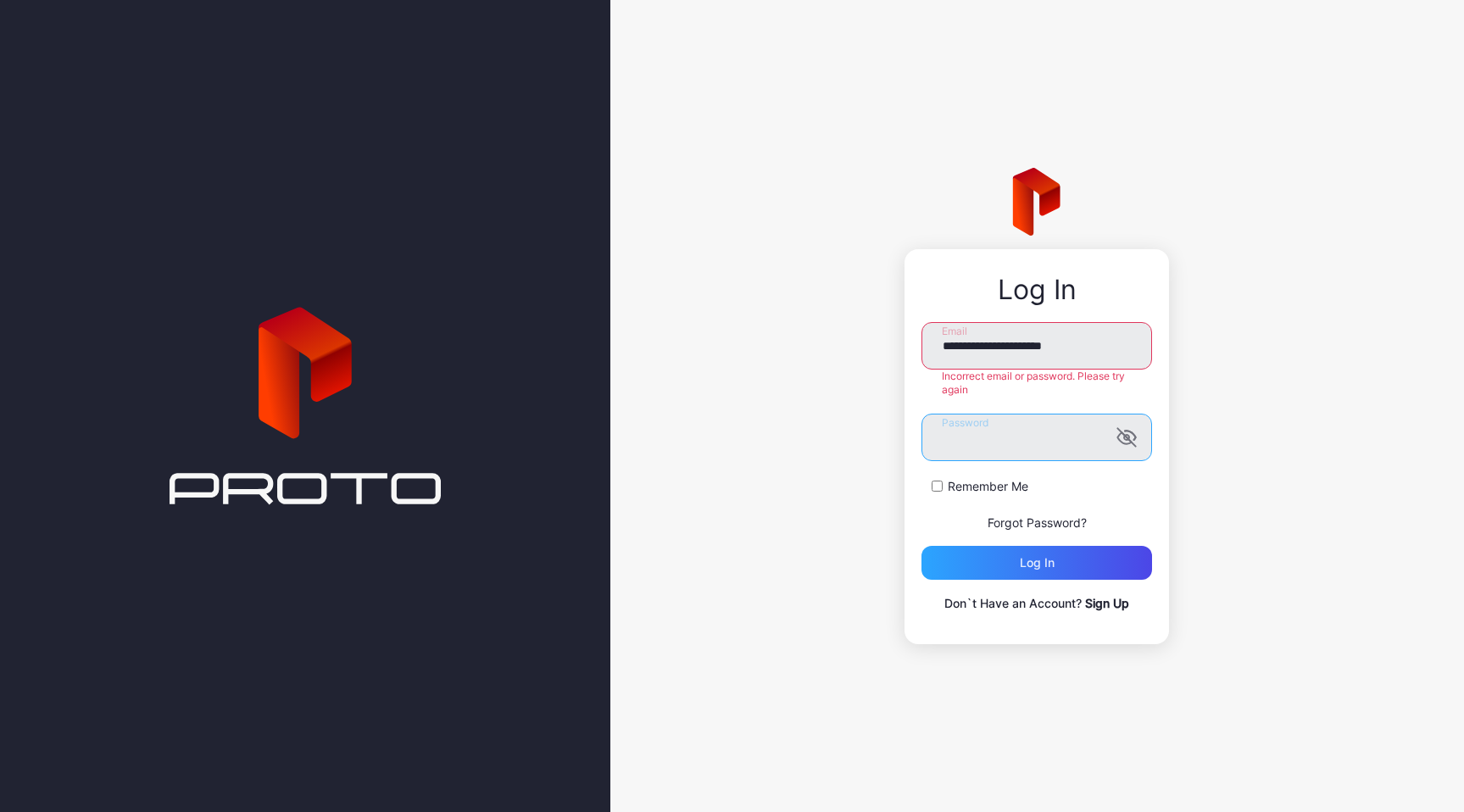
click at [921, 545] on button "Log in" at bounding box center [1036, 563] width 231 height 34
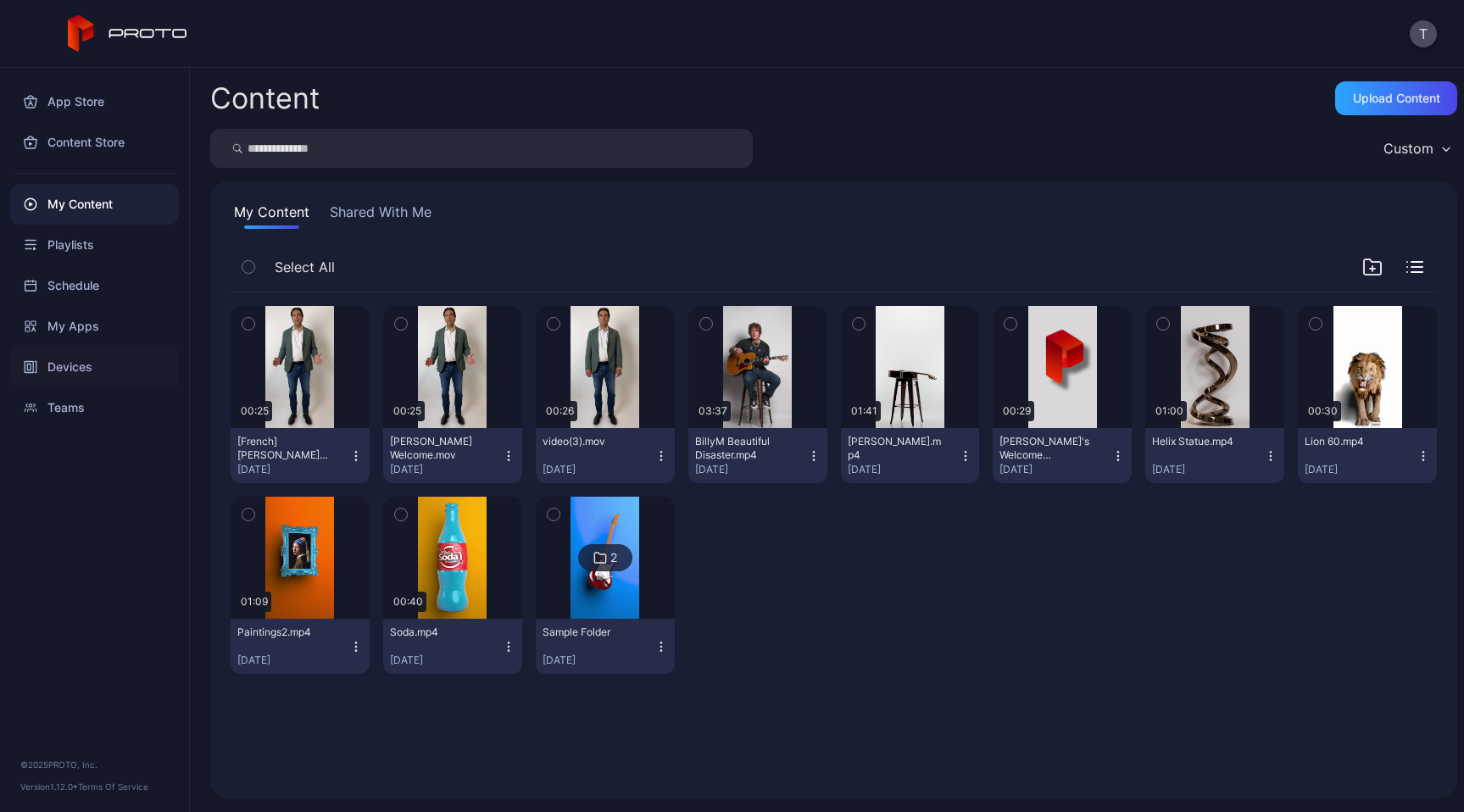
click at [90, 381] on div "Devices" at bounding box center [94, 366] width 169 height 41
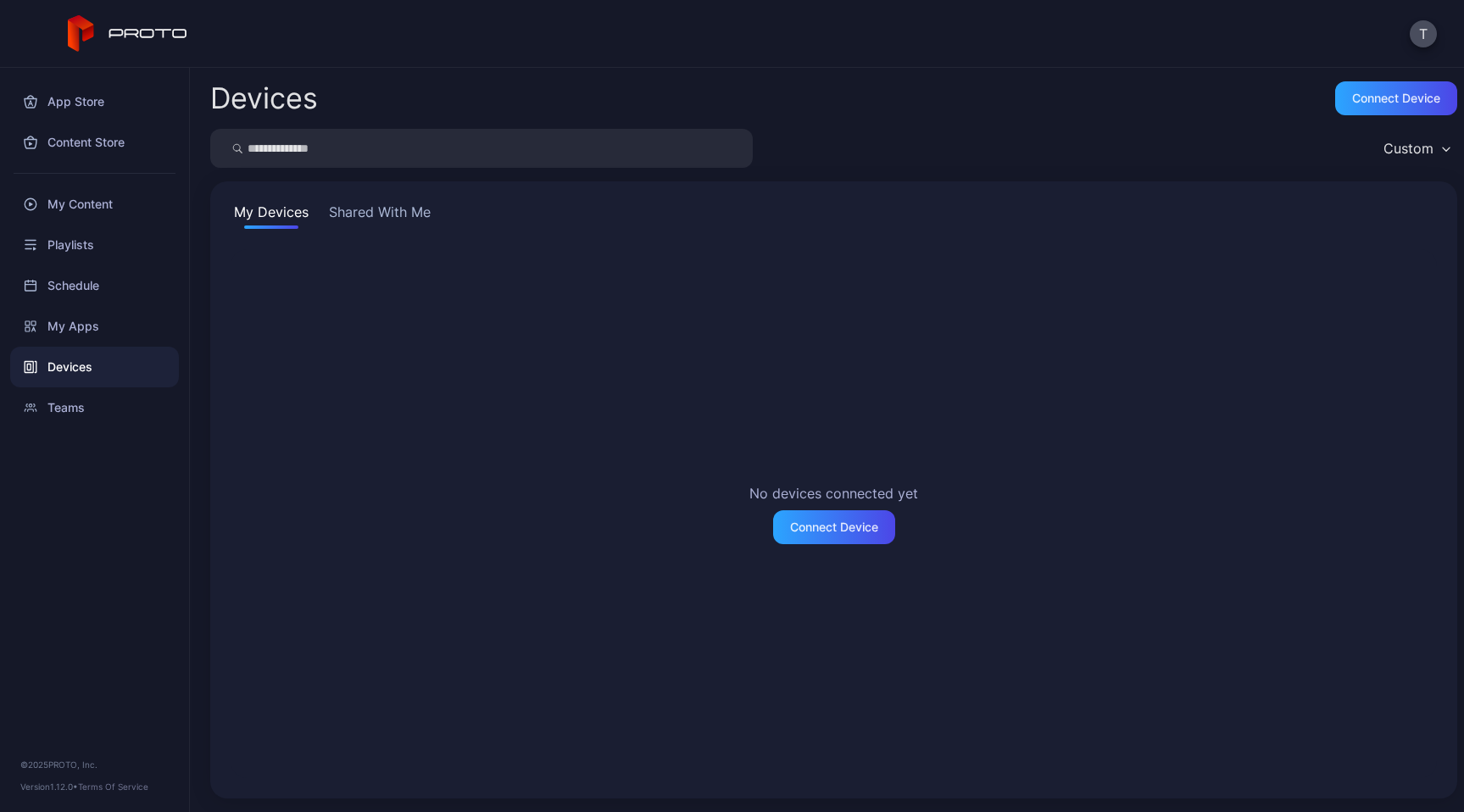
click at [358, 220] on button "Shared With Me" at bounding box center [380, 215] width 109 height 27
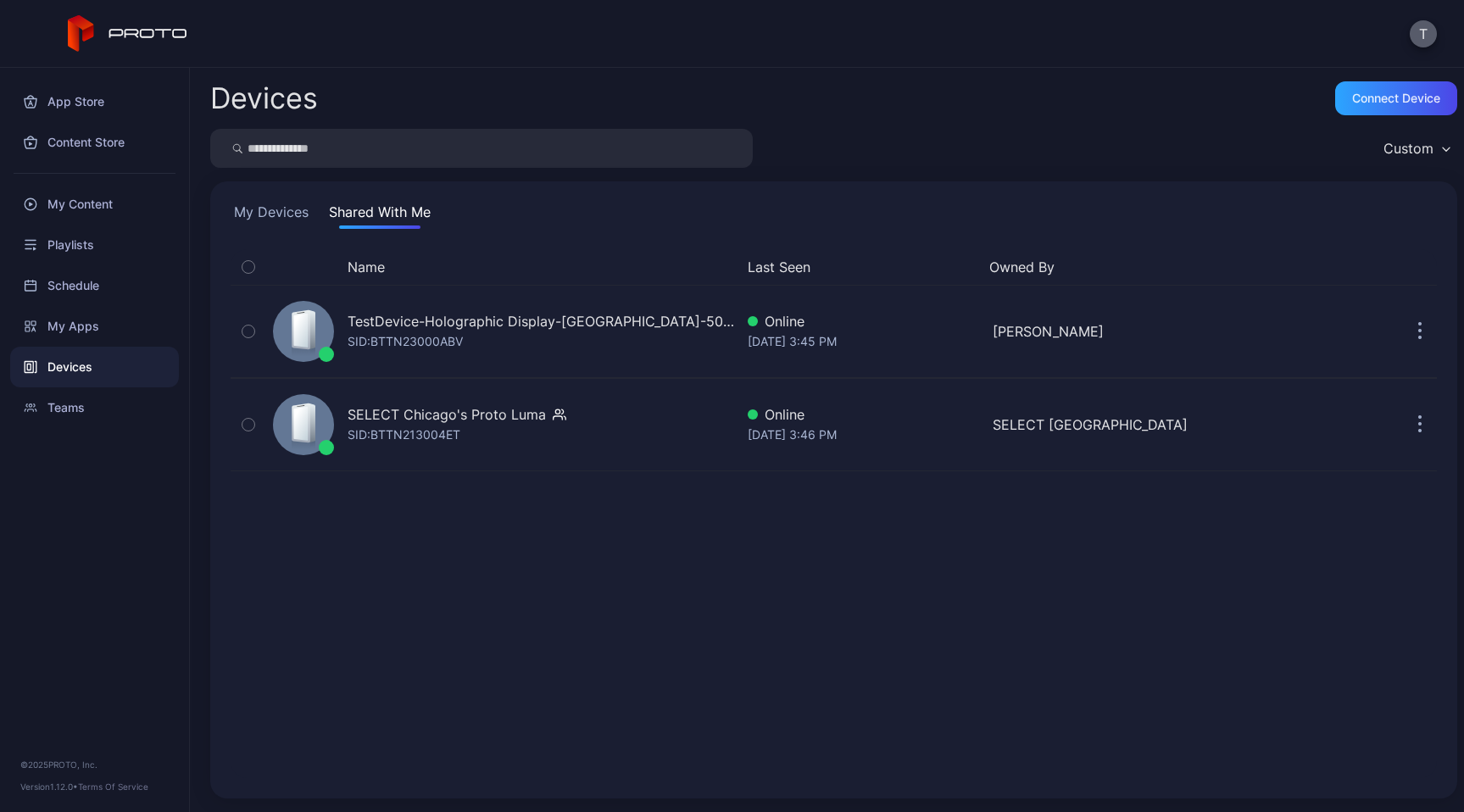
click at [1417, 43] on button "T" at bounding box center [1423, 33] width 27 height 27
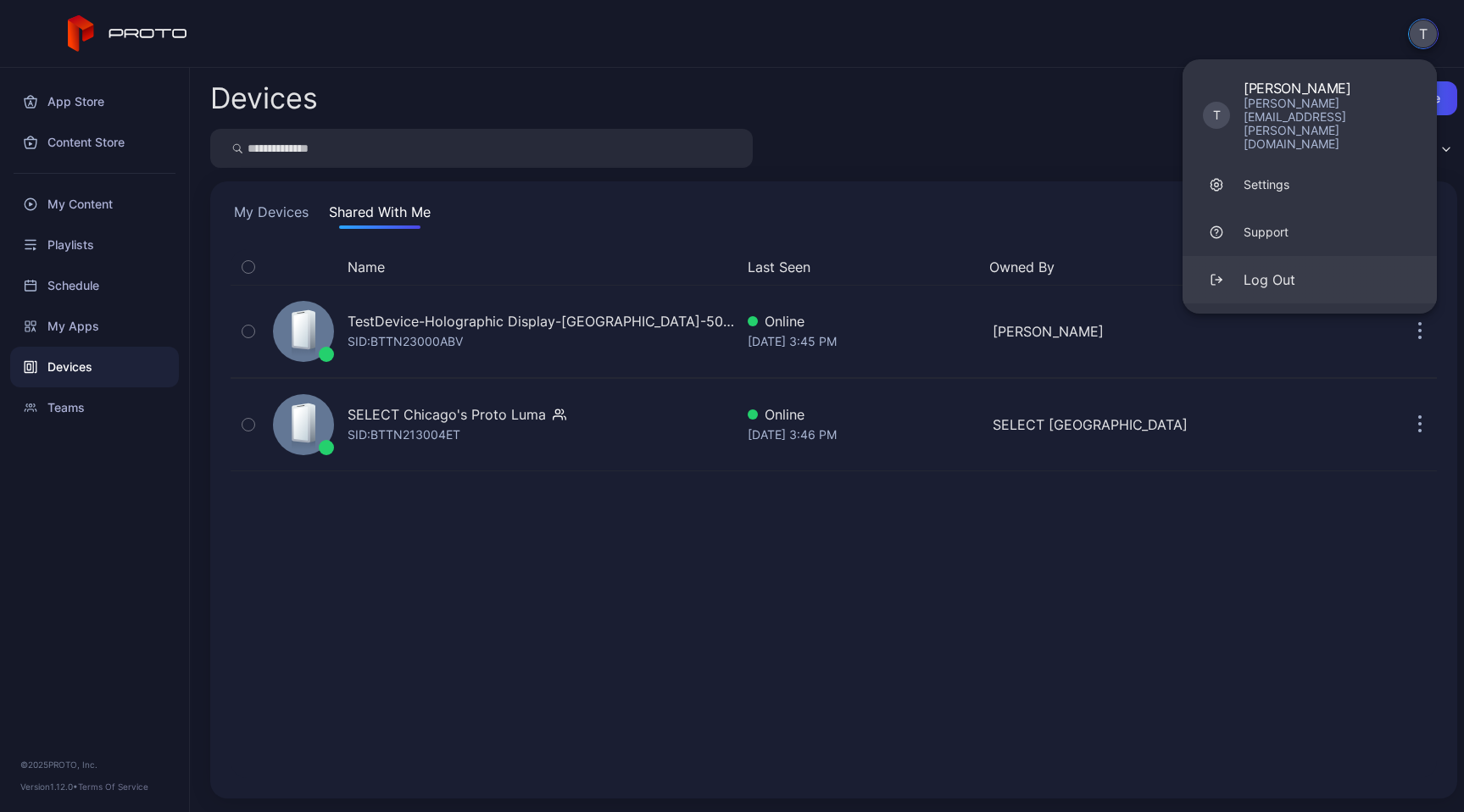
click at [1254, 269] on div "Log Out" at bounding box center [1270, 279] width 51 height 20
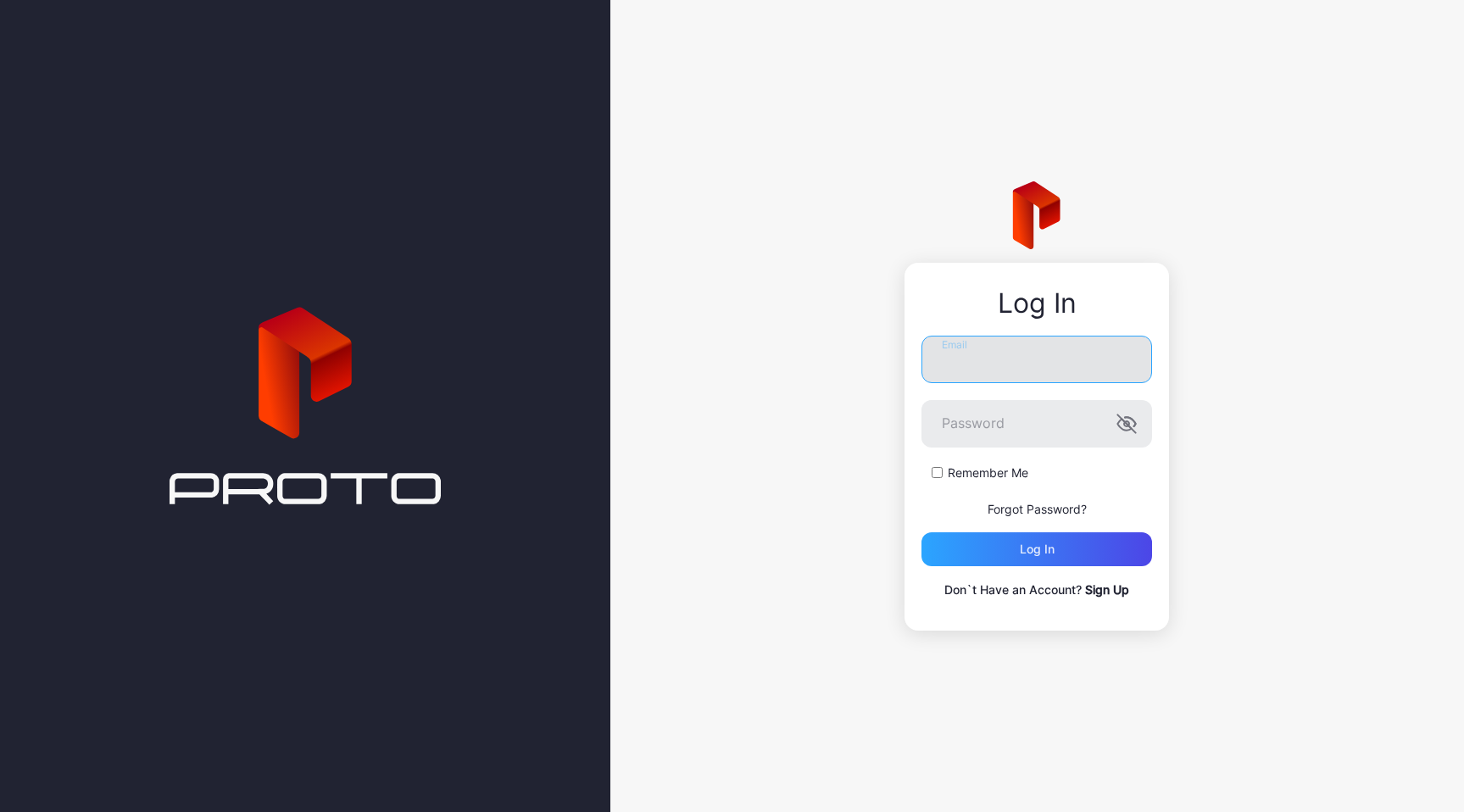
click at [1008, 367] on input "Email" at bounding box center [1036, 359] width 231 height 48
type input "**********"
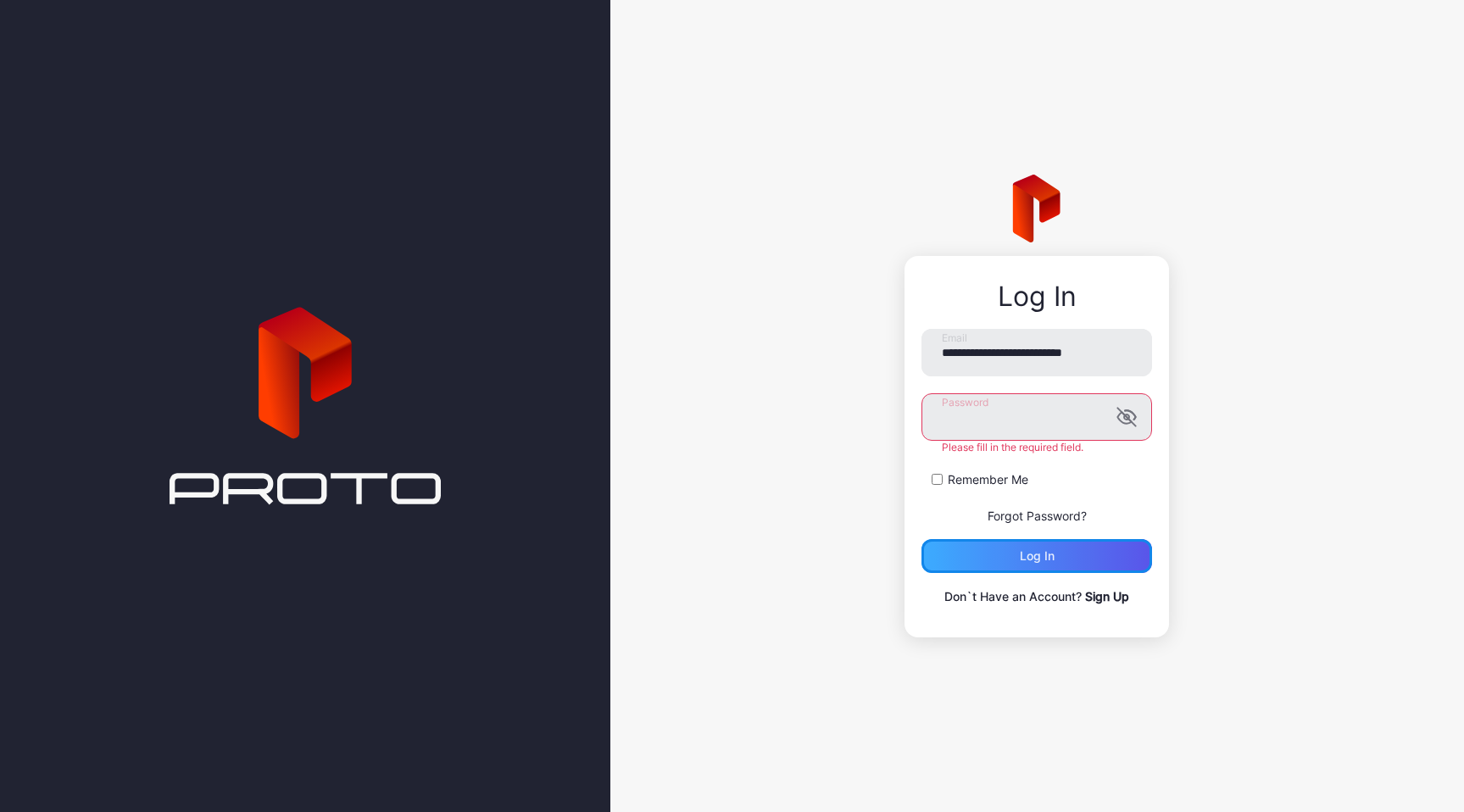
click at [1055, 549] on div "Log in" at bounding box center [1036, 556] width 231 height 34
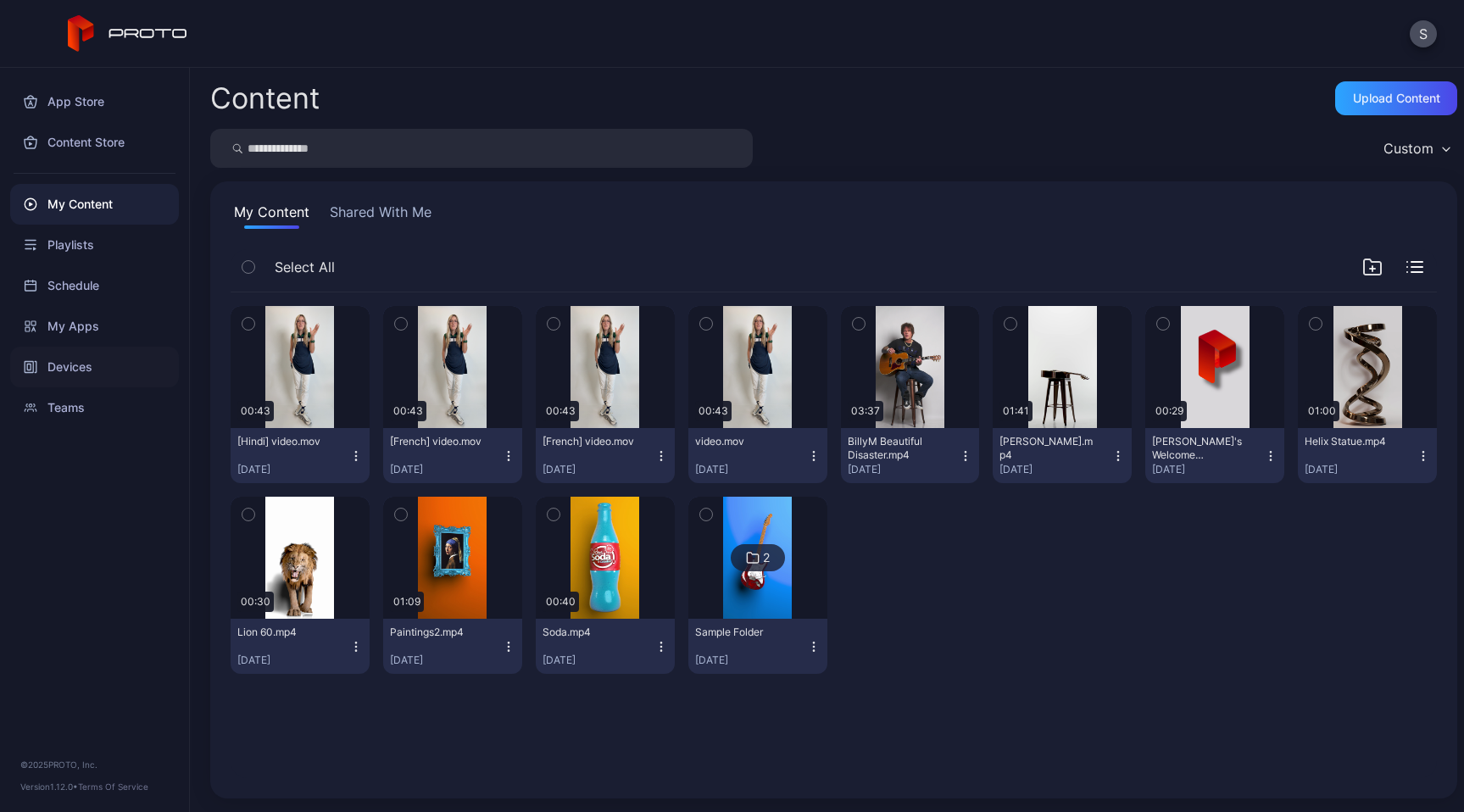
click at [74, 362] on div "Devices" at bounding box center [94, 366] width 169 height 41
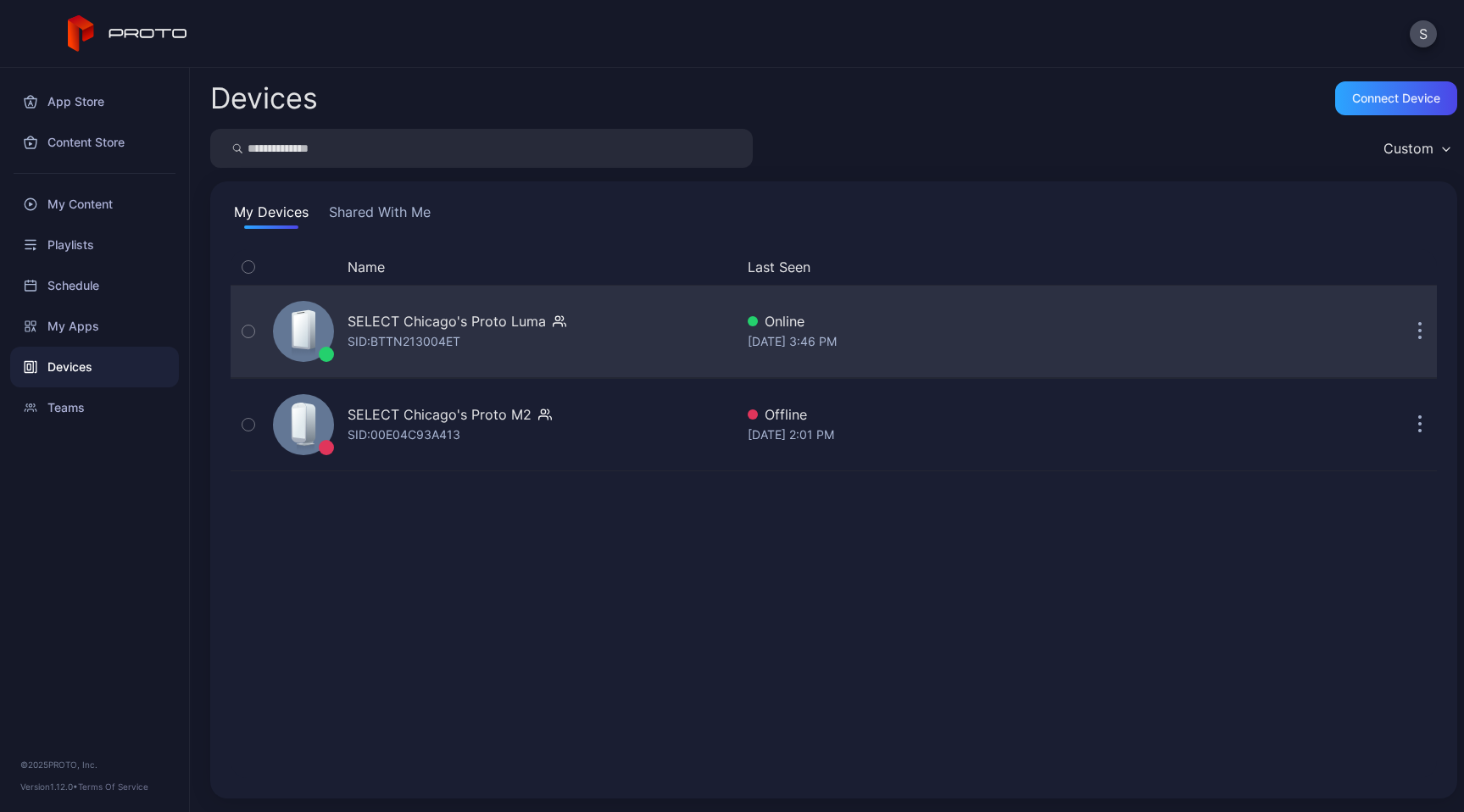
click at [1403, 335] on button "button" at bounding box center [1420, 331] width 34 height 34
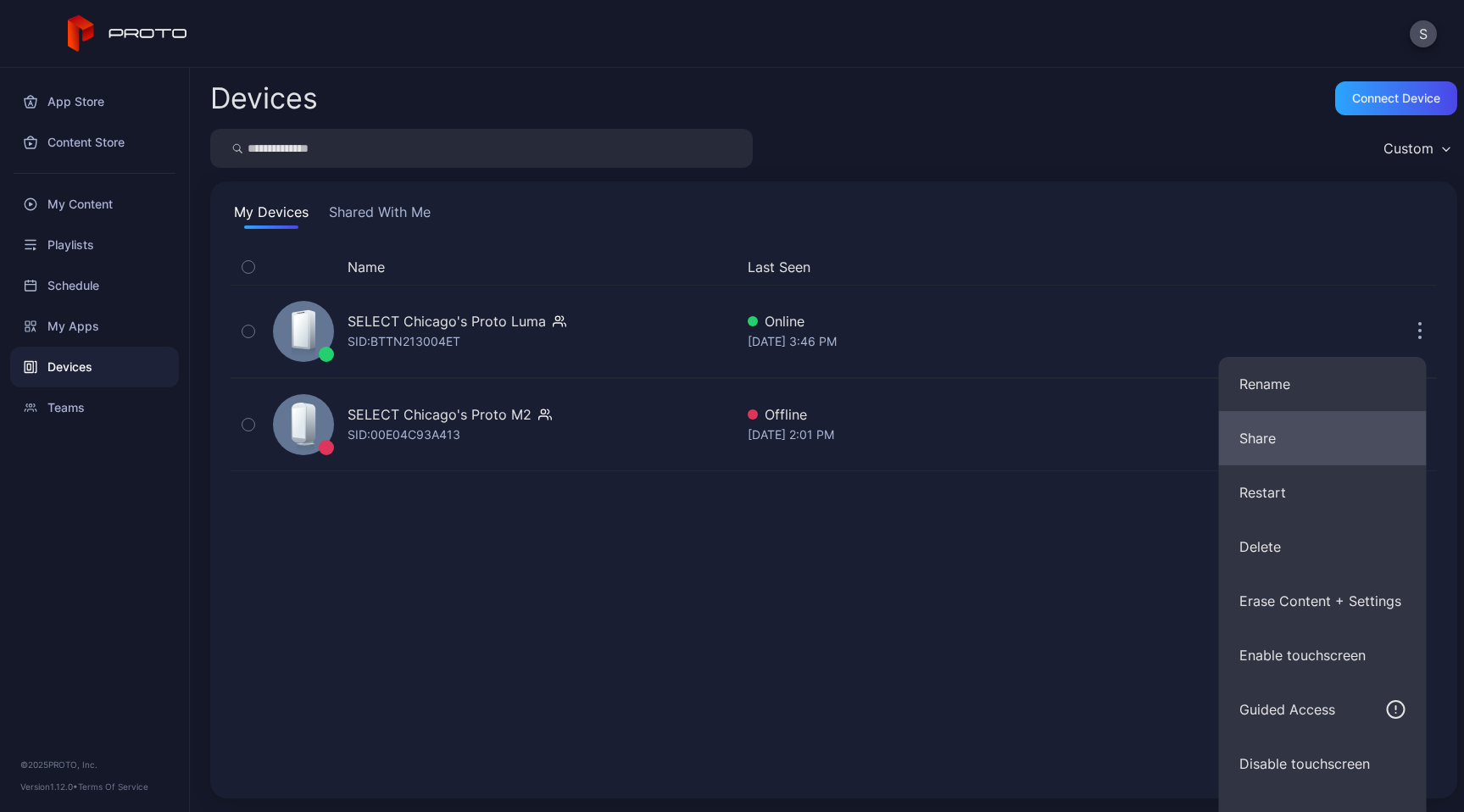
click at [1275, 449] on button "Share" at bounding box center [1323, 438] width 208 height 54
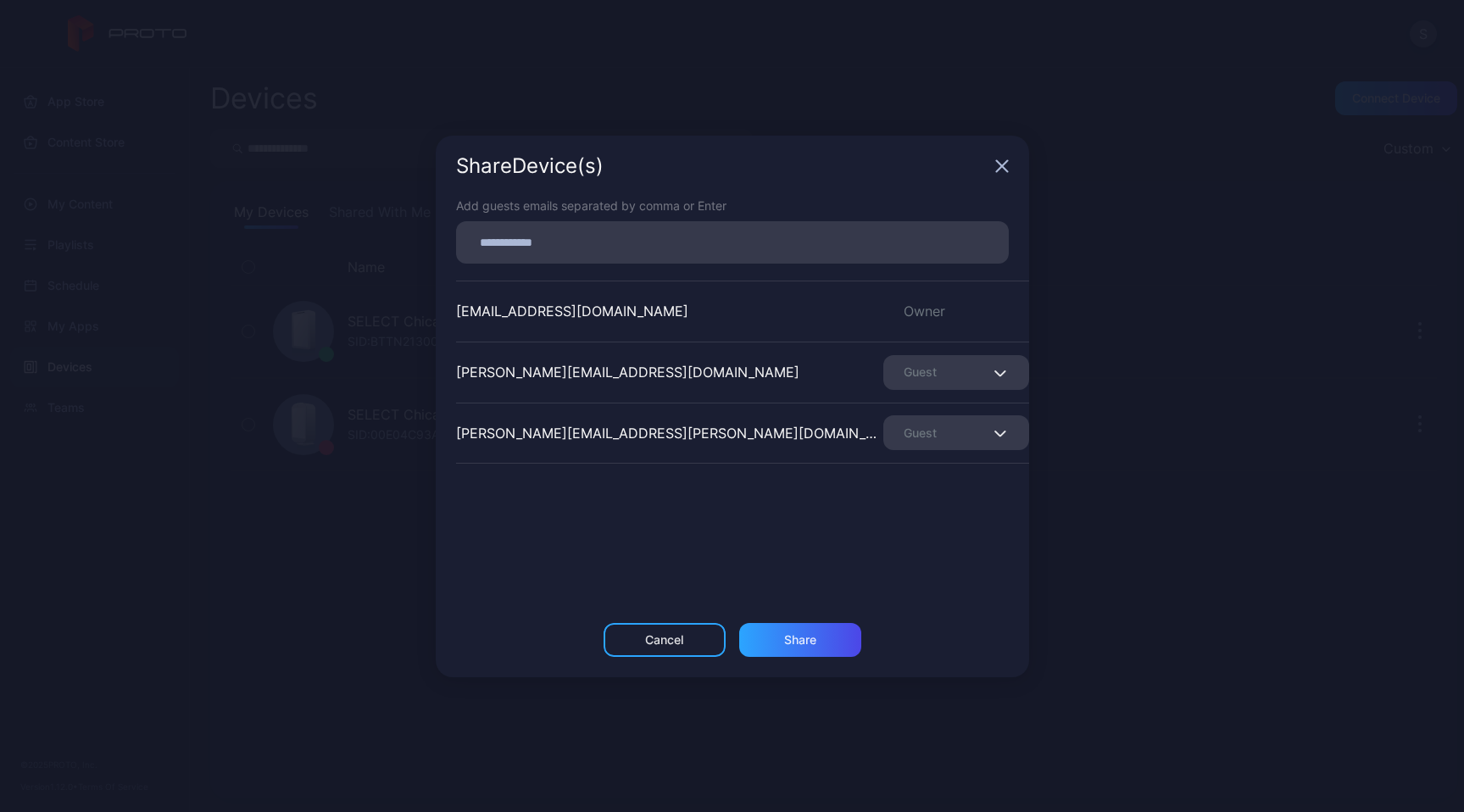
click at [820, 243] on input at bounding box center [732, 242] width 532 height 22
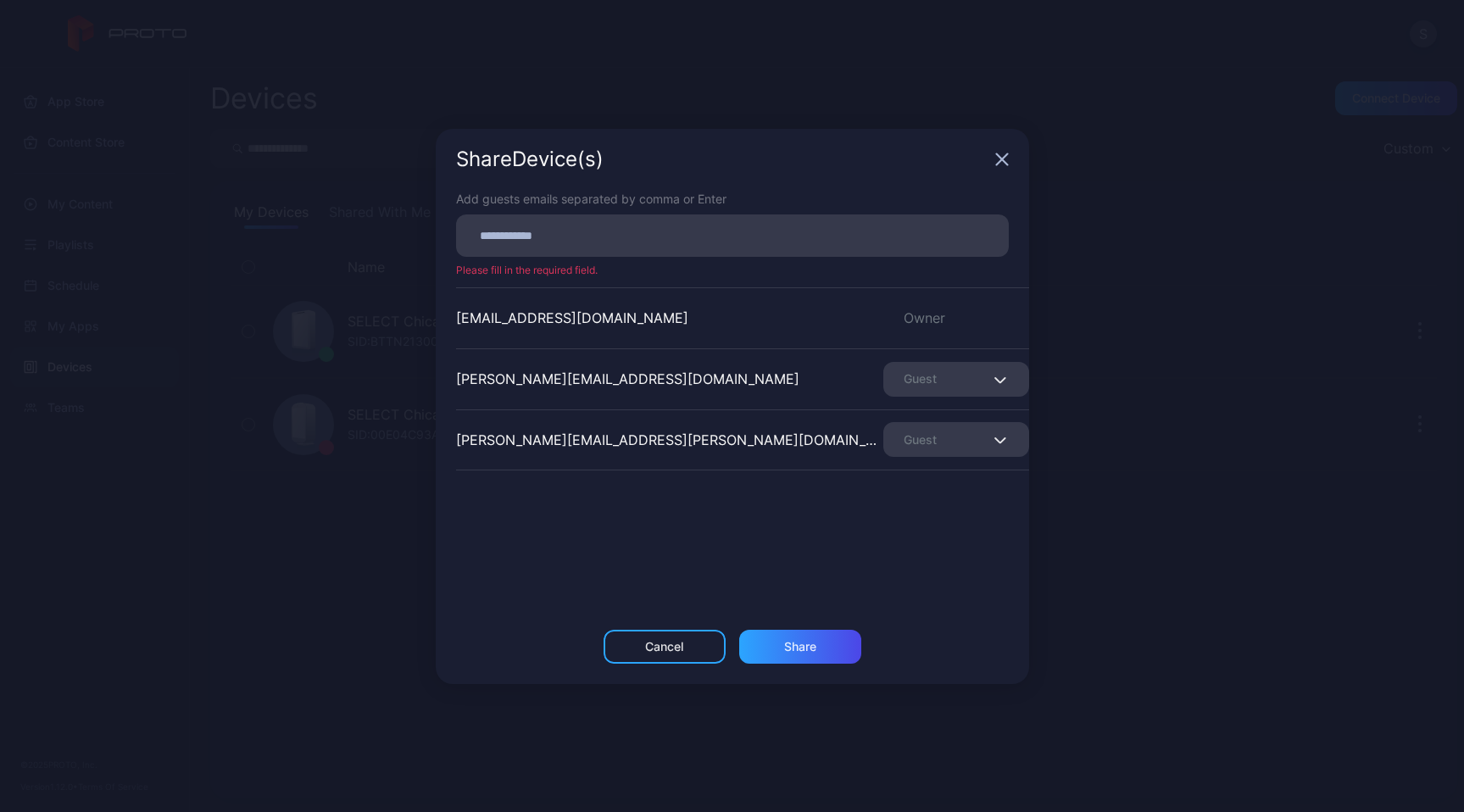
click at [733, 227] on input at bounding box center [732, 235] width 532 height 22
type input "**********"
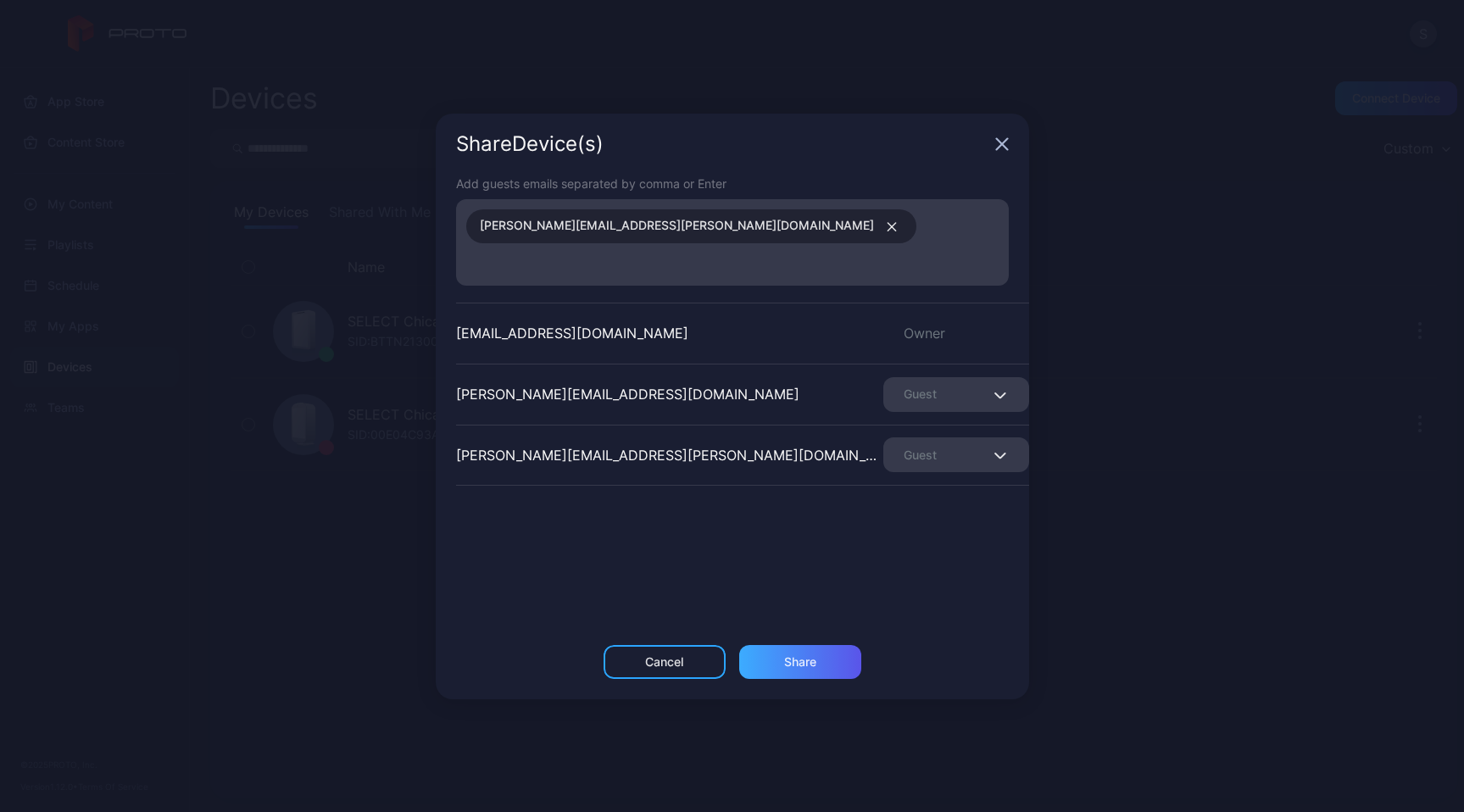
click at [827, 651] on div "Share" at bounding box center [800, 662] width 122 height 34
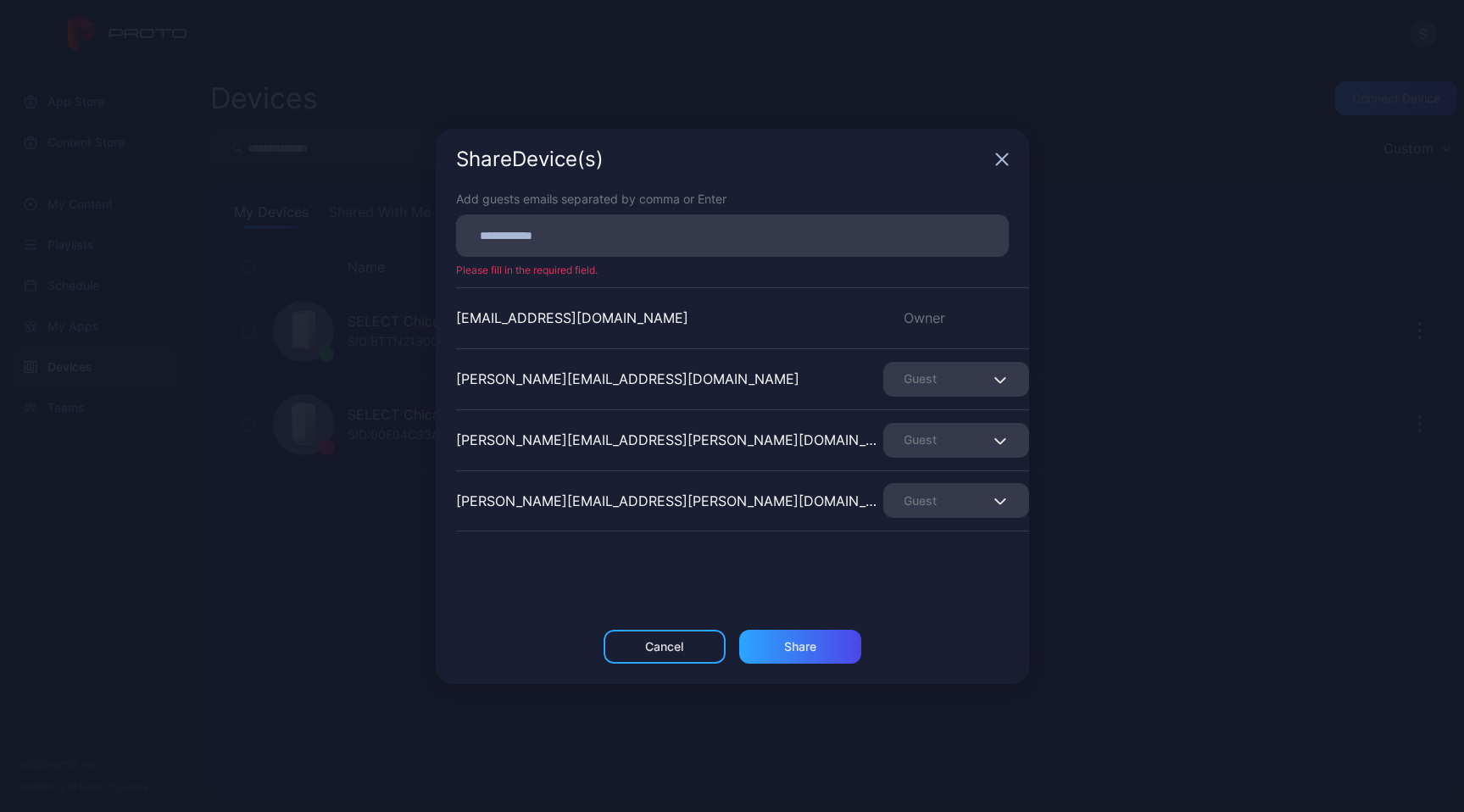
click at [1002, 150] on div "Share Device (s)" at bounding box center [732, 159] width 593 height 61
click at [1001, 162] on icon "button" at bounding box center [1002, 159] width 13 height 13
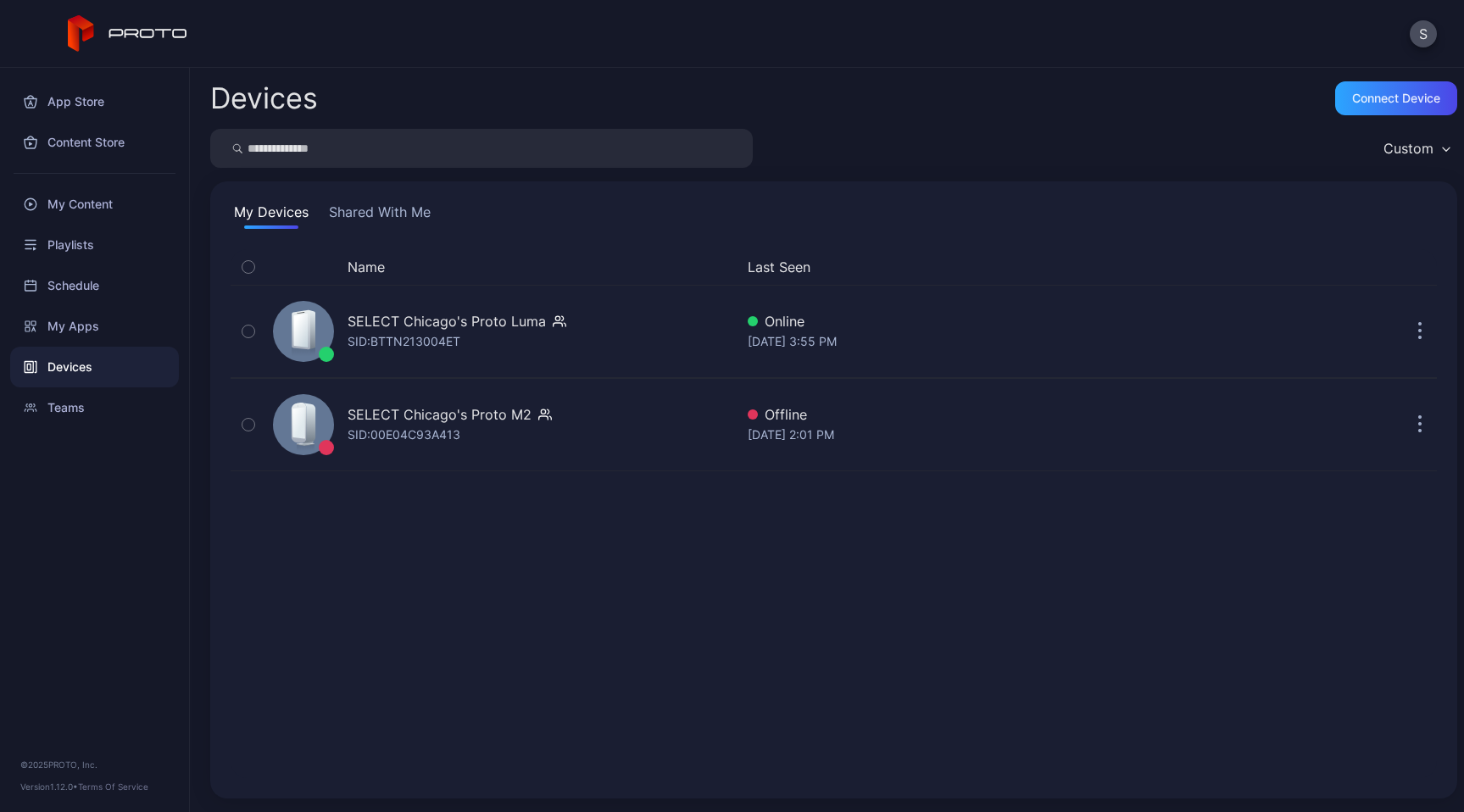
click at [856, 52] on div "S" at bounding box center [732, 33] width 1464 height 68
